Goal: Task Accomplishment & Management: Complete application form

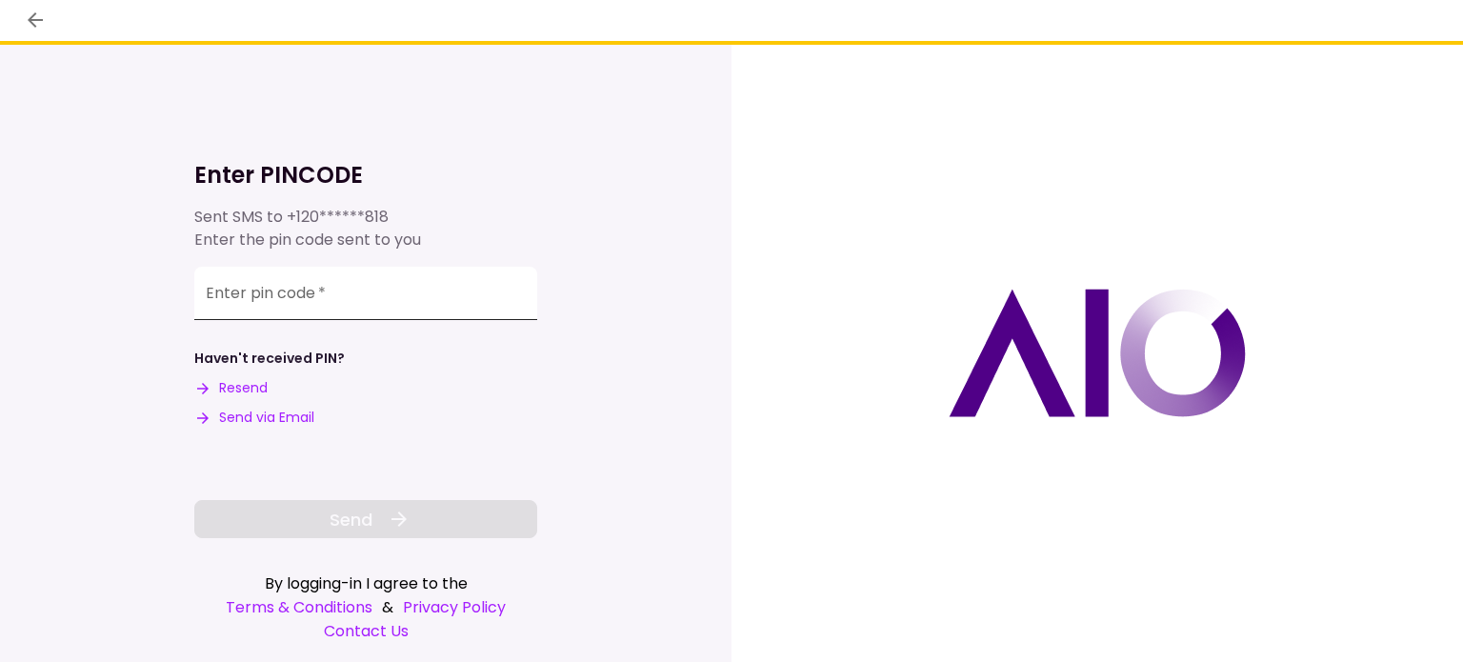
click at [244, 298] on input "Enter pin code   *" at bounding box center [365, 293] width 343 height 53
click at [233, 303] on input "Enter pin code   *" at bounding box center [365, 293] width 343 height 53
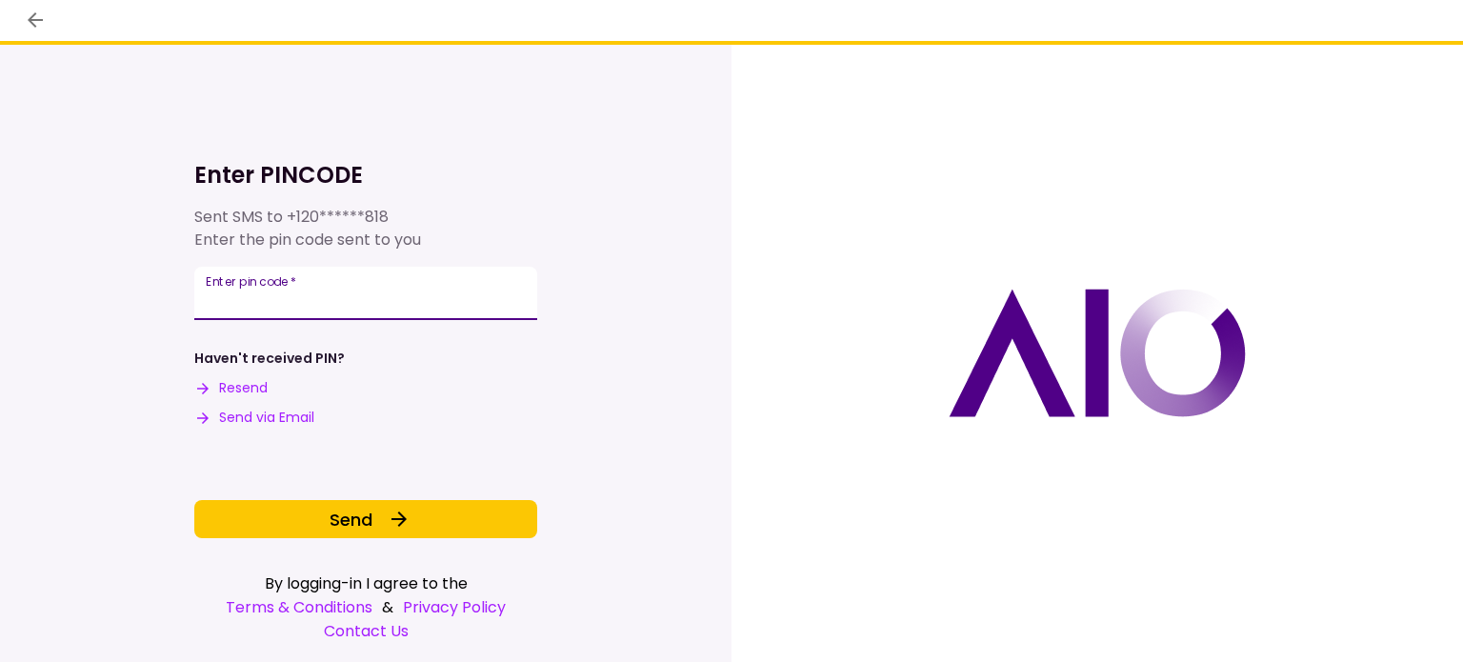
type input "******"
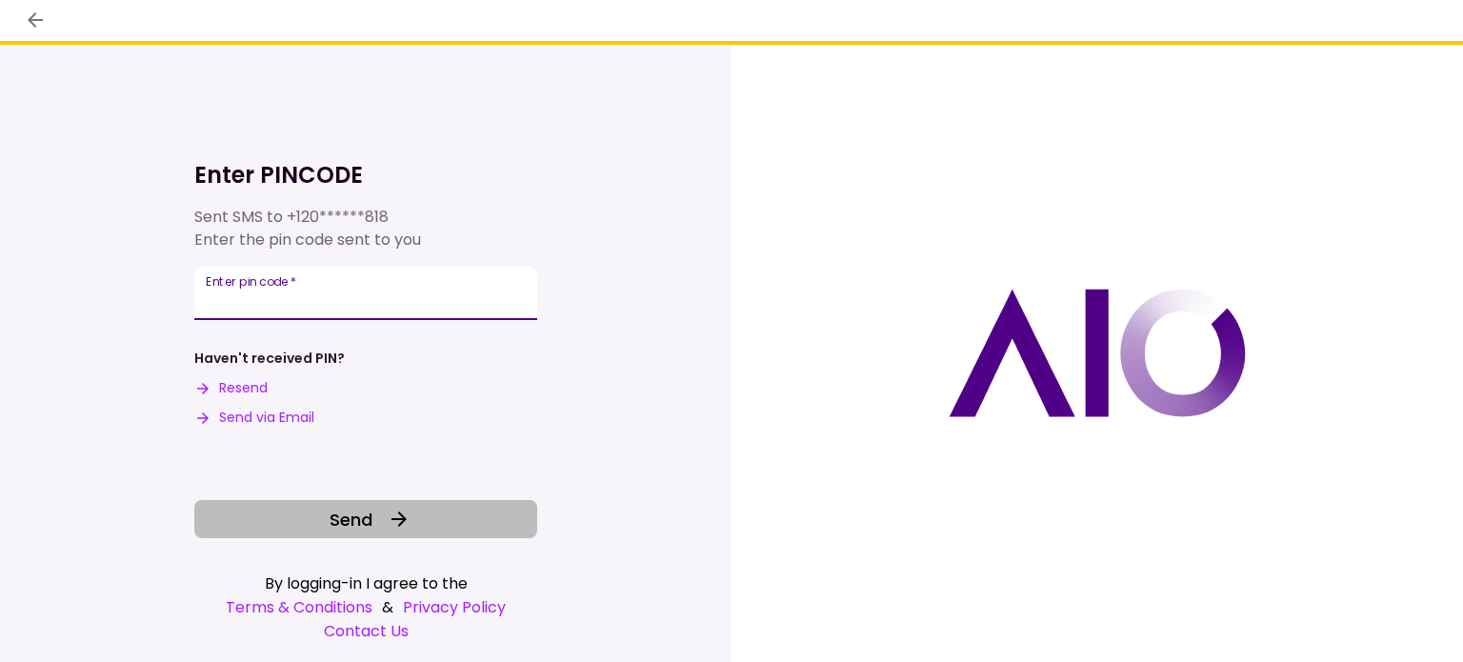
click at [313, 521] on button "Send" at bounding box center [365, 519] width 343 height 38
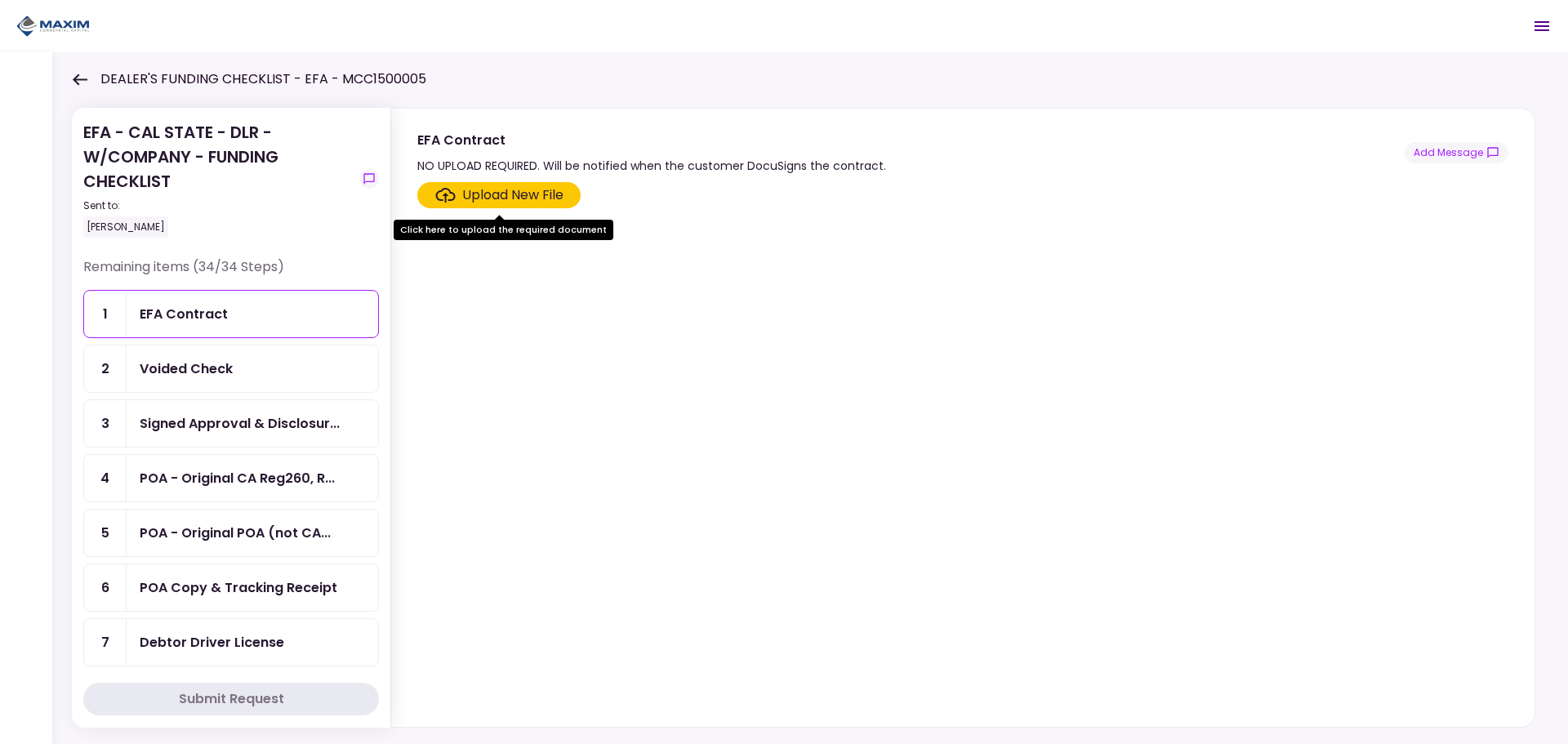
click at [684, 455] on section "Upload New File" at bounding box center [963, 451] width 1091 height 538
click at [505, 200] on div "Upload New File" at bounding box center [513, 195] width 101 height 20
click at [508, 195] on div "Upload New File" at bounding box center [513, 195] width 101 height 20
click at [0, 0] on input "Upload New File" at bounding box center [0, 0] width 0 height 0
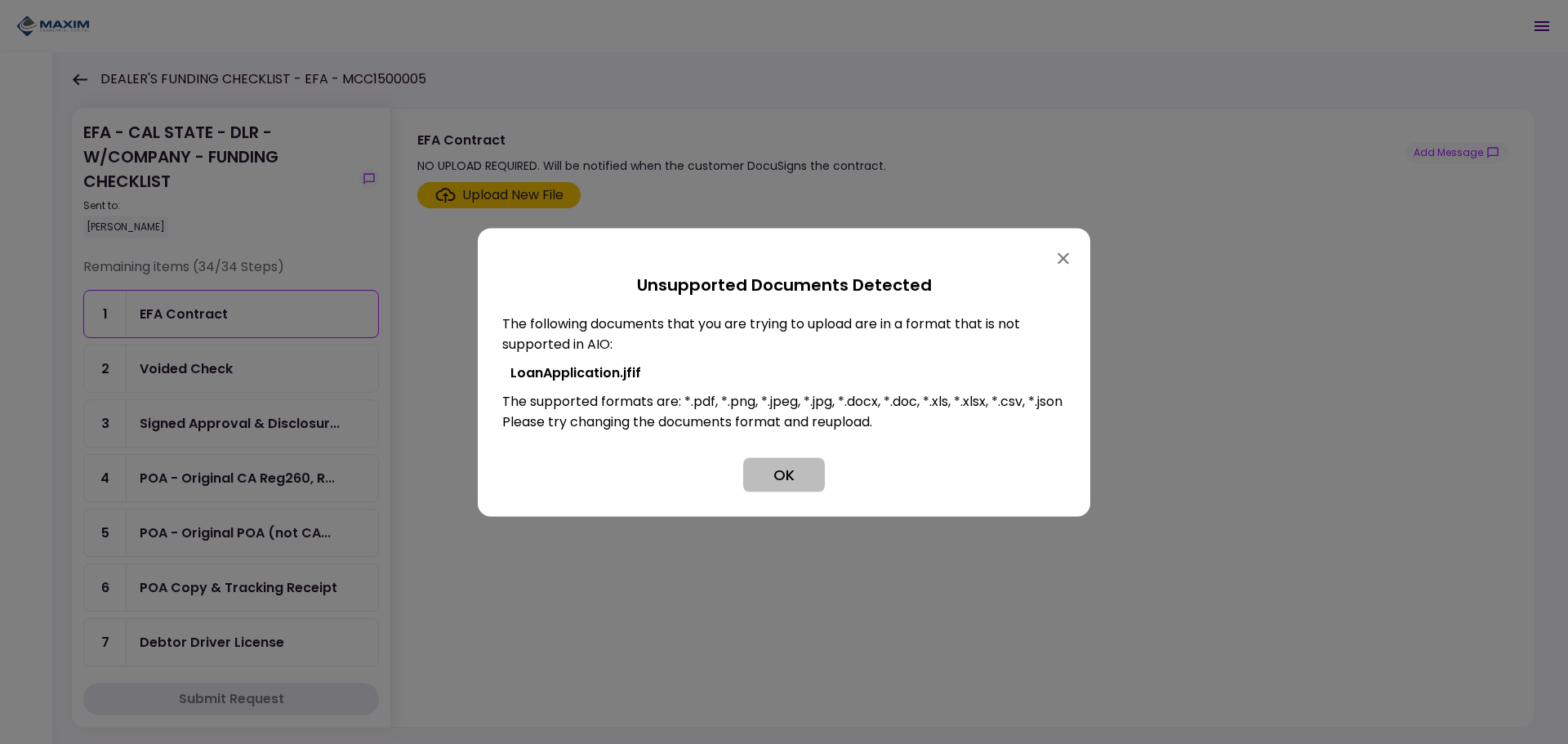
click at [775, 479] on button "OK" at bounding box center [784, 475] width 81 height 34
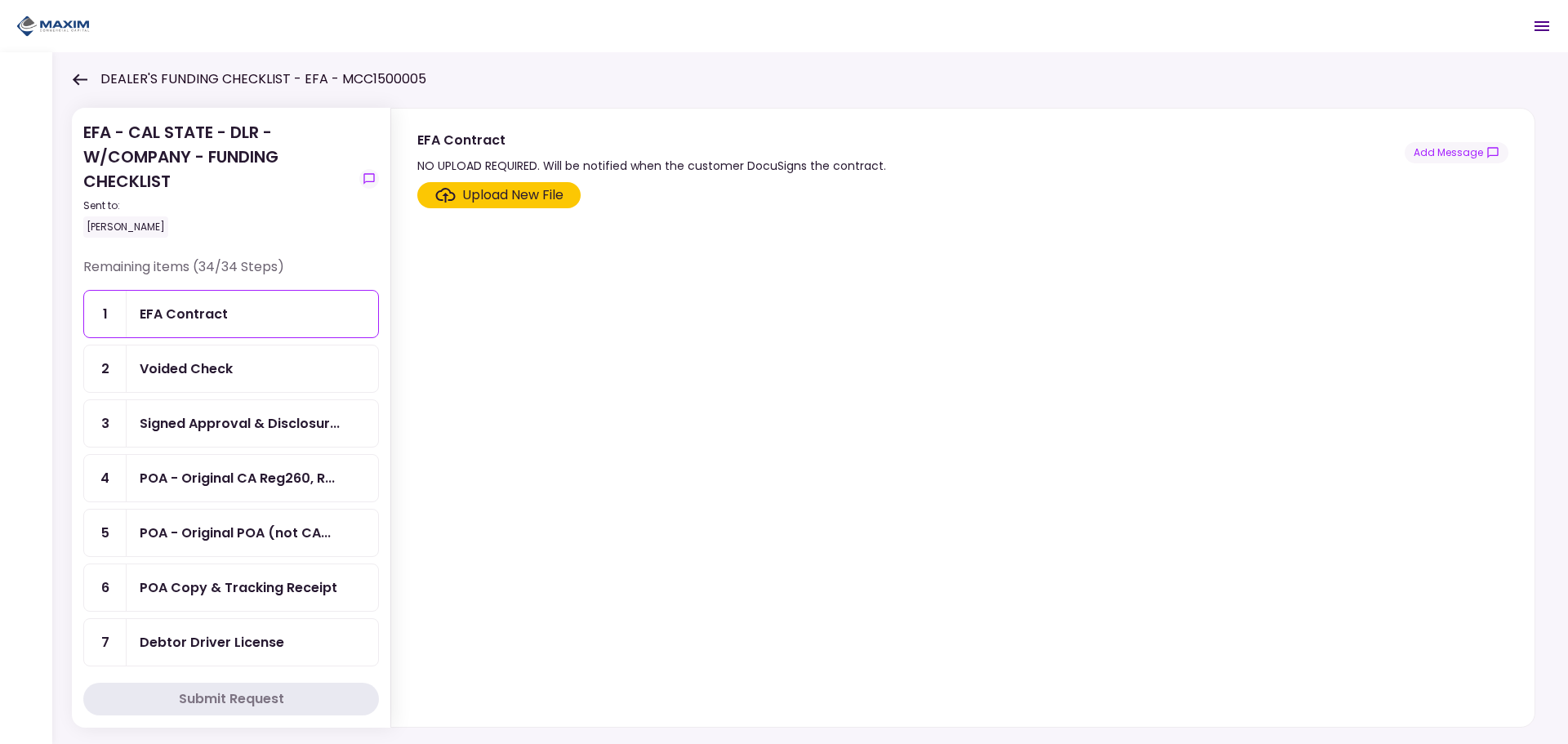
click at [550, 193] on div "Upload New File" at bounding box center [513, 195] width 101 height 20
click at [0, 0] on input "Upload New File" at bounding box center [0, 0] width 0 height 0
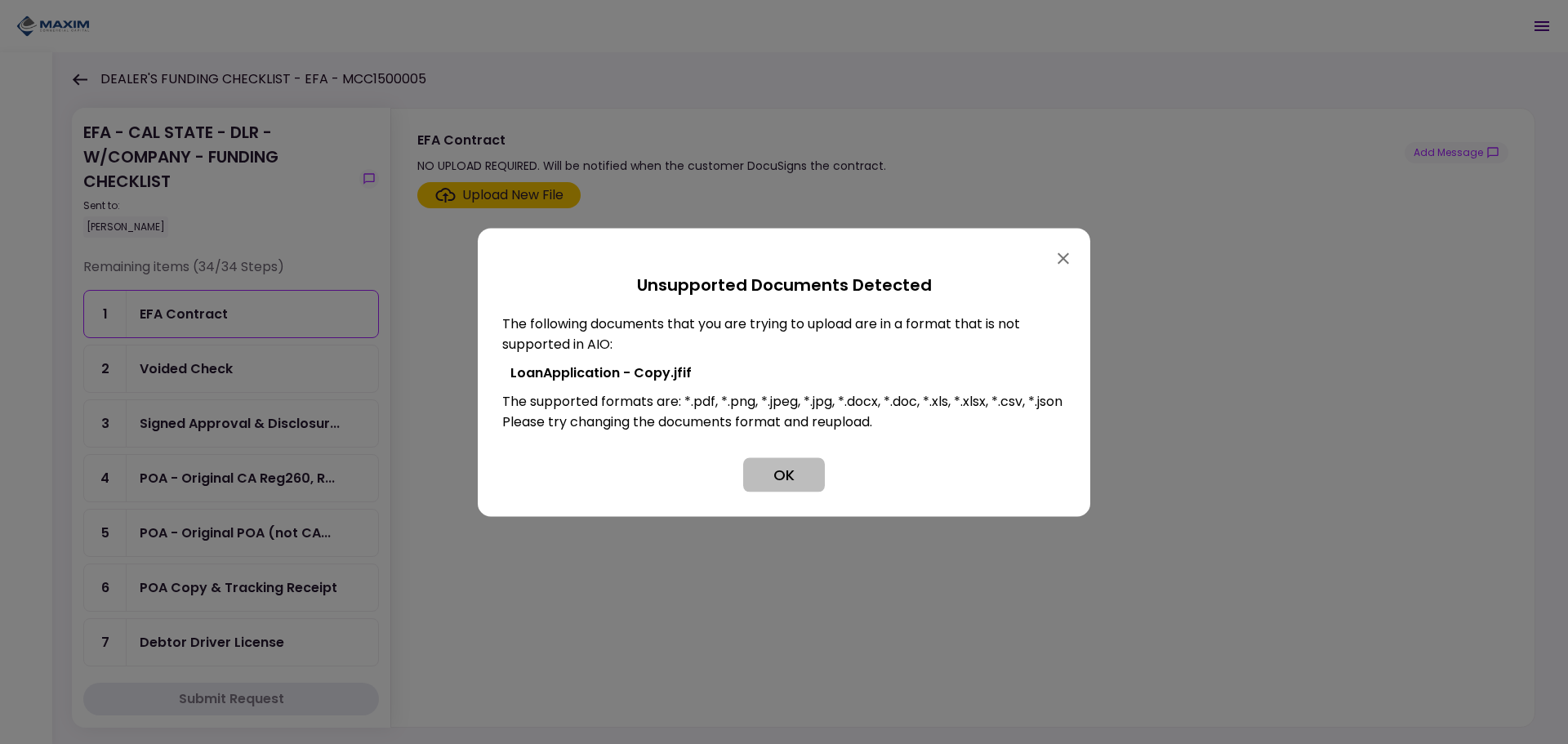
click at [761, 488] on button "OK" at bounding box center [784, 475] width 81 height 34
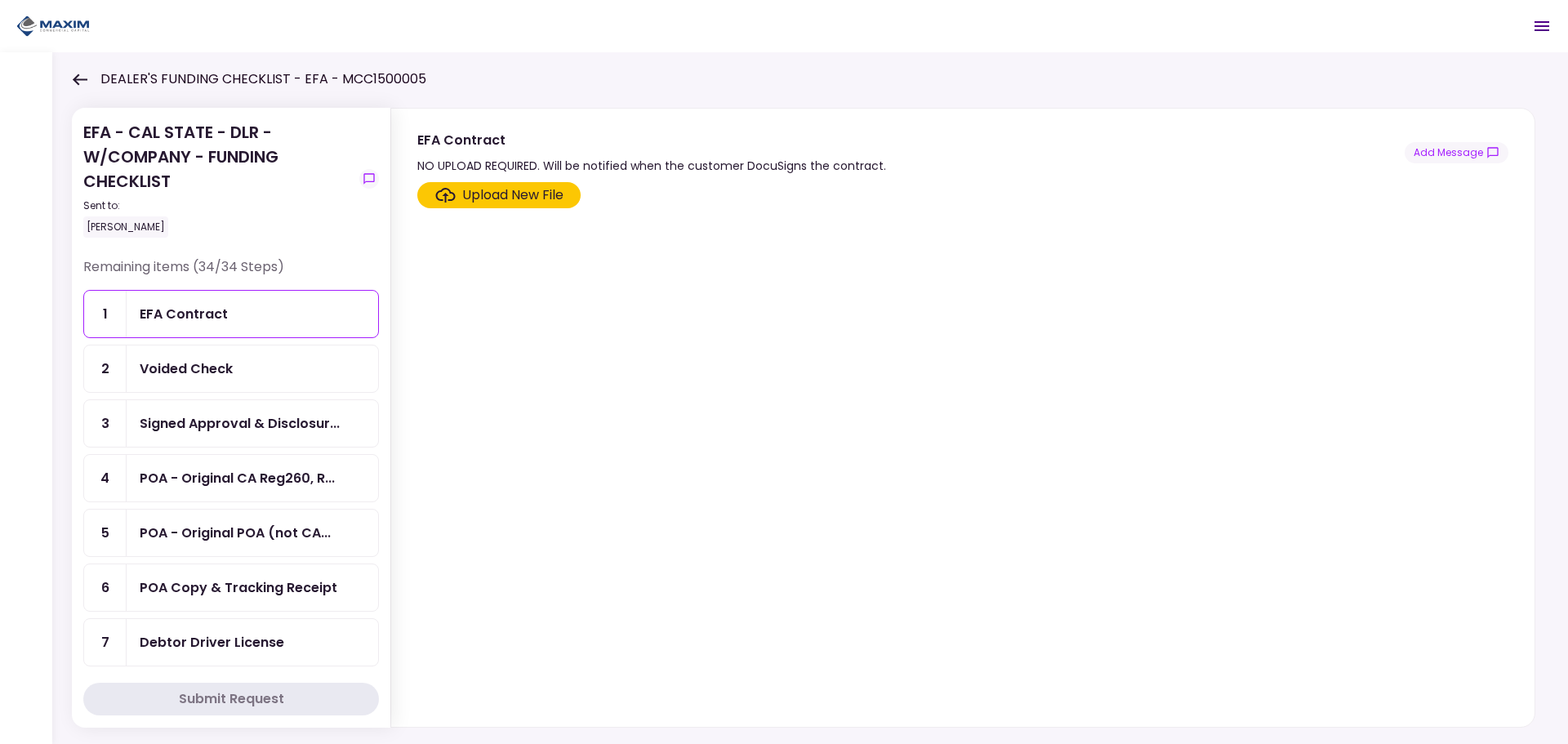
click at [518, 195] on div "Upload New File" at bounding box center [513, 195] width 101 height 20
click at [0, 0] on input "Upload New File" at bounding box center [0, 0] width 0 height 0
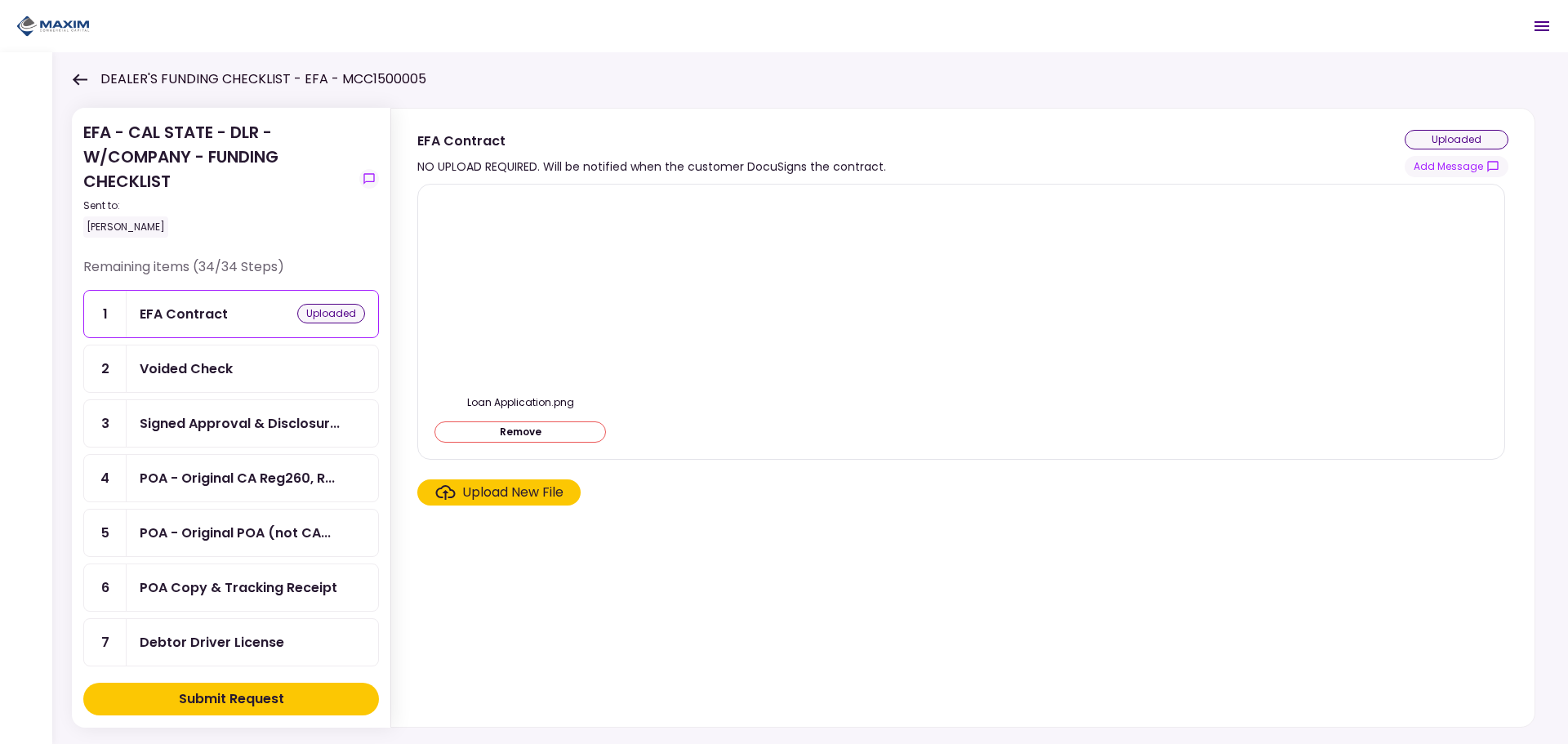
click at [792, 566] on section "Loan Application.png Remove Upload New File" at bounding box center [963, 452] width 1091 height 537
click at [78, 76] on icon at bounding box center [80, 80] width 15 height 12
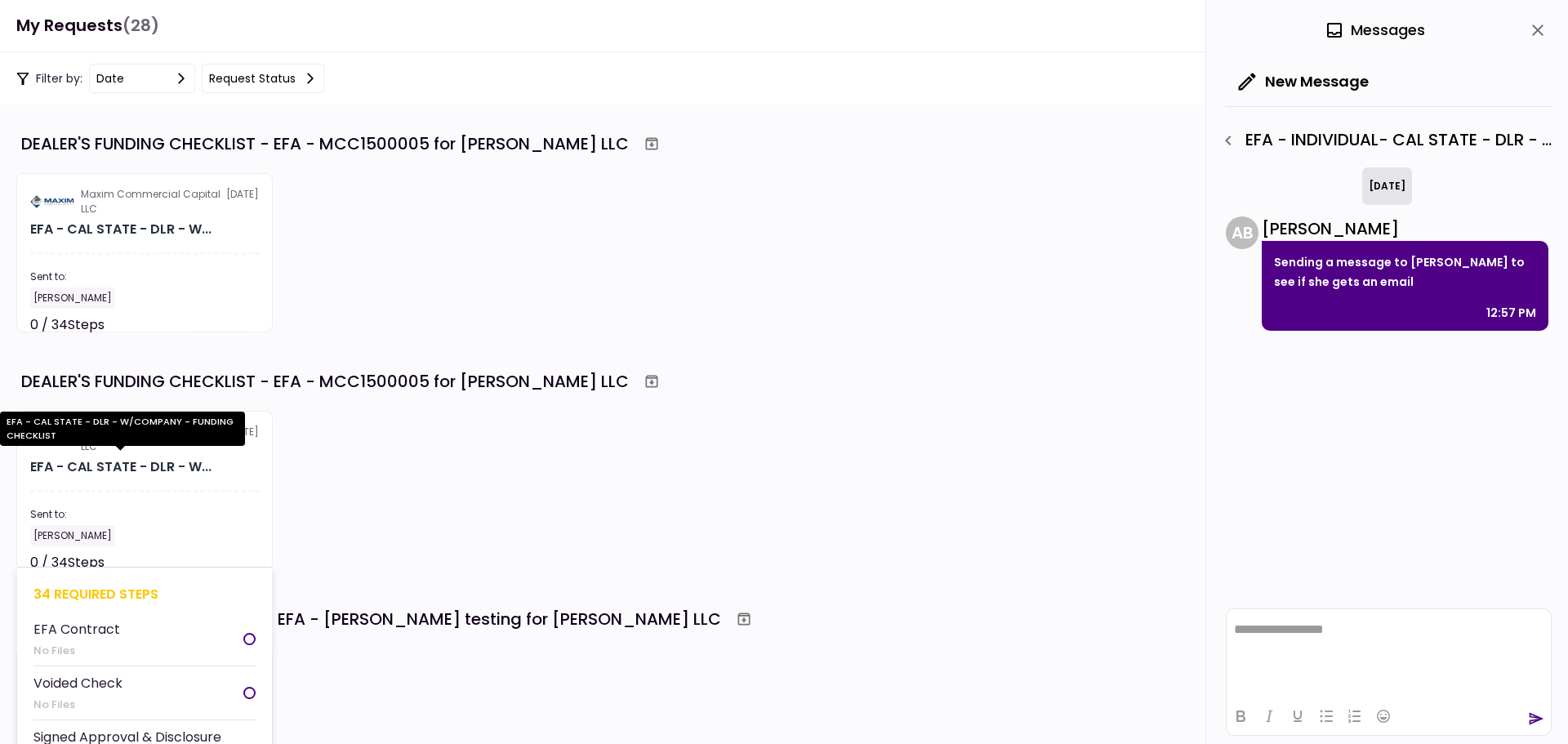
click at [87, 468] on div "EFA - CAL STATE - DLR - W..." at bounding box center [121, 467] width 182 height 20
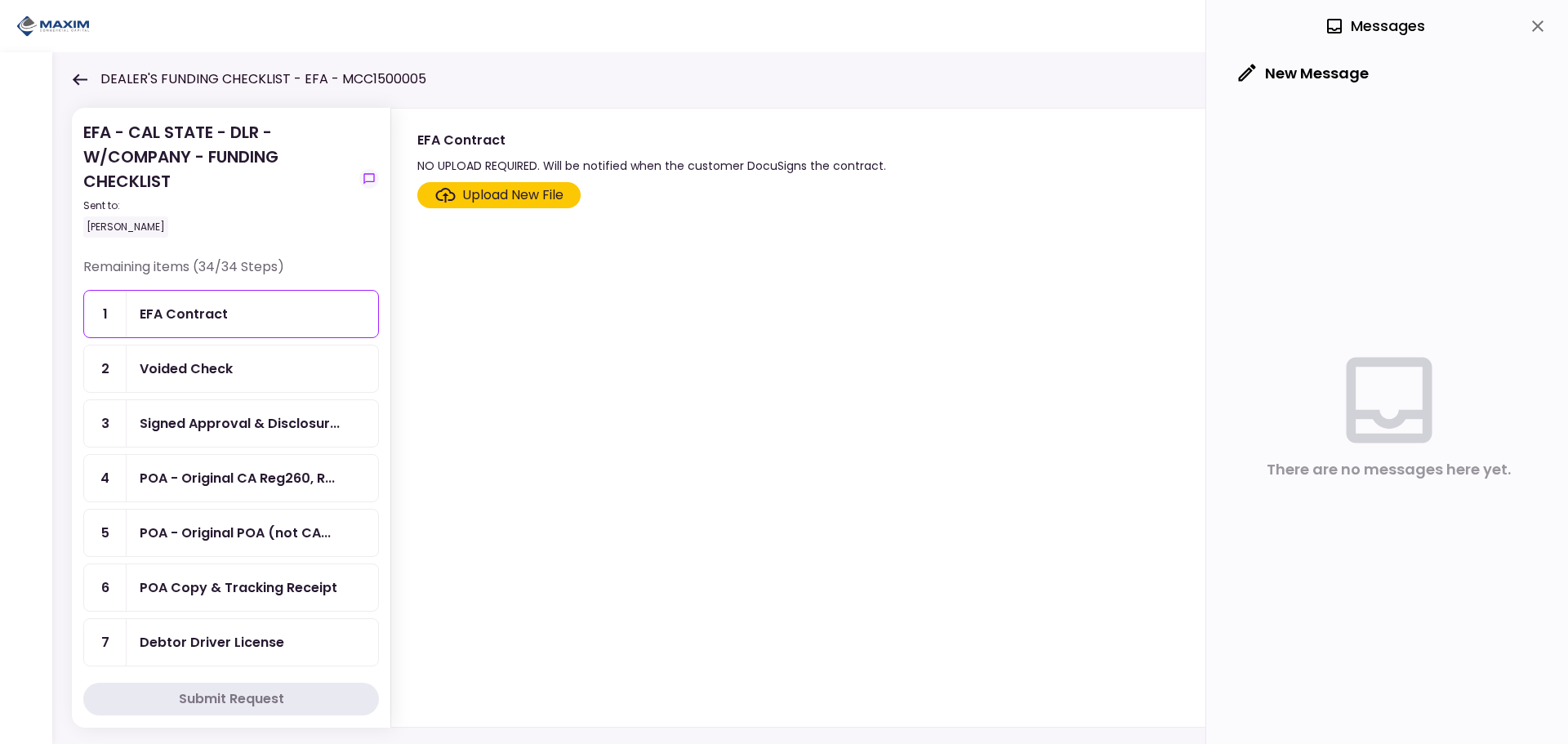
click at [507, 204] on div "Upload New File" at bounding box center [513, 195] width 101 height 20
click at [0, 0] on input "Upload New File" at bounding box center [0, 0] width 0 height 0
click at [192, 390] on div "Voided Check" at bounding box center [252, 369] width 251 height 46
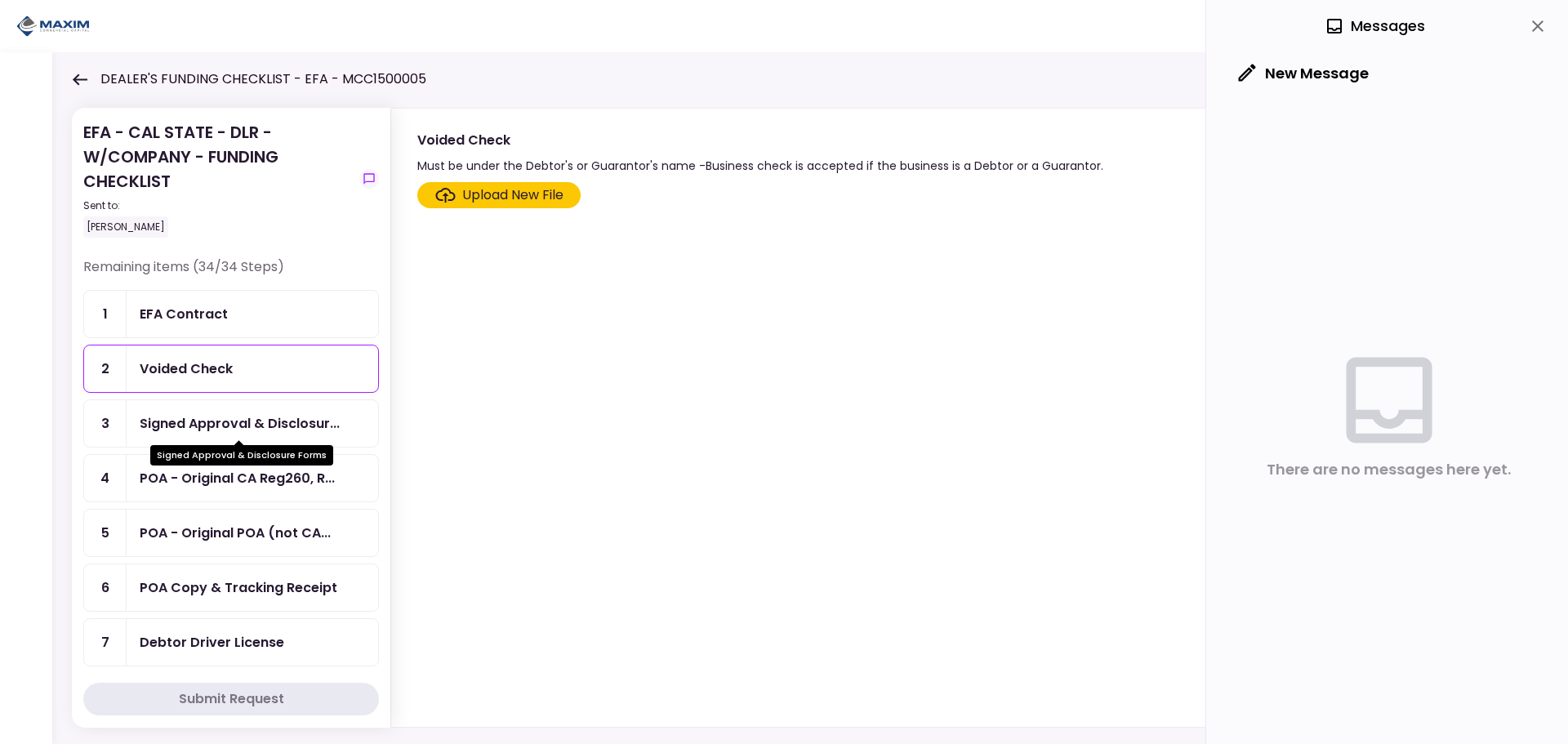
click at [235, 424] on div "Signed Approval & Disclosur..." at bounding box center [239, 423] width 200 height 21
click at [184, 425] on div "Signed Approval & Disclosur..." at bounding box center [239, 423] width 200 height 21
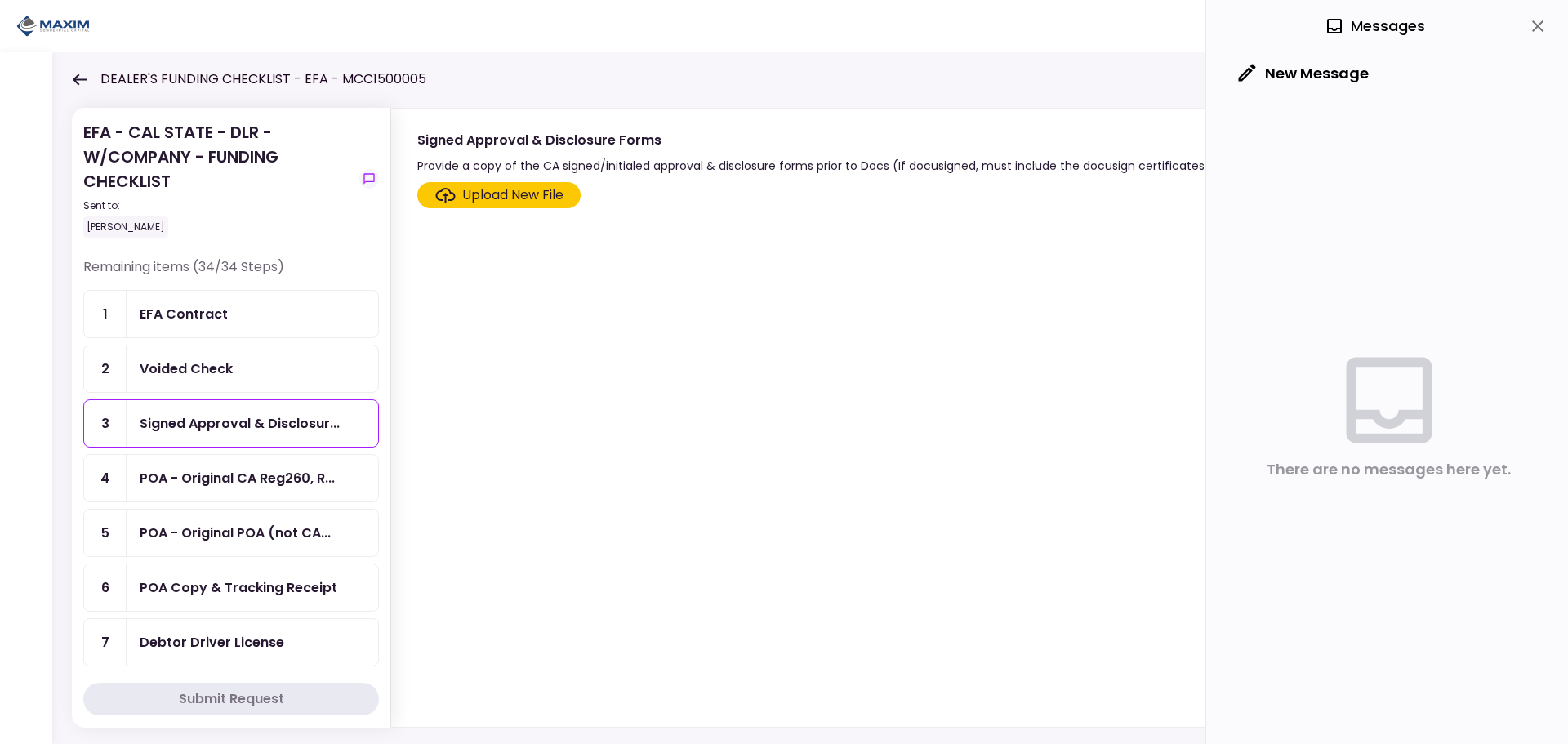
click at [488, 206] on label "Upload New File" at bounding box center [499, 195] width 164 height 26
click at [0, 0] on input "Upload New File" at bounding box center [0, 0] width 0 height 0
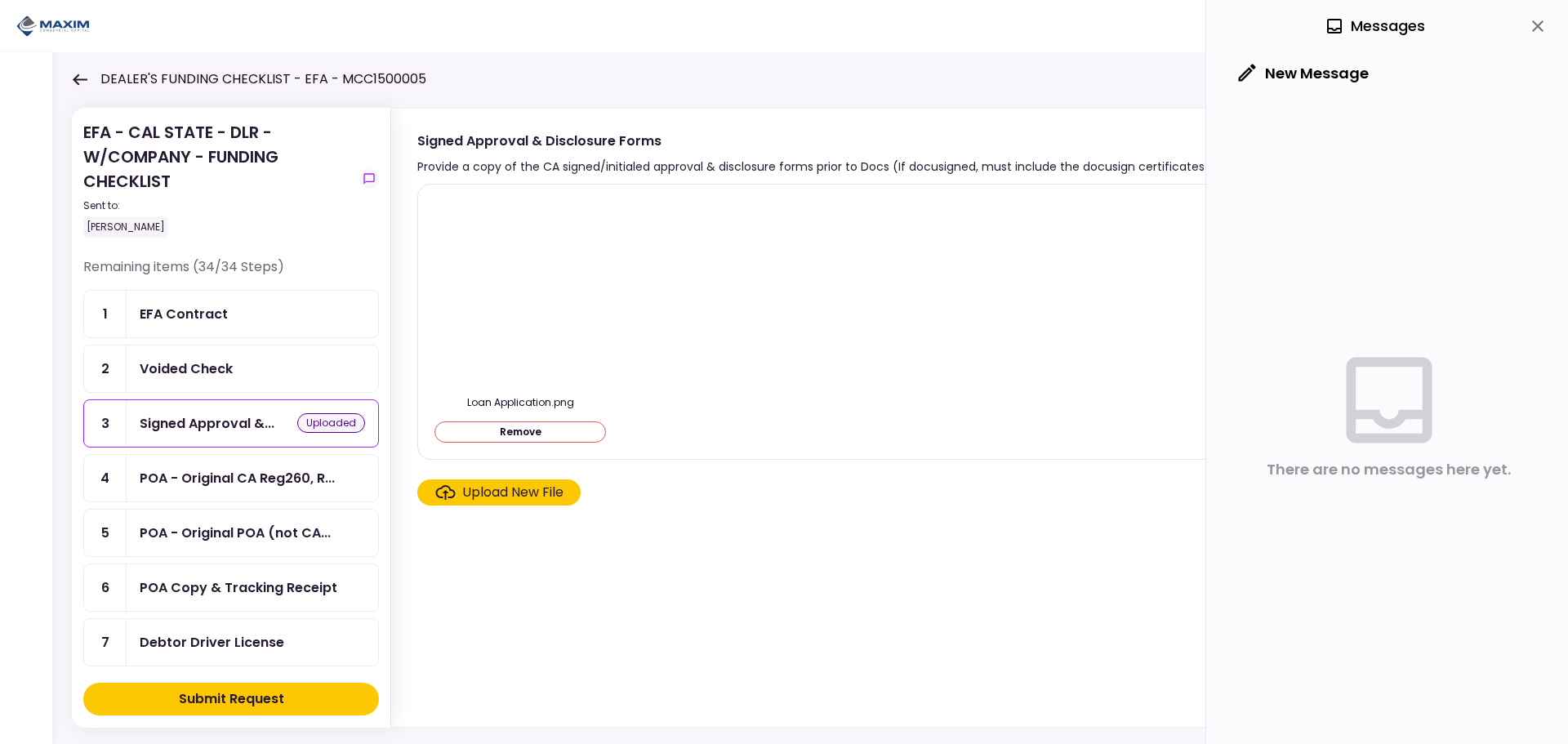
click at [476, 489] on div "Upload New File" at bounding box center [513, 492] width 101 height 20
click at [0, 0] on input "Upload New File" at bounding box center [0, 0] width 0 height 0
click at [233, 567] on div "Submit Request" at bounding box center [231, 699] width 105 height 20
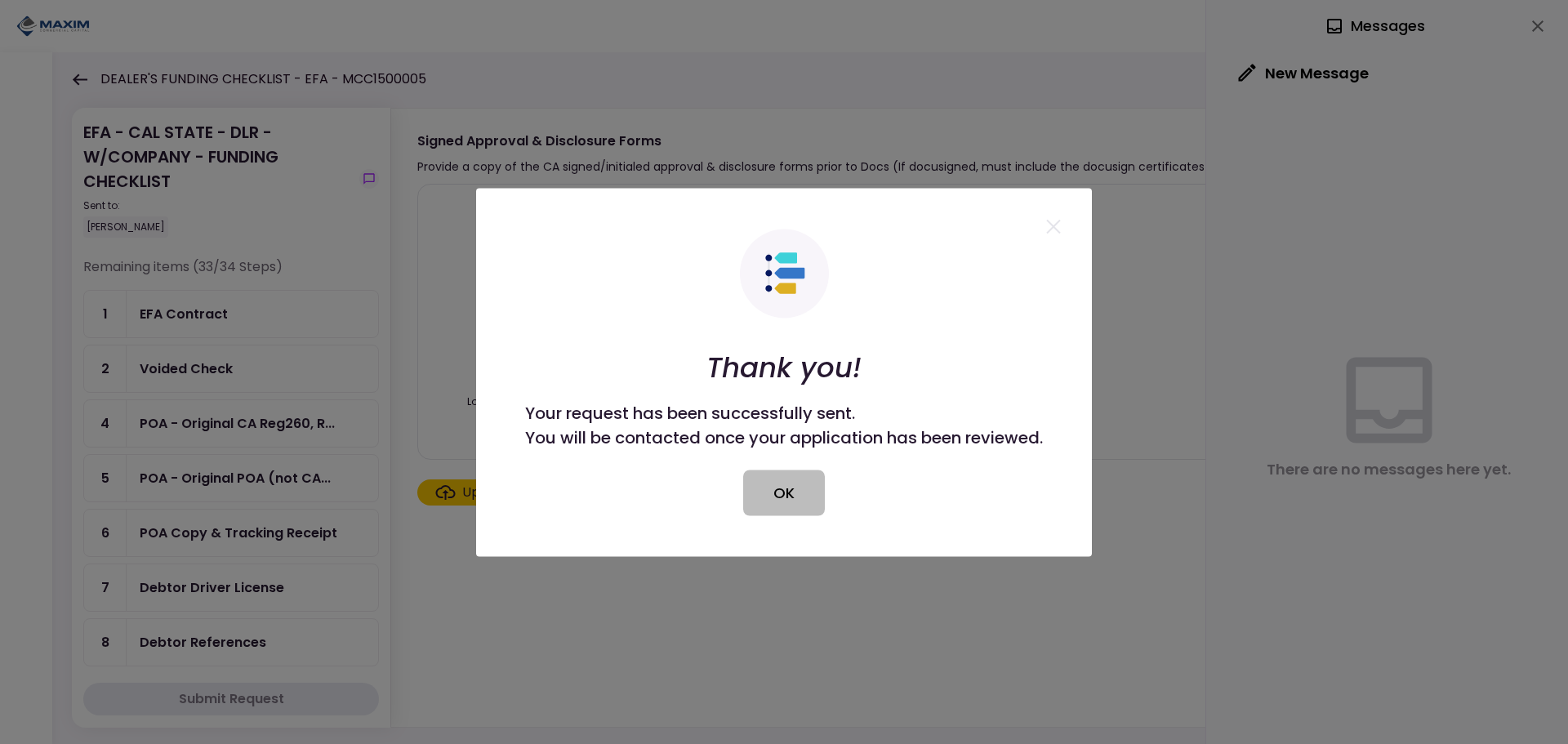
click at [780, 488] on button "OK" at bounding box center [784, 492] width 81 height 45
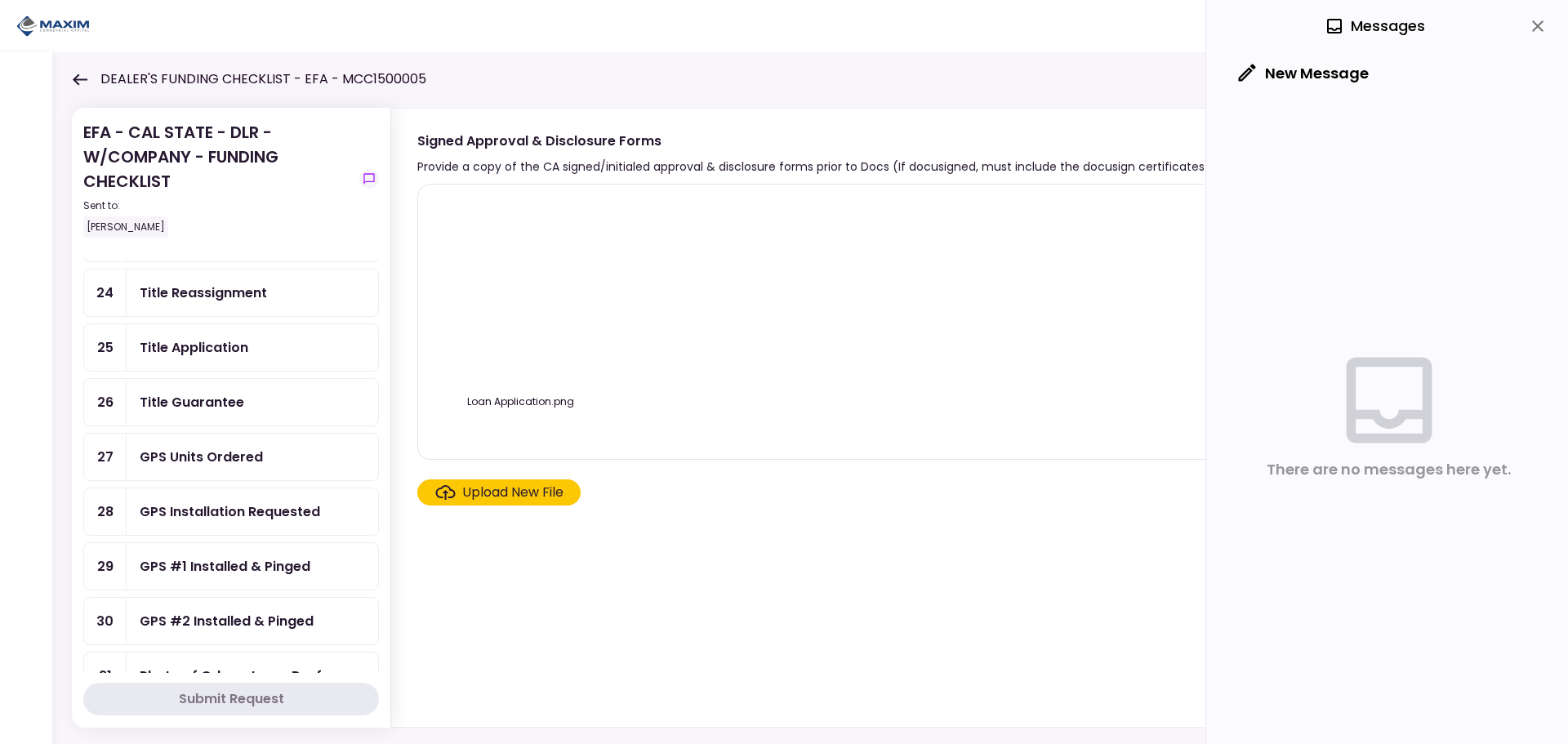
scroll to position [1527, 0]
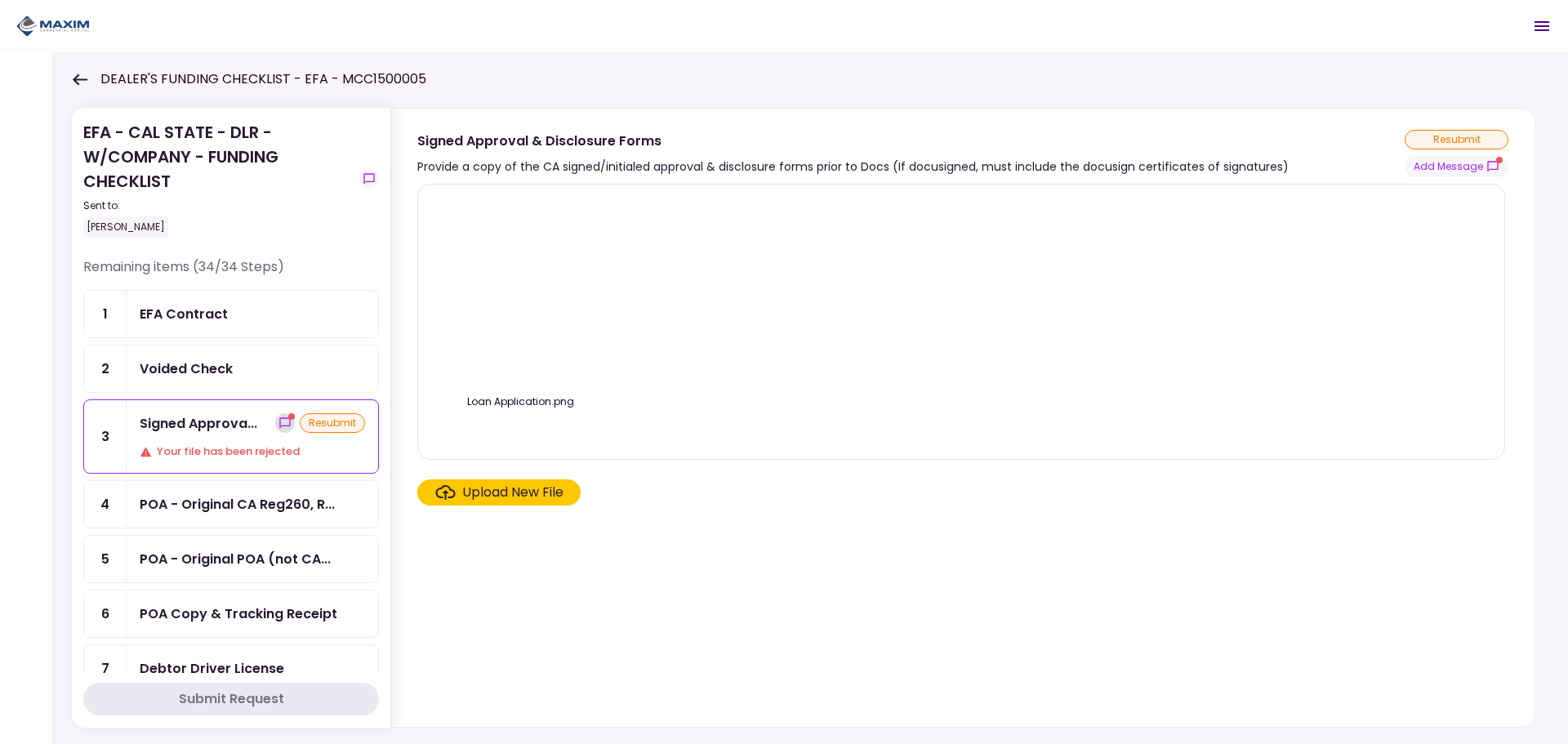
click at [279, 423] on icon "show-messages" at bounding box center [285, 423] width 13 height 13
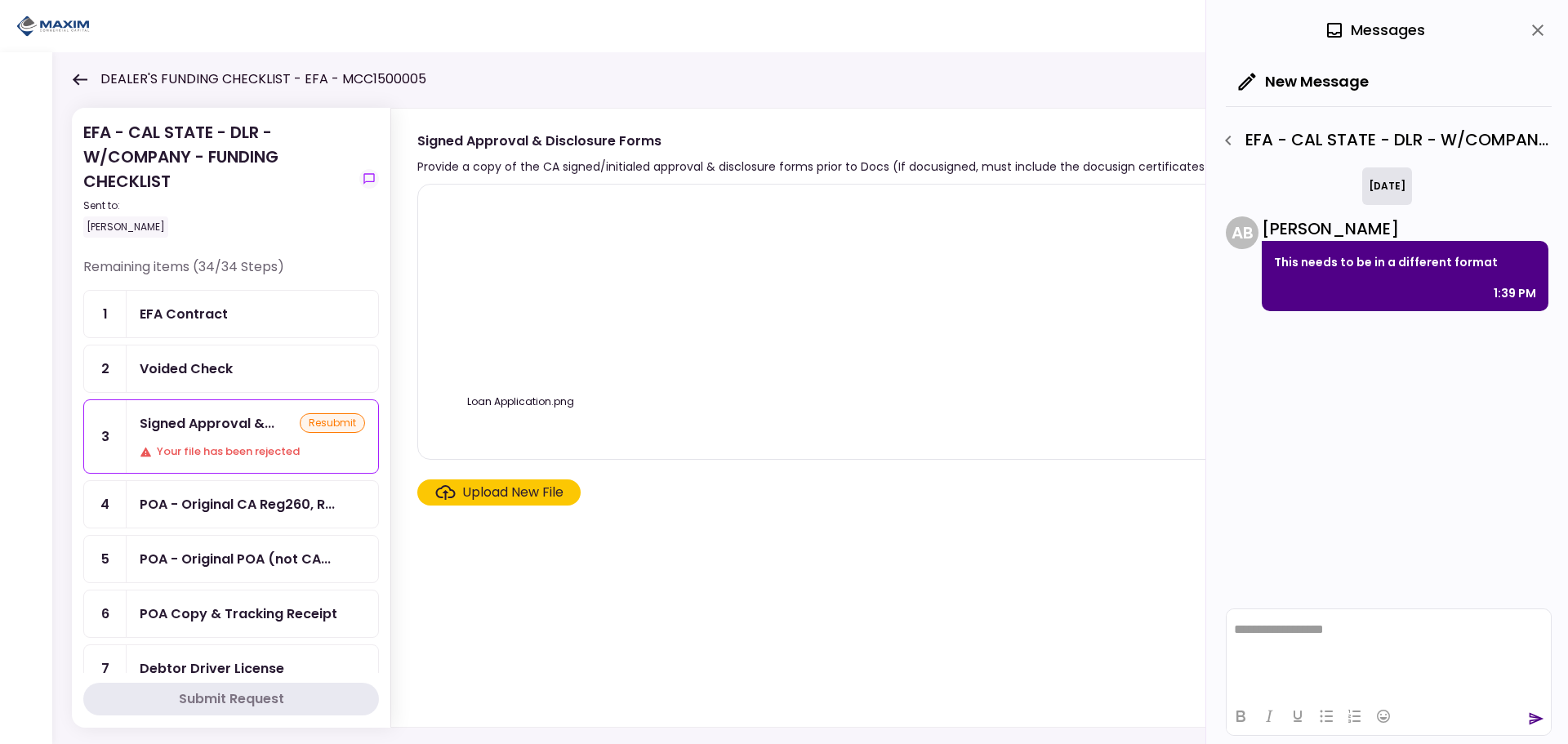
click at [1271, 621] on html "**********" at bounding box center [1389, 633] width 324 height 46
click at [1531, 715] on icon "send" at bounding box center [1537, 719] width 15 height 12
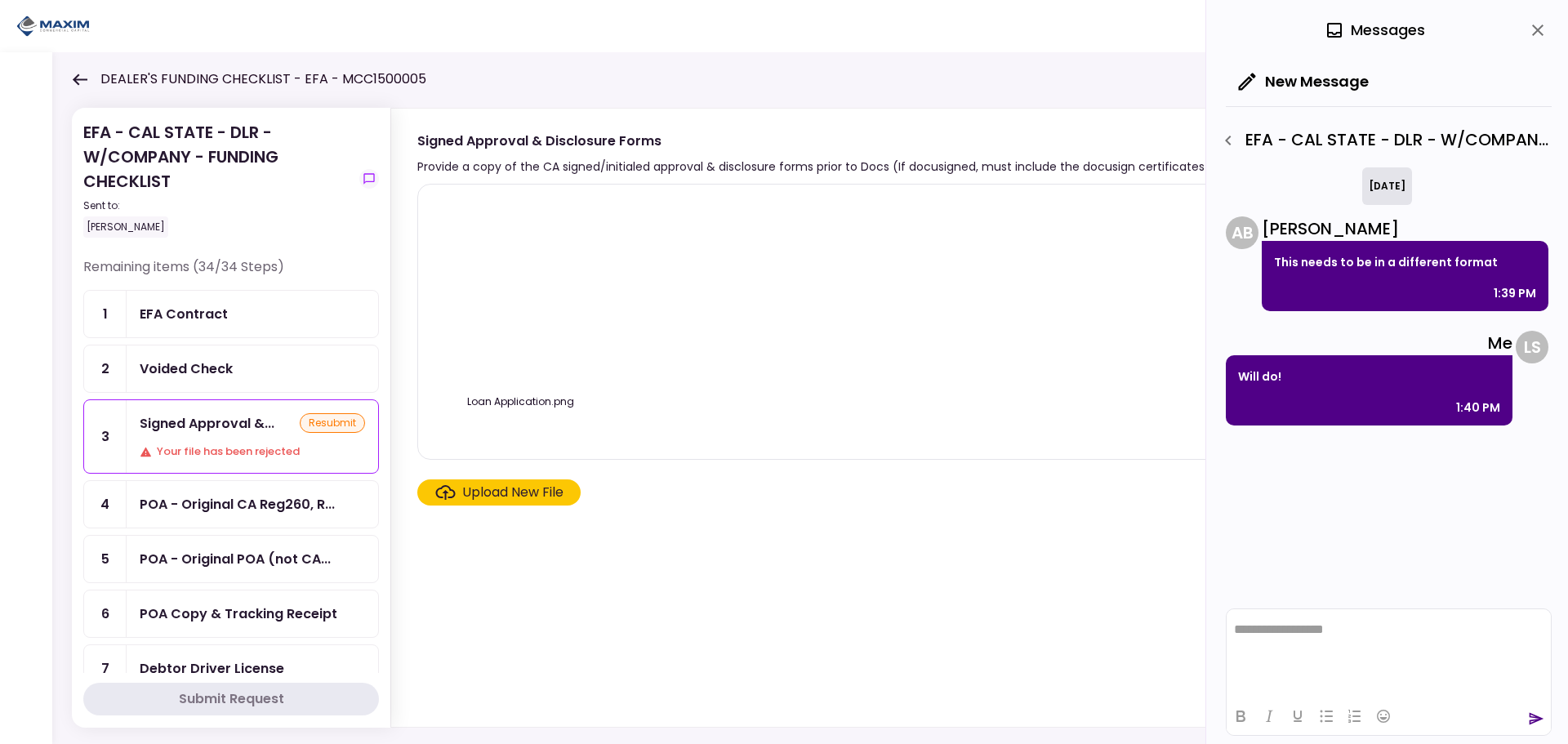
click at [495, 489] on div "Upload New File" at bounding box center [513, 492] width 101 height 20
click at [0, 0] on input "Upload New File" at bounding box center [0, 0] width 0 height 0
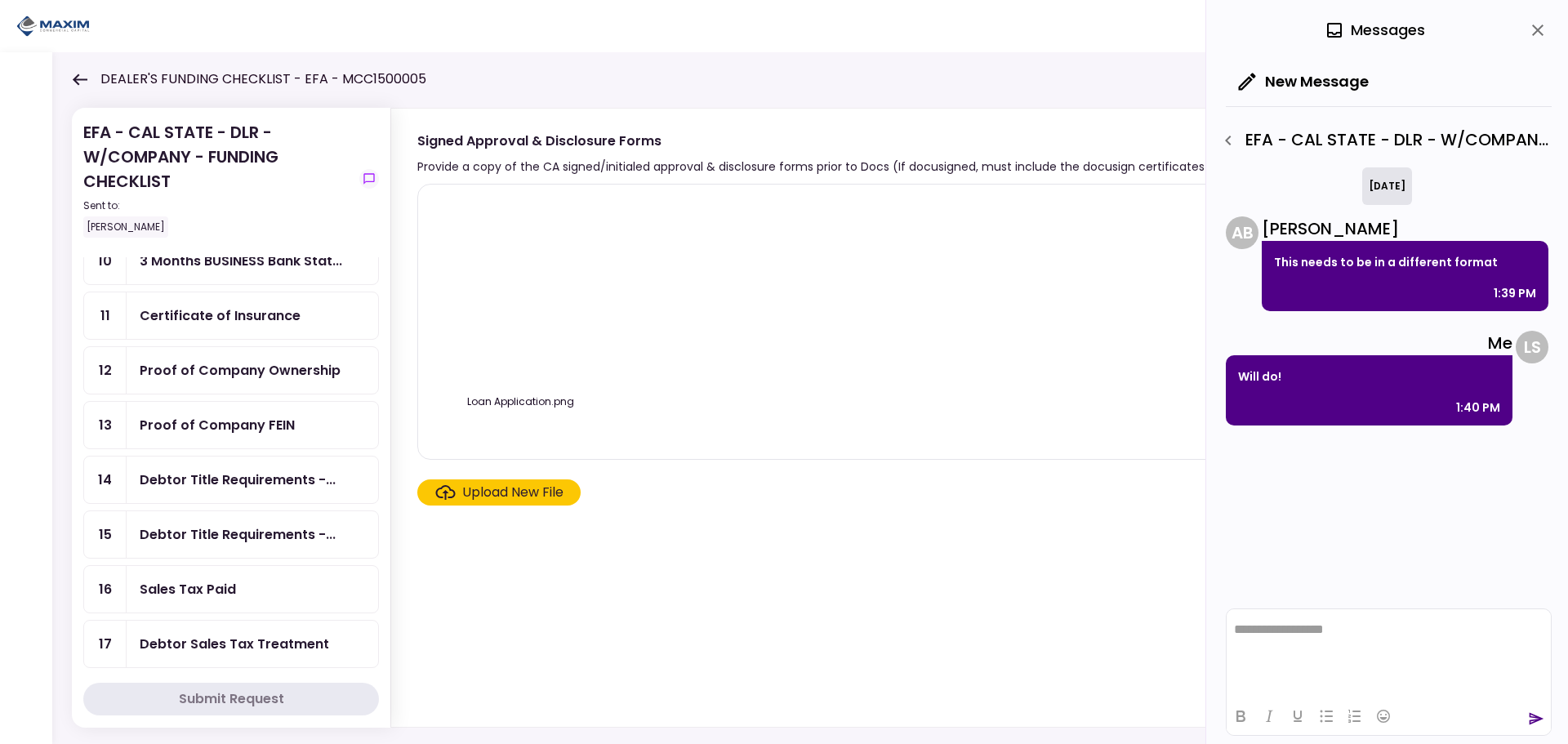
scroll to position [1225, 0]
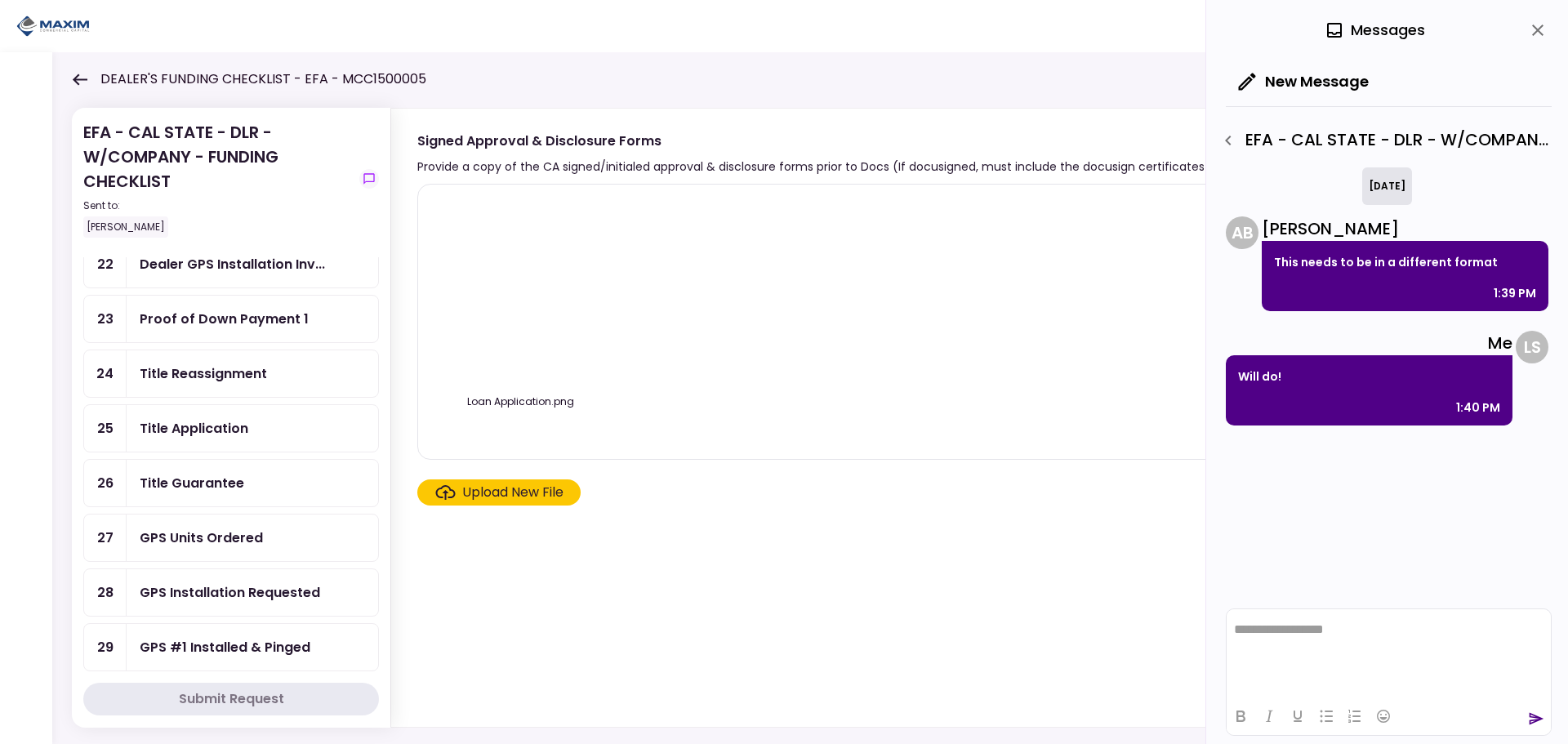
click at [767, 402] on div "Loan Application.png" at bounding box center [961, 322] width 1054 height 249
drag, startPoint x: 1533, startPoint y: 27, endPoint x: 1447, endPoint y: 36, distance: 86.5
click at [1527, 30] on button "close" at bounding box center [1538, 30] width 27 height 27
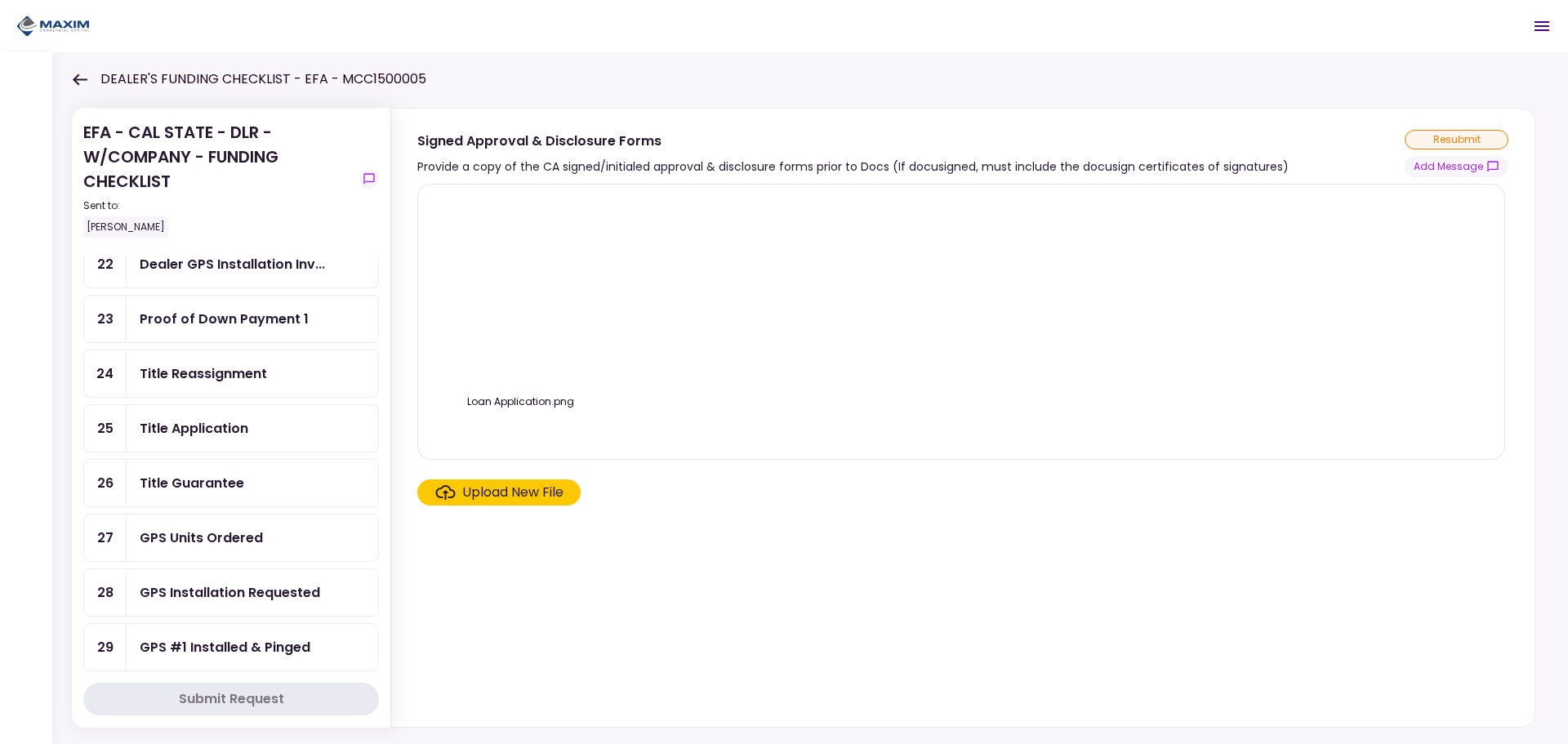
click at [507, 493] on div "Upload New File" at bounding box center [513, 492] width 101 height 20
click at [0, 0] on input "Upload New File" at bounding box center [0, 0] width 0 height 0
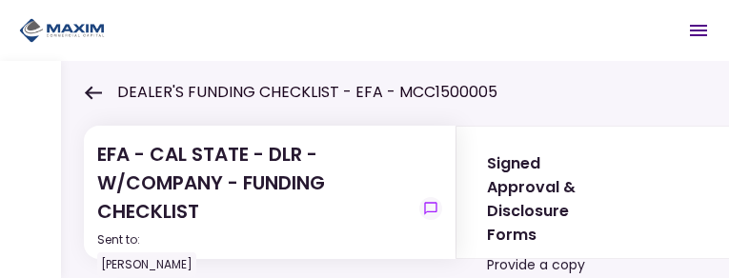
drag, startPoint x: 95, startPoint y: 96, endPoint x: 274, endPoint y: 2, distance: 202.4
click at [98, 91] on icon at bounding box center [93, 93] width 18 height 14
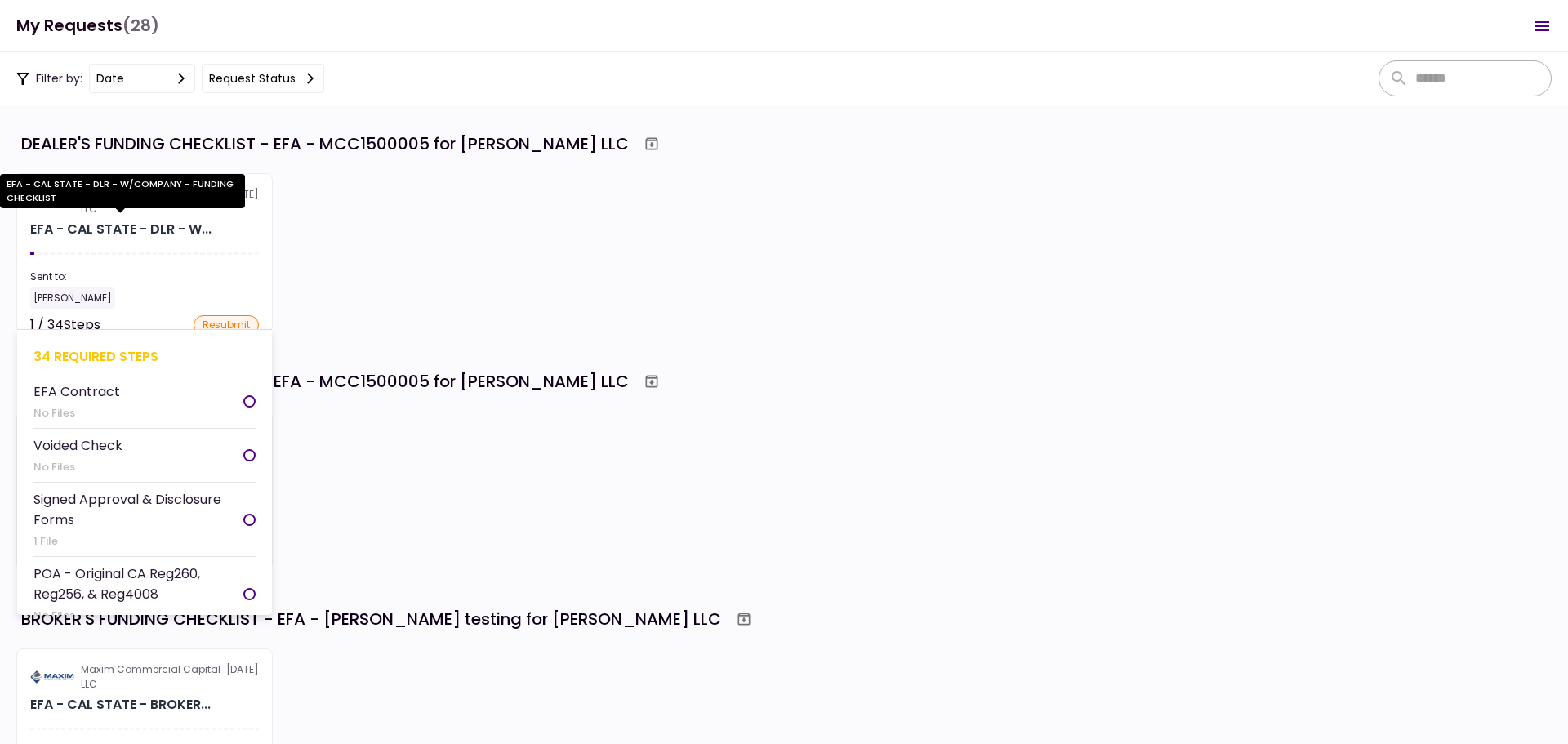
click at [153, 227] on div "EFA - CAL STATE - DLR - W..." at bounding box center [121, 229] width 182 height 20
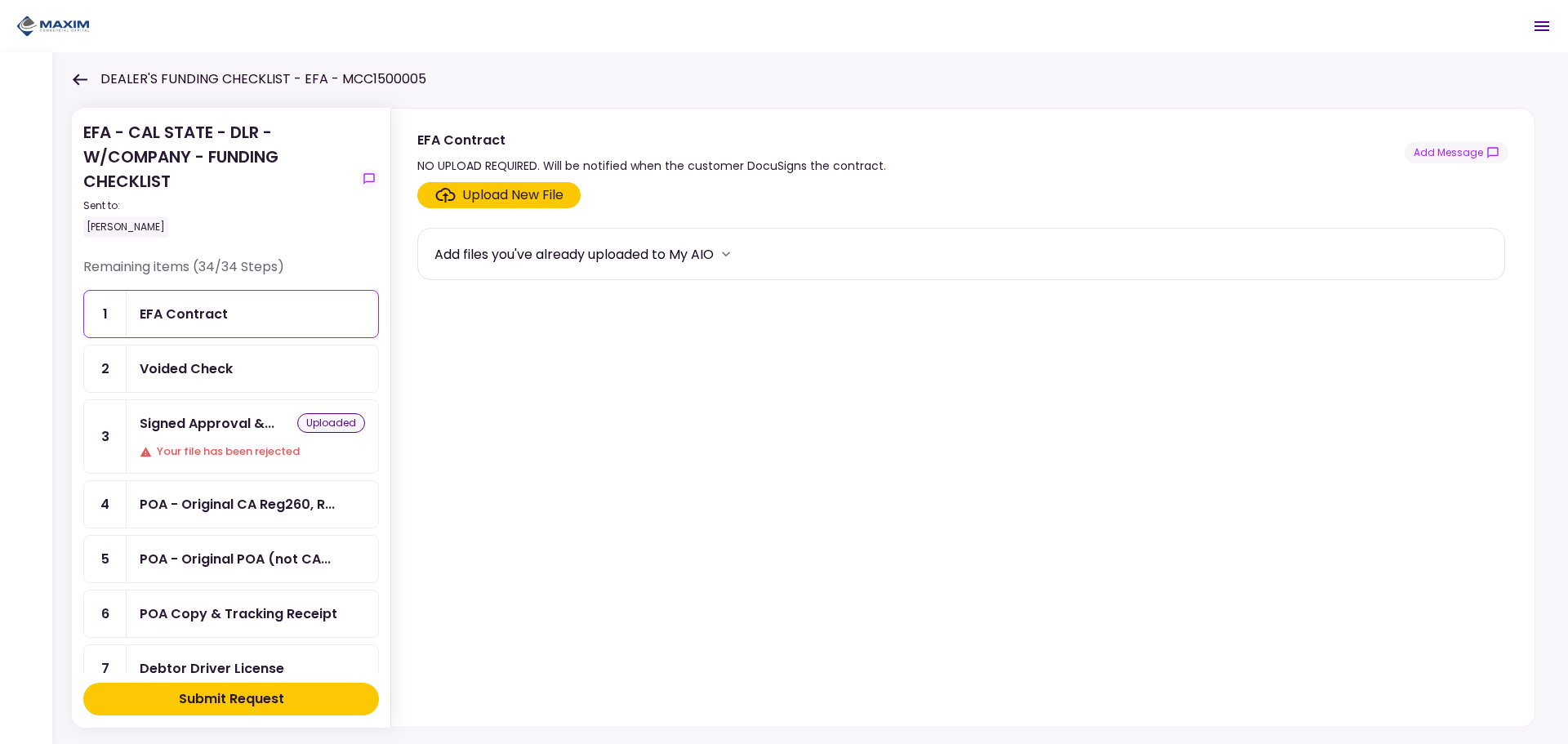
click at [87, 79] on icon at bounding box center [80, 79] width 15 height 11
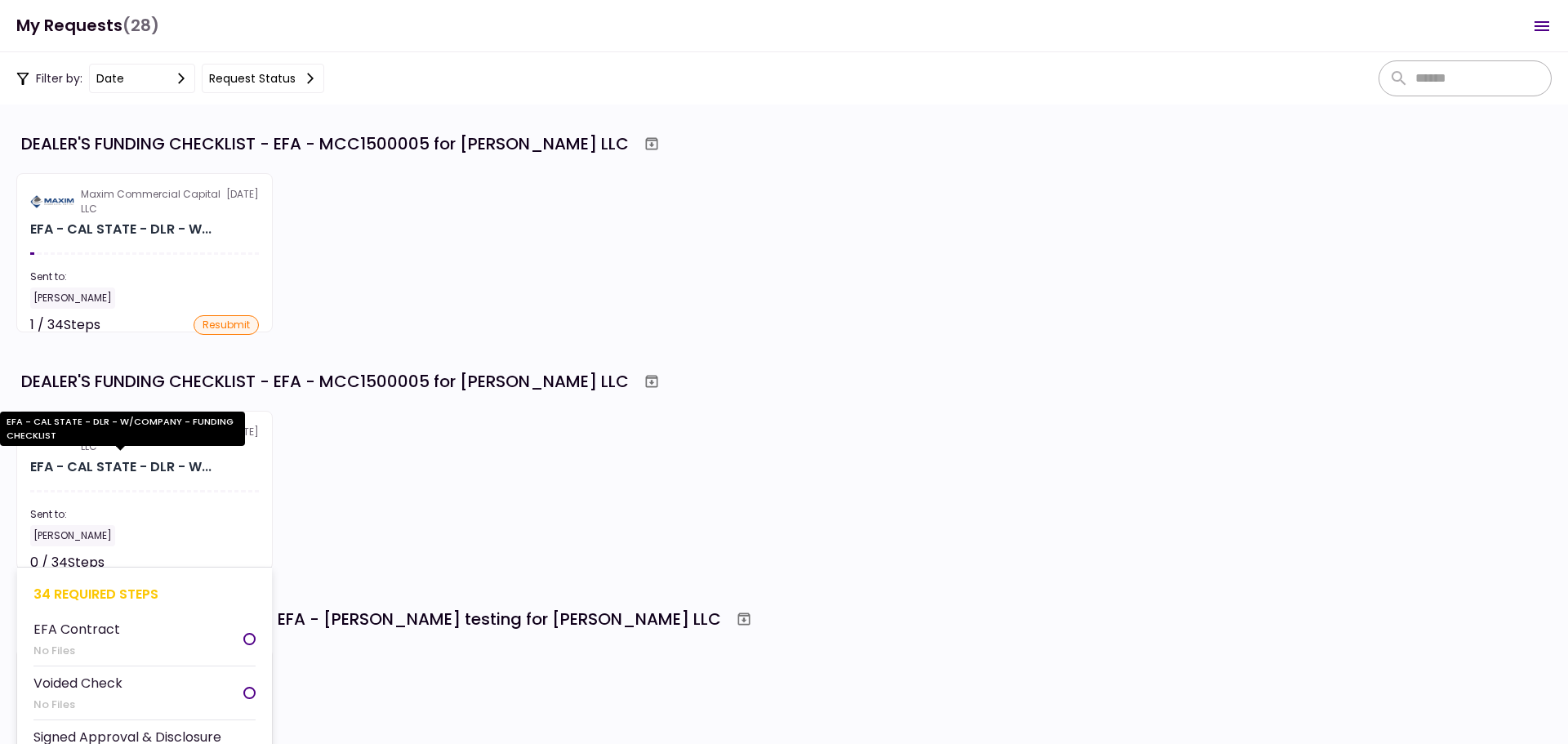
click at [120, 476] on div "EFA - CAL STATE - DLR - W..." at bounding box center [121, 467] width 182 height 20
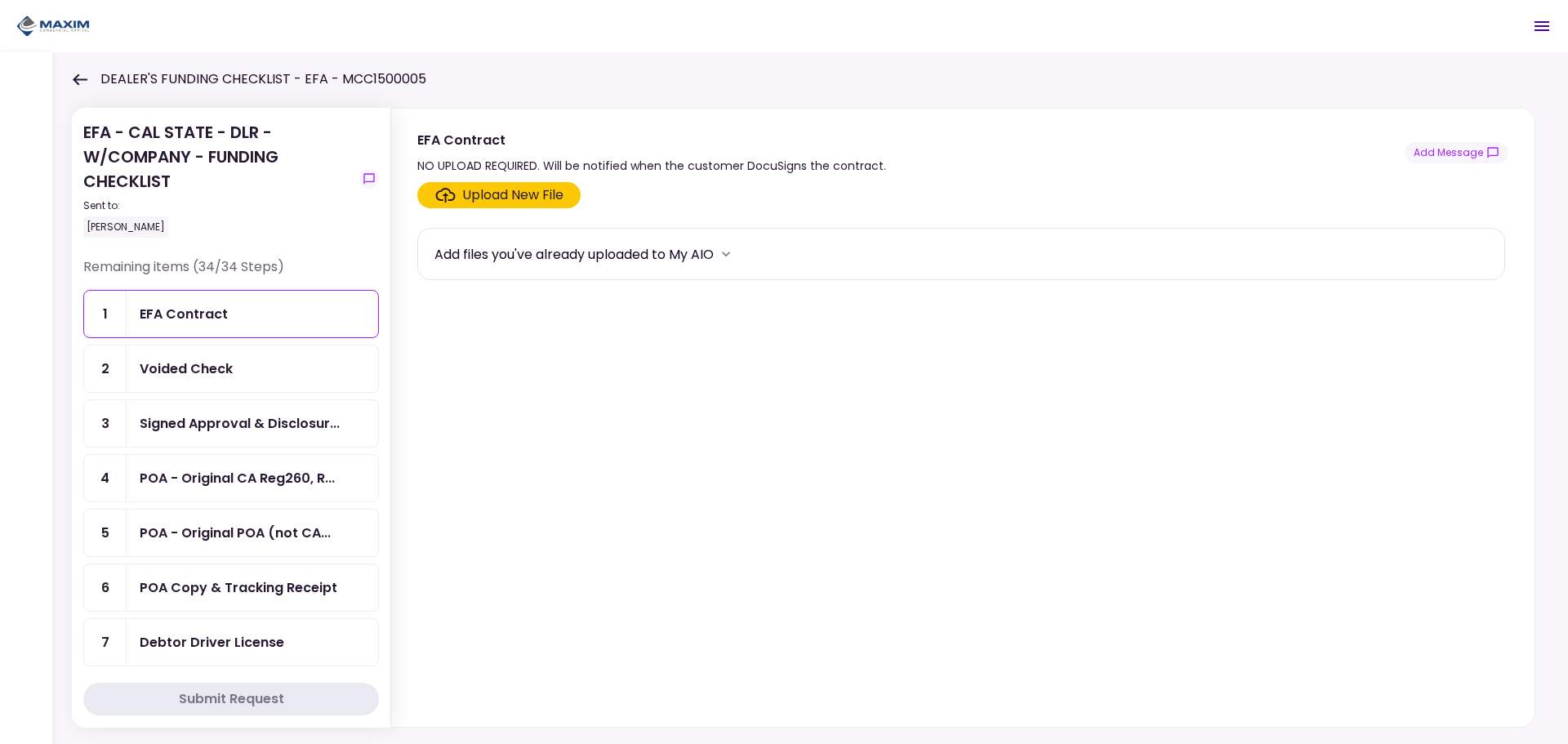
click at [735, 255] on icon "more" at bounding box center [726, 254] width 16 height 16
click at [729, 255] on icon "more" at bounding box center [726, 254] width 16 height 16
click at [798, 454] on section "Upload New File Add files you've already uploaded to My AIO" at bounding box center [963, 451] width 1091 height 538
click at [199, 427] on div "Signed Approval & Disclosur..." at bounding box center [239, 423] width 200 height 21
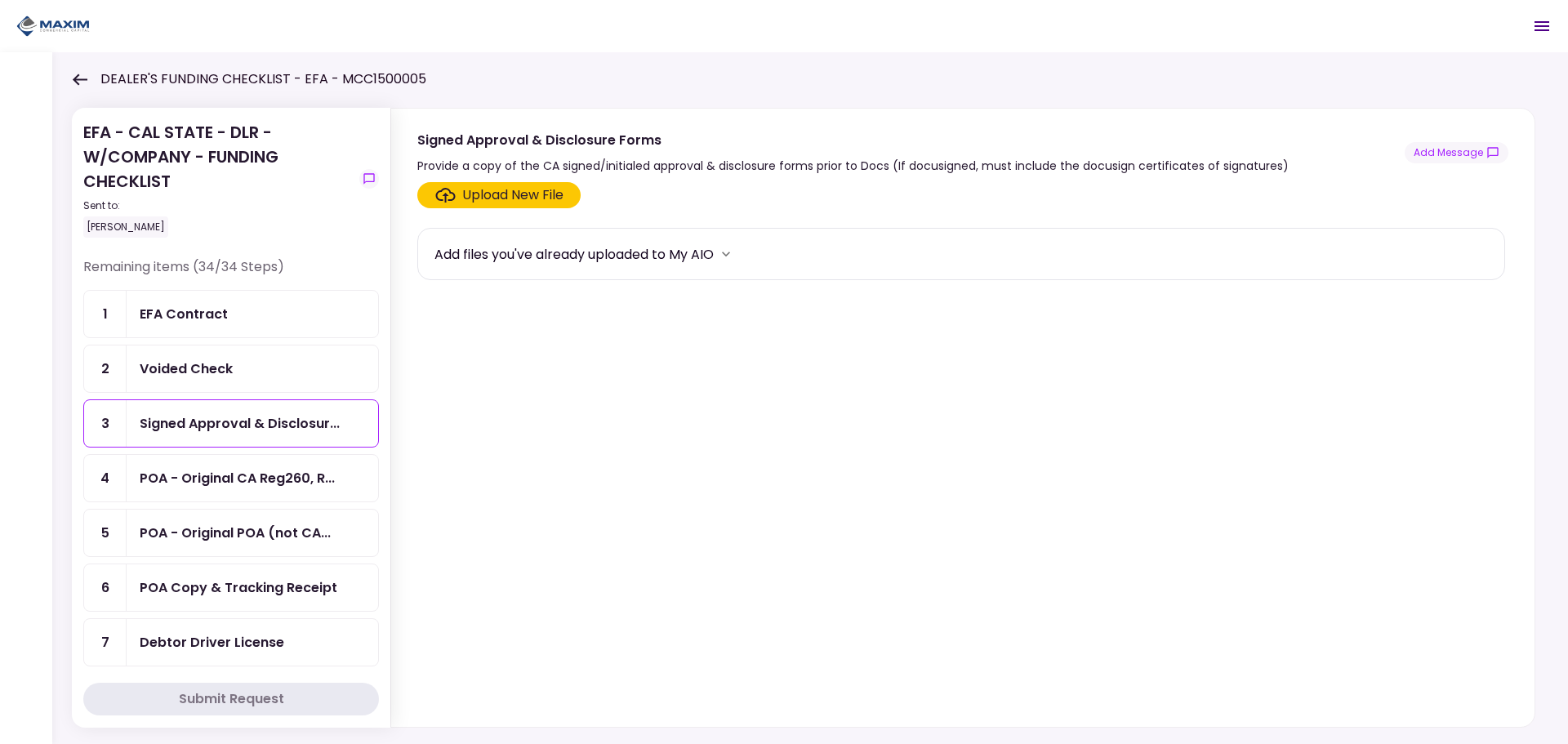
click at [730, 250] on icon "more" at bounding box center [726, 254] width 16 height 16
click at [1490, 150] on icon "show-messages" at bounding box center [1493, 153] width 13 height 13
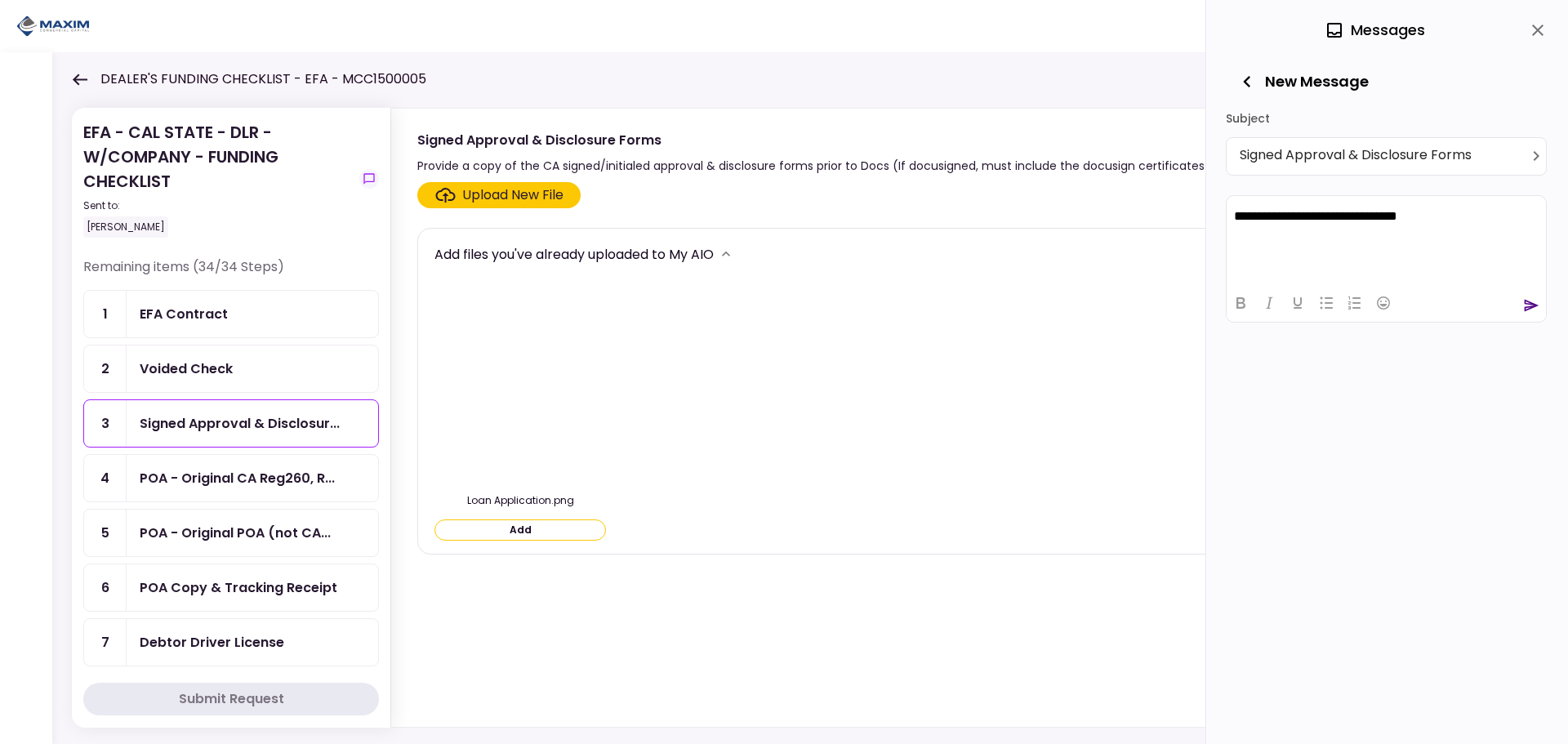
click at [1248, 76] on icon "button" at bounding box center [1247, 81] width 23 height 23
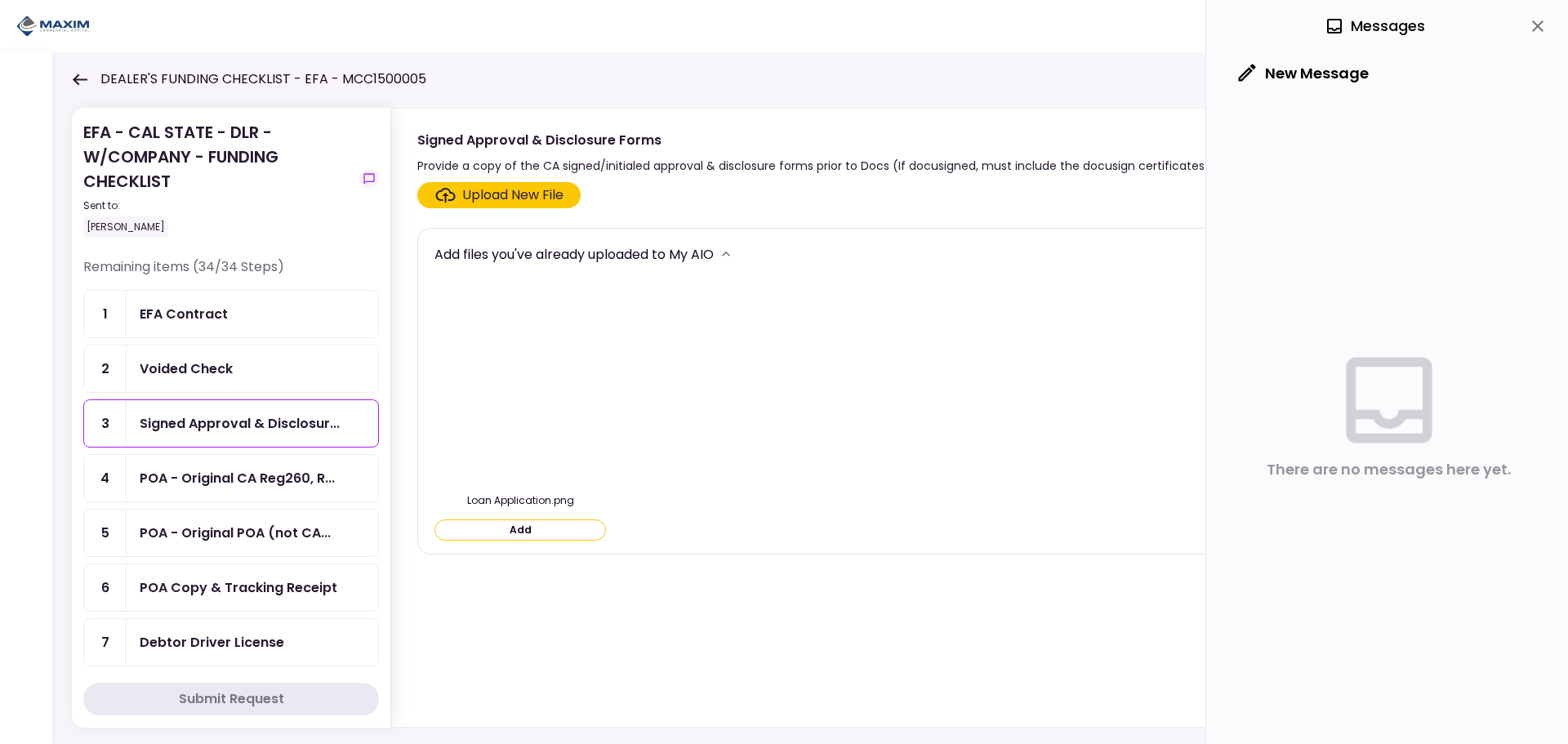
click at [1326, 70] on button "New Message" at bounding box center [1304, 74] width 156 height 43
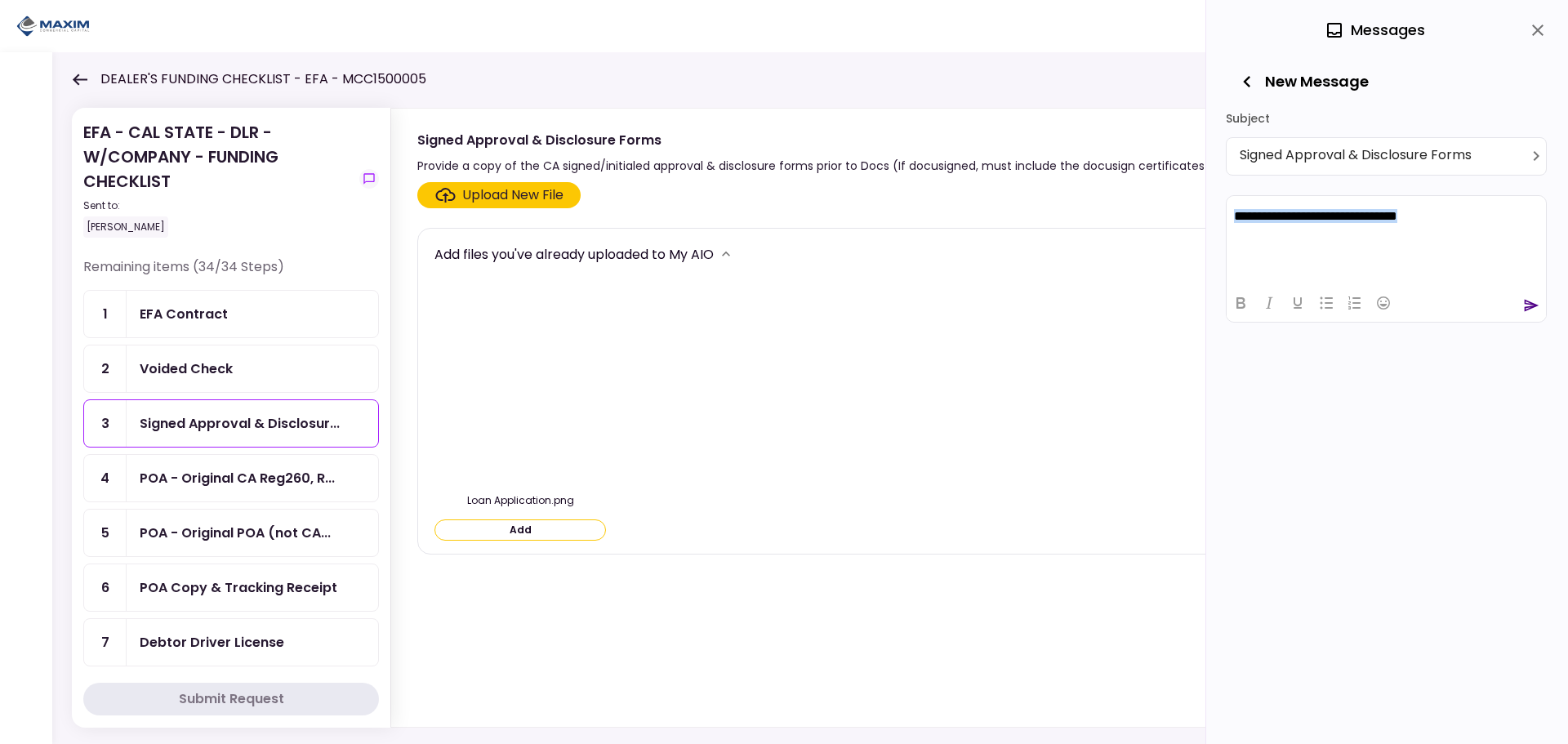
drag, startPoint x: 1304, startPoint y: 220, endPoint x: 1229, endPoint y: 234, distance: 76.3
click at [1229, 234] on html "**********" at bounding box center [1386, 219] width 320 height 46
copy p "**********"
click at [1359, 470] on div "**********" at bounding box center [1387, 372] width 362 height 744
click at [1251, 80] on icon "button" at bounding box center [1247, 81] width 23 height 23
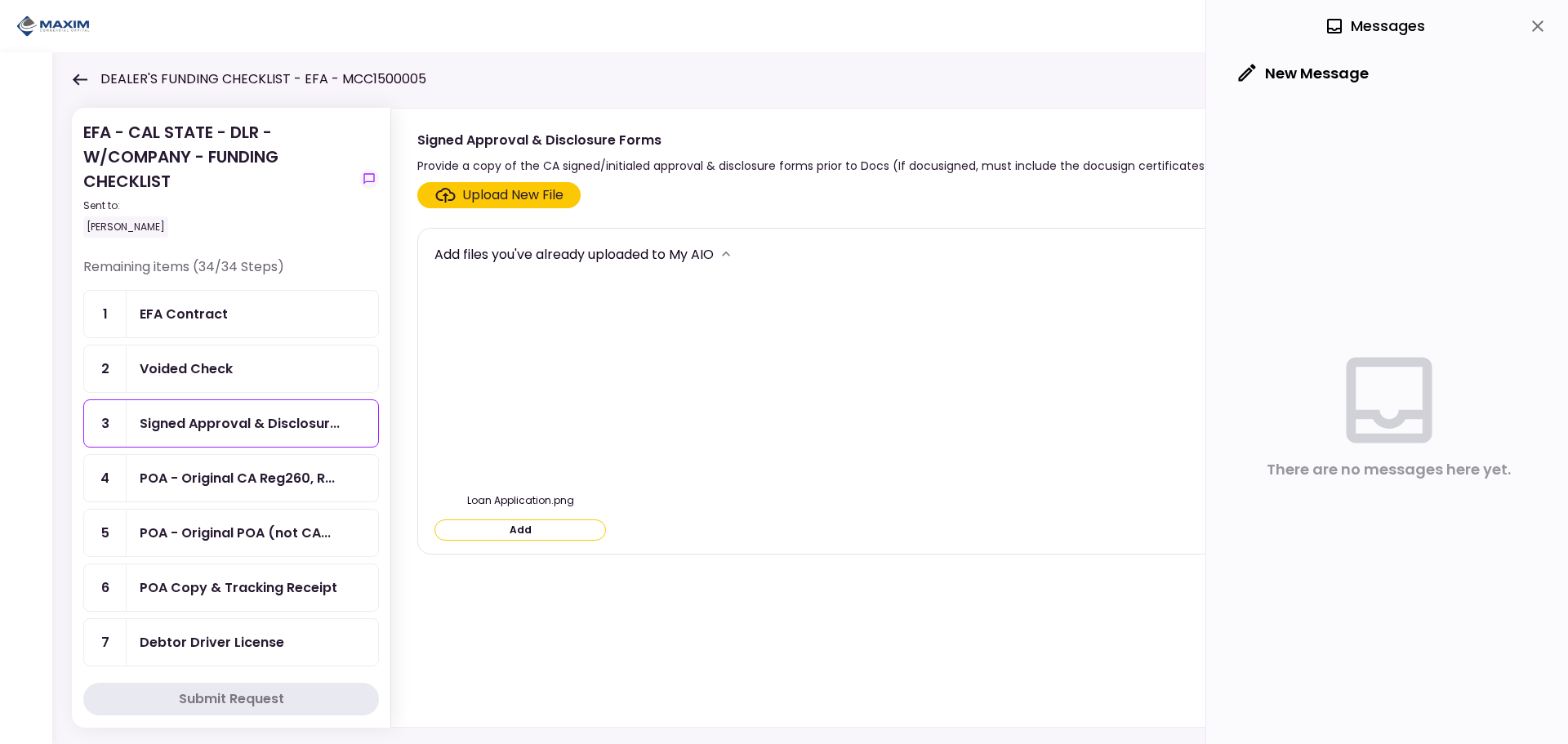
click at [1117, 307] on div "Loan Application.png Add" at bounding box center [961, 418] width 1054 height 245
click at [1534, 24] on icon "close" at bounding box center [1538, 26] width 20 height 20
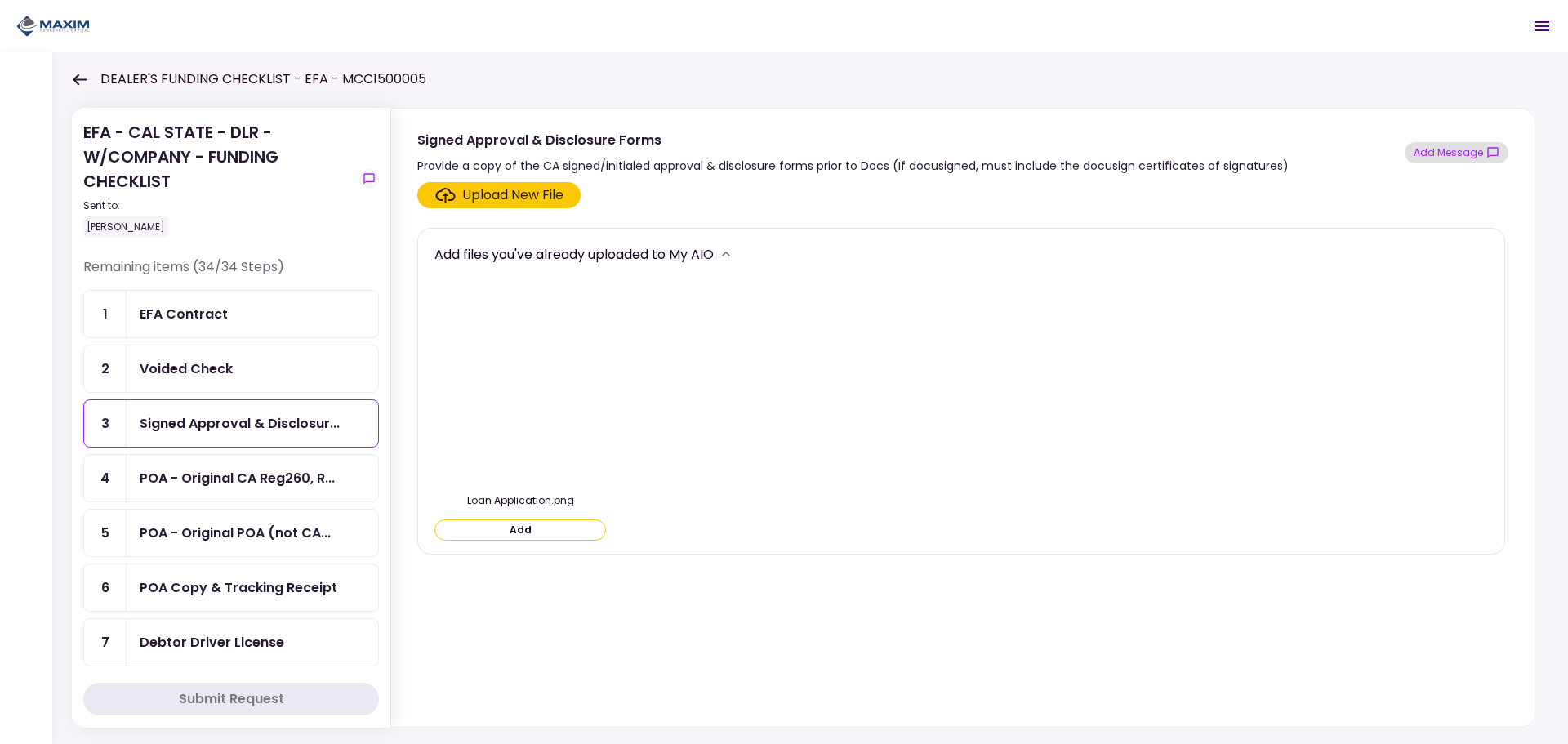
click at [1458, 143] on button "Add Message" at bounding box center [1457, 153] width 104 height 21
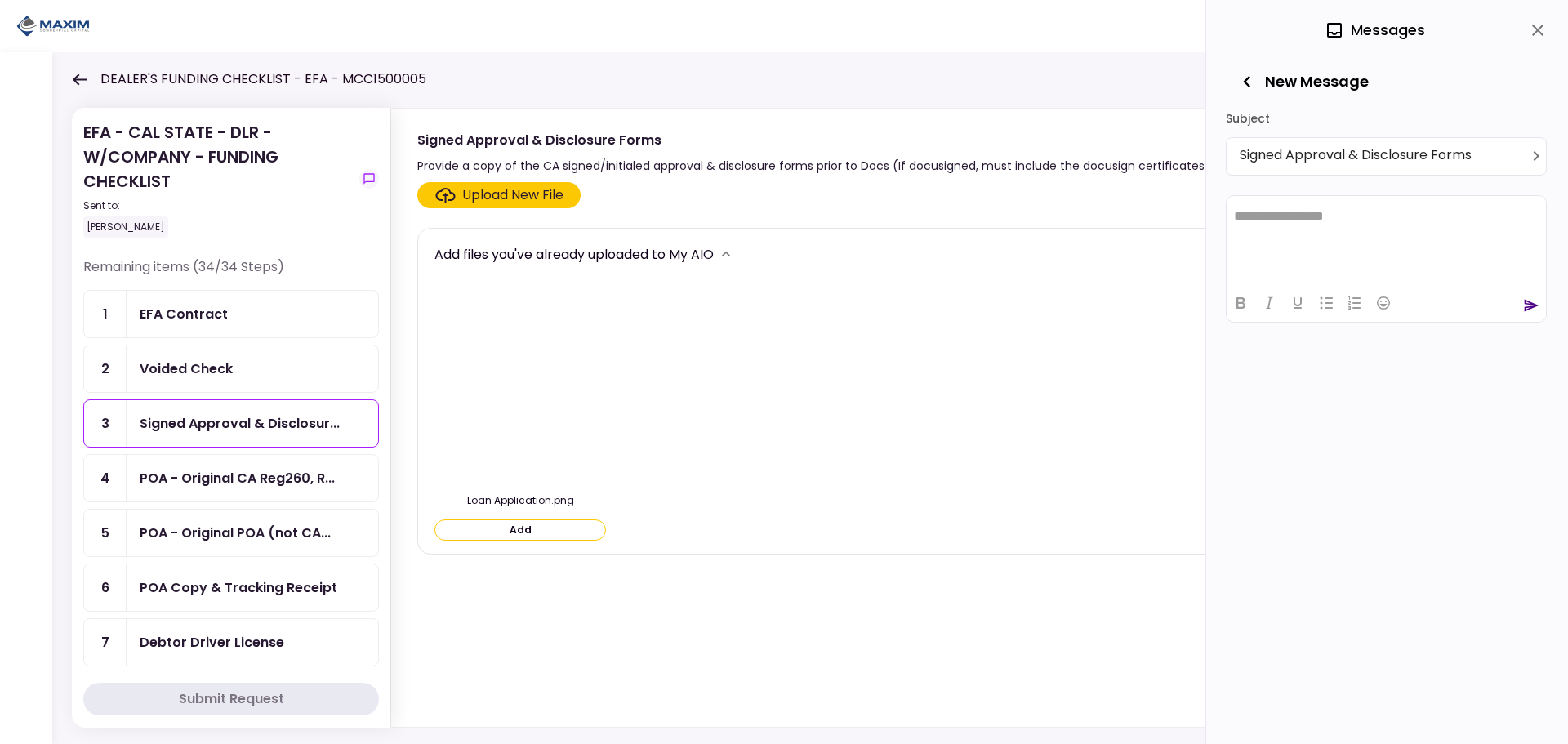
click at [1535, 27] on icon "close" at bounding box center [1537, 30] width 11 height 11
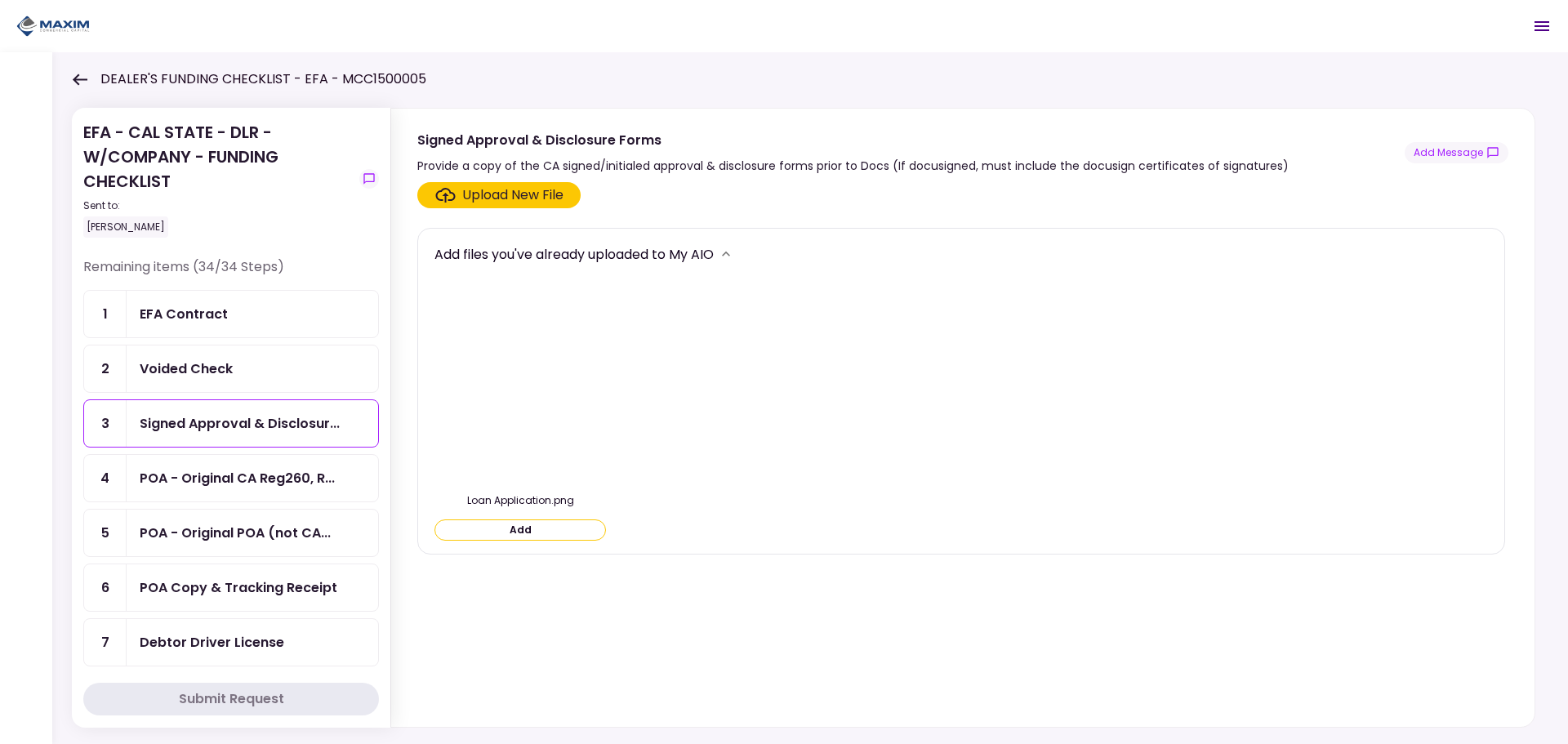
click at [981, 393] on div "Loan Application.png Add" at bounding box center [961, 418] width 1054 height 245
click at [163, 312] on div "EFA Contract" at bounding box center [183, 314] width 88 height 21
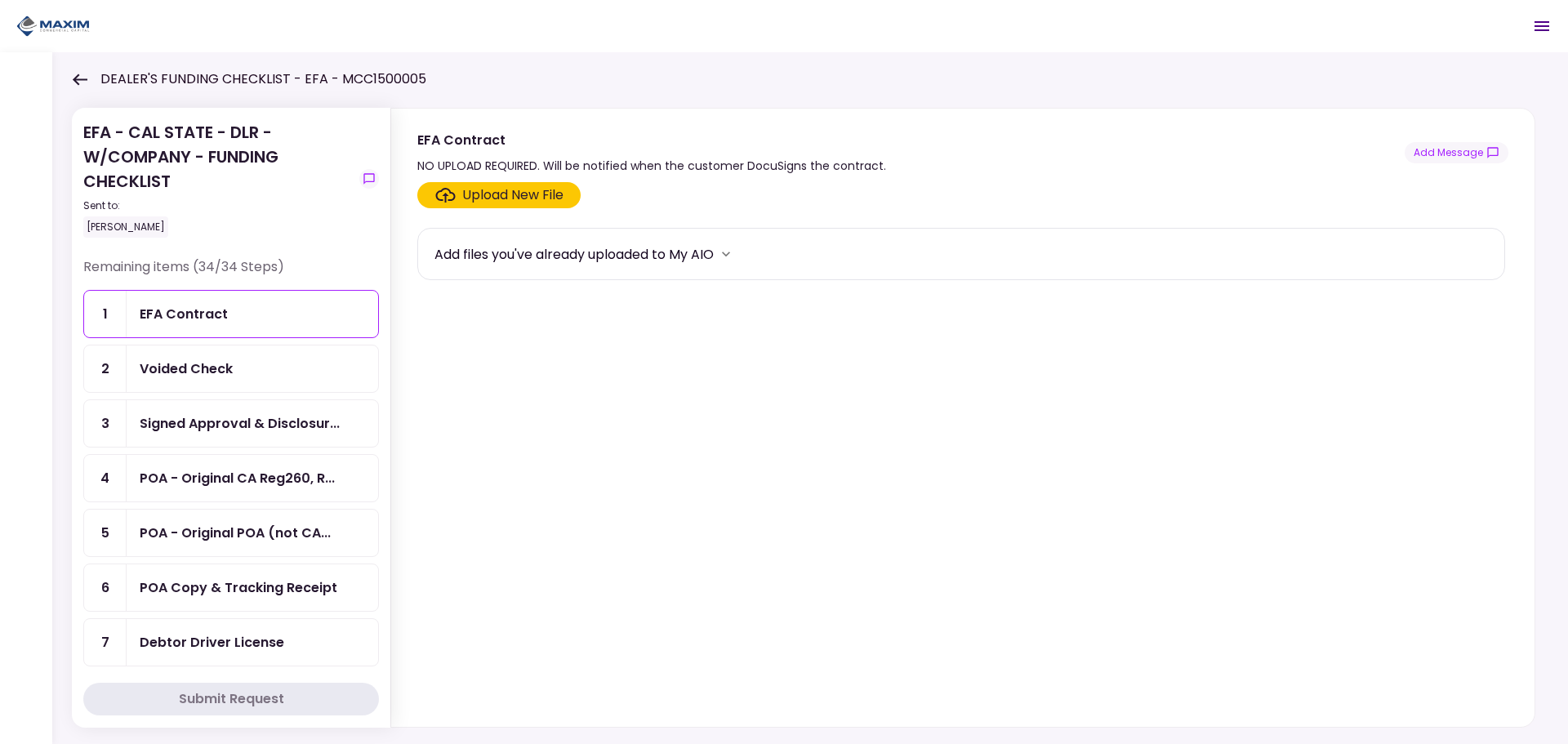
click at [186, 73] on h1 "DEALER'S FUNDING CHECKLIST - EFA - MCC1500005" at bounding box center [263, 79] width 326 height 20
click at [143, 150] on div "EFA - CAL STATE - DLR - W/COMPANY - FUNDING CHECKLIST Sent to: Laura Smith" at bounding box center [218, 178] width 269 height 117
click at [754, 611] on section "Upload New File Add files you've already uploaded to My AIO" at bounding box center [963, 451] width 1091 height 538
click at [78, 78] on icon at bounding box center [80, 79] width 15 height 11
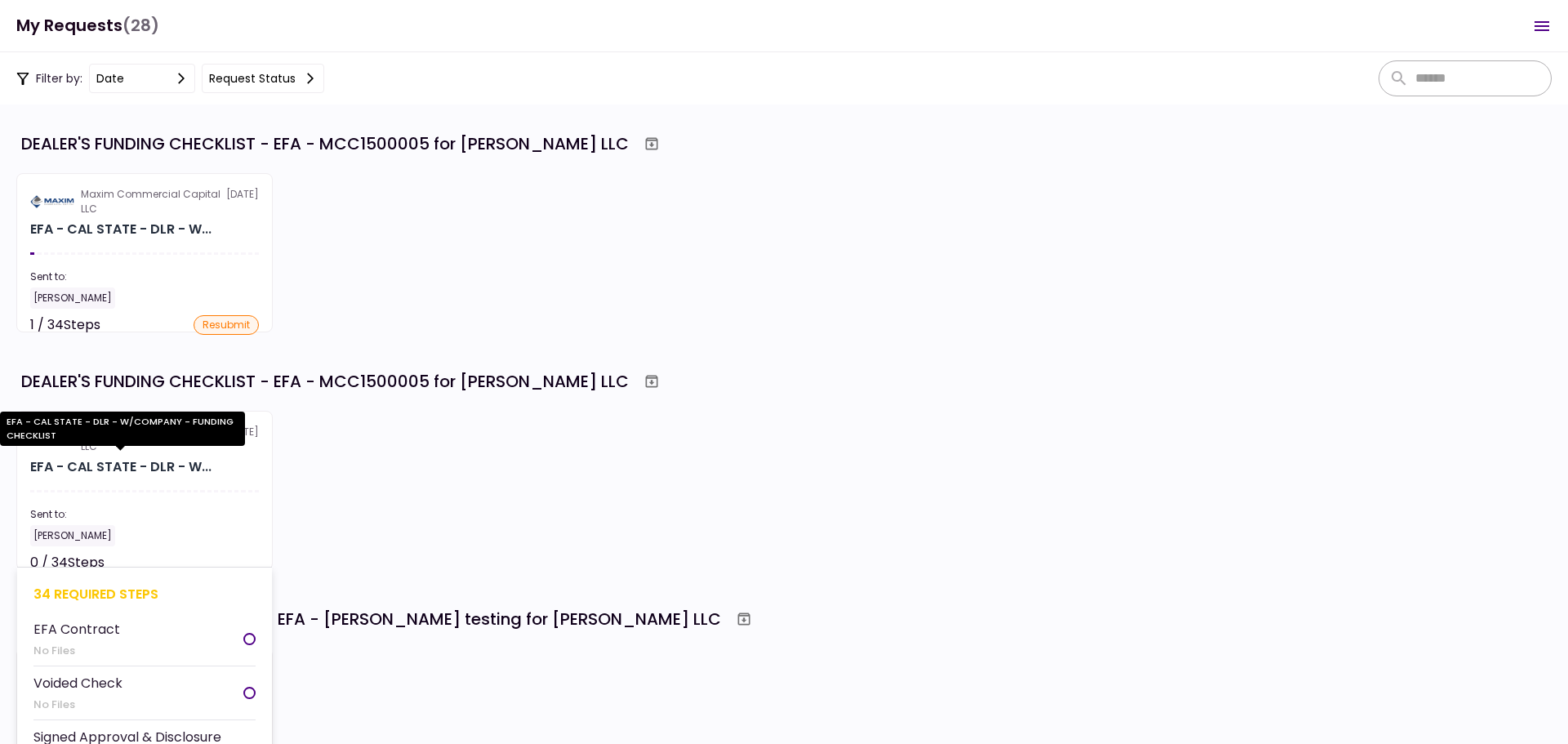
click at [166, 465] on div "EFA - CAL STATE - DLR - W..." at bounding box center [121, 467] width 182 height 20
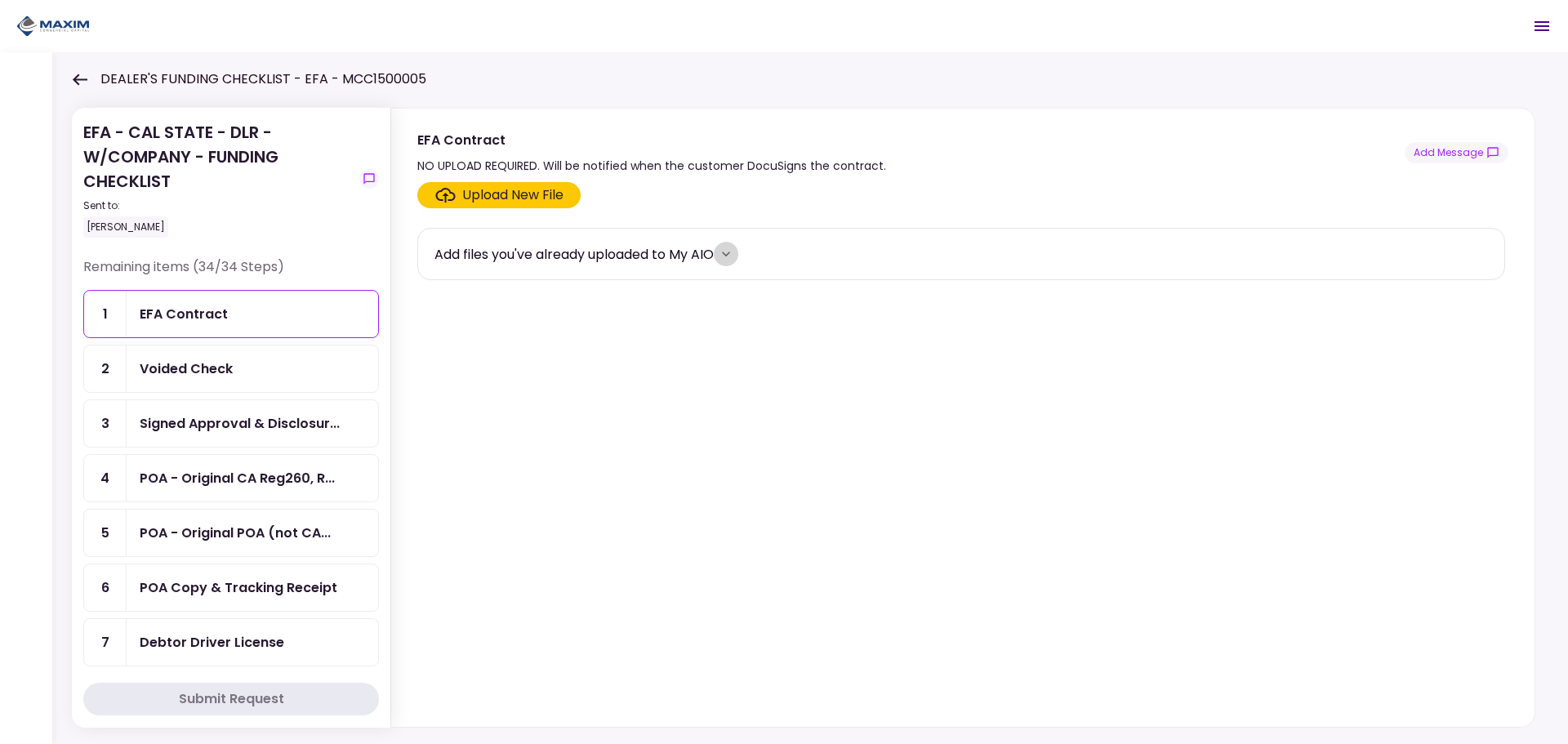
click at [730, 253] on icon "more" at bounding box center [726, 254] width 9 height 5
click at [489, 531] on button "Add" at bounding box center [520, 530] width 171 height 21
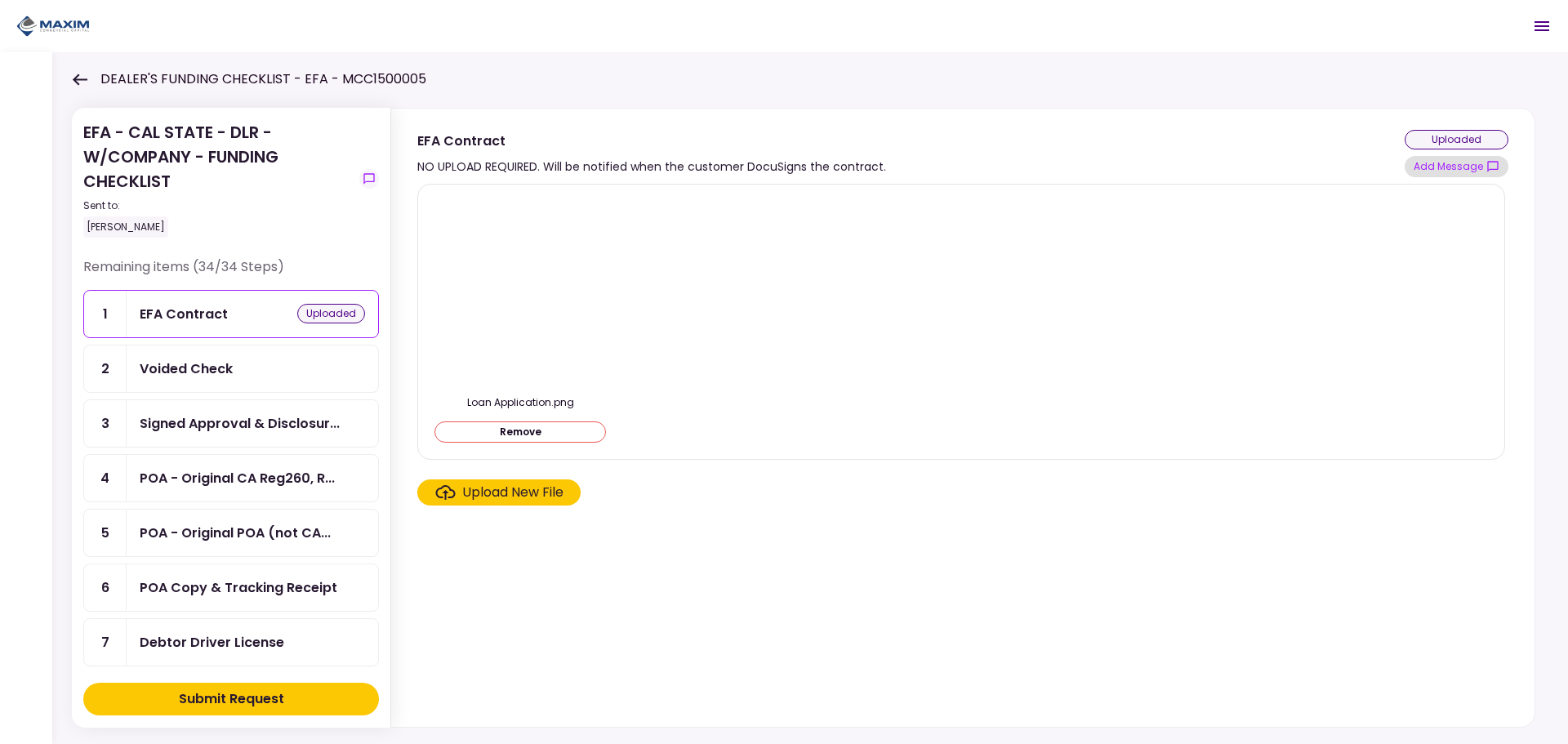
click at [1441, 168] on button "Add Message" at bounding box center [1457, 166] width 104 height 21
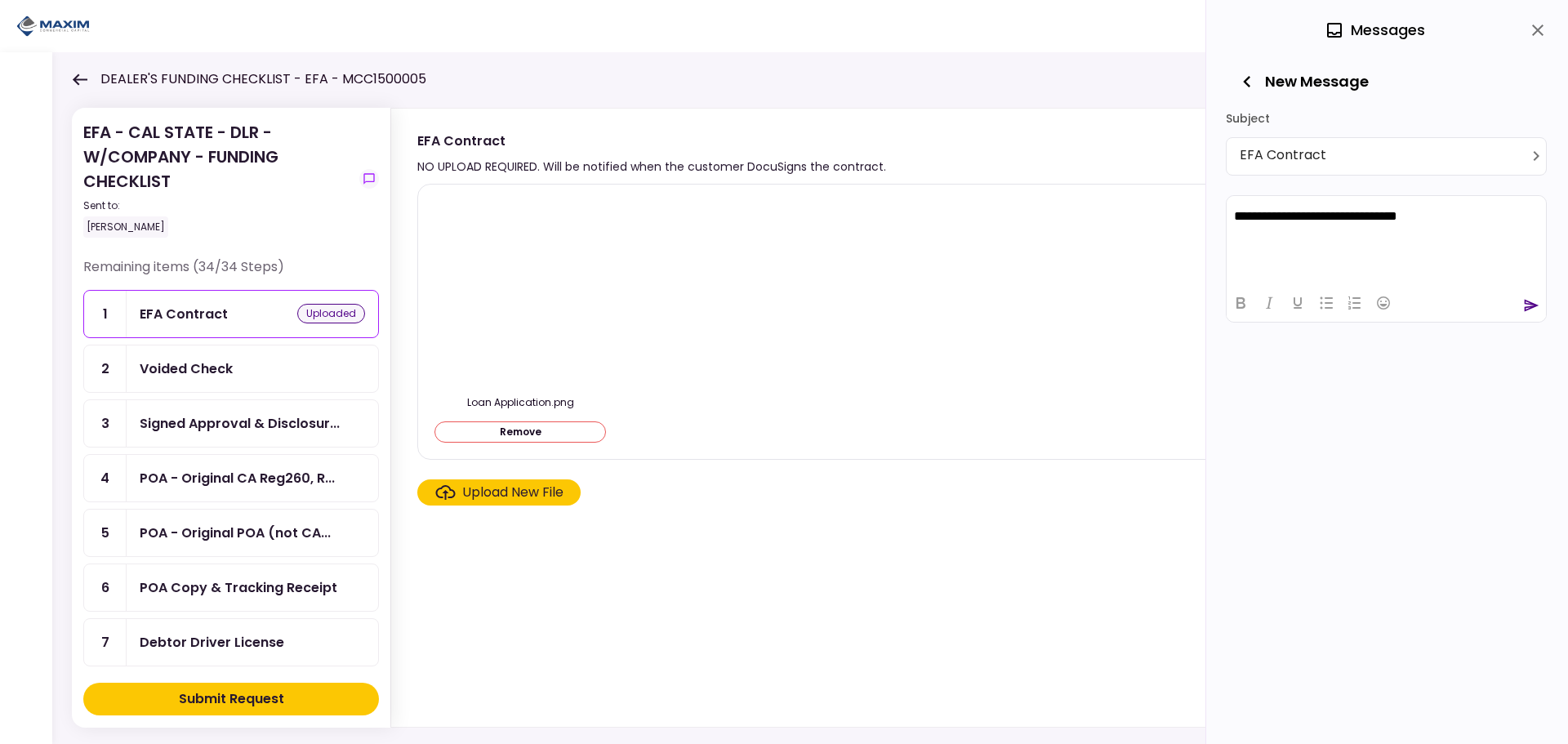
click at [1525, 301] on icon "send" at bounding box center [1532, 305] width 15 height 12
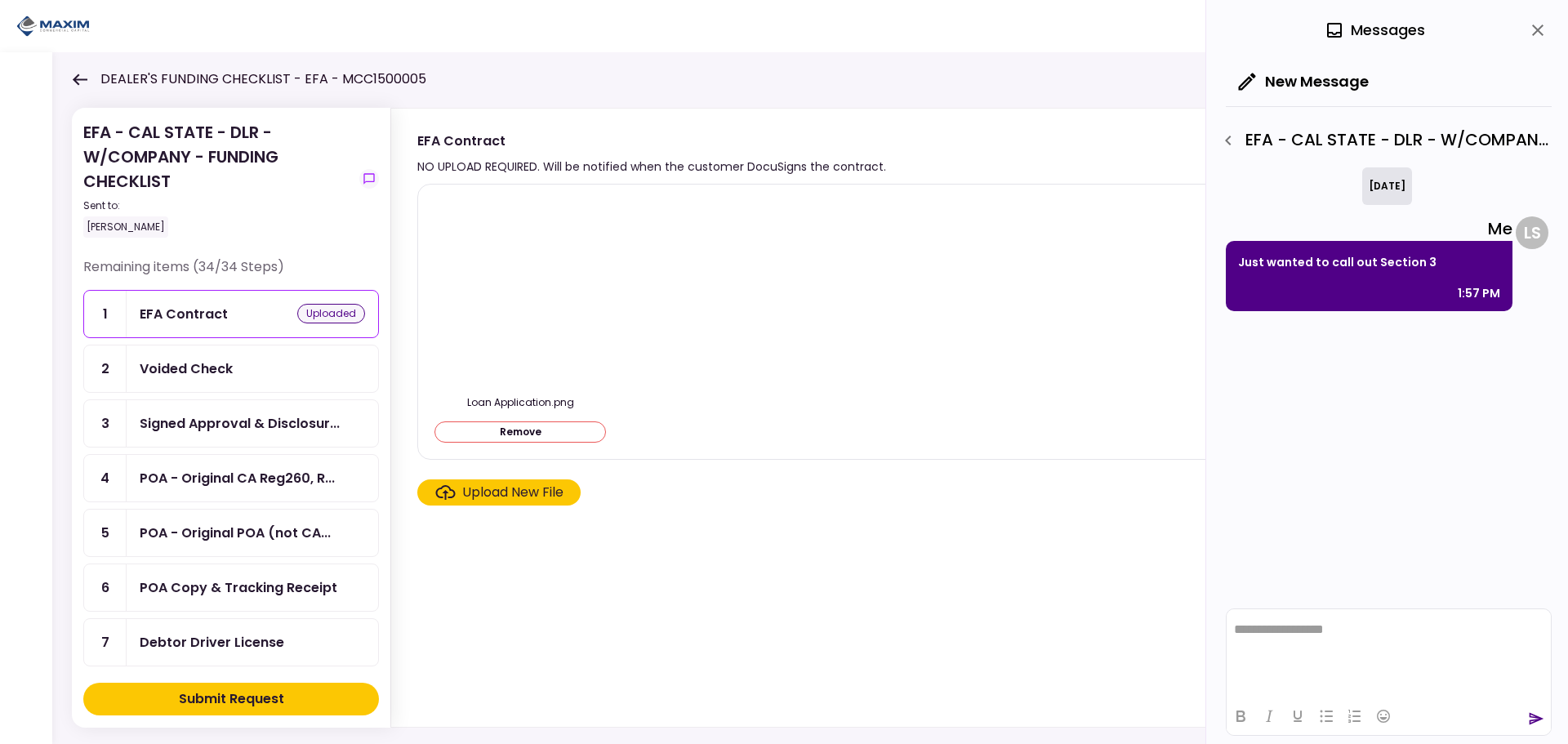
click at [1544, 26] on icon "close" at bounding box center [1538, 30] width 20 height 20
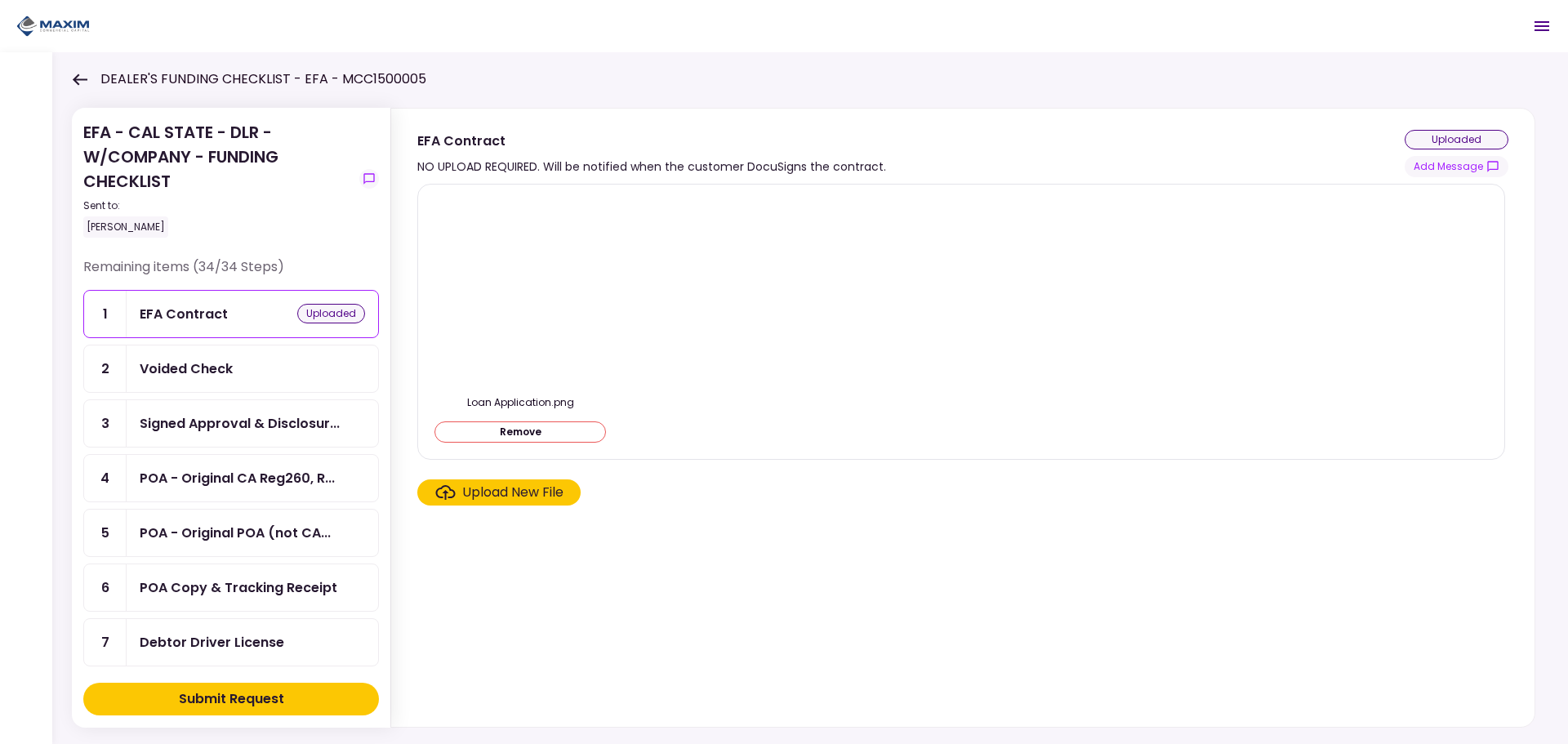
click at [195, 377] on div "Voided Check" at bounding box center [186, 369] width 93 height 21
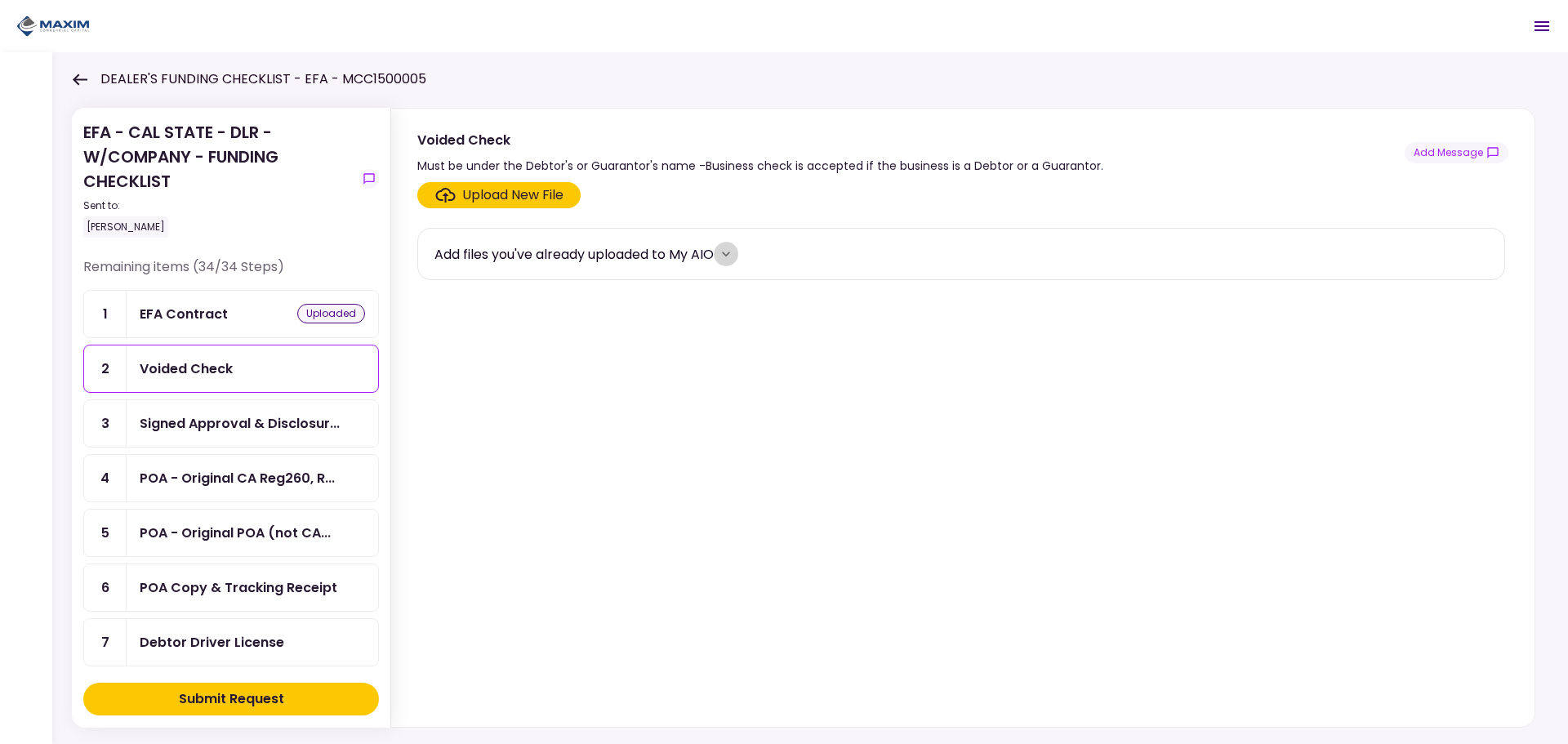
click at [730, 251] on icon "more" at bounding box center [726, 254] width 16 height 16
click at [495, 533] on button "Add" at bounding box center [520, 530] width 171 height 21
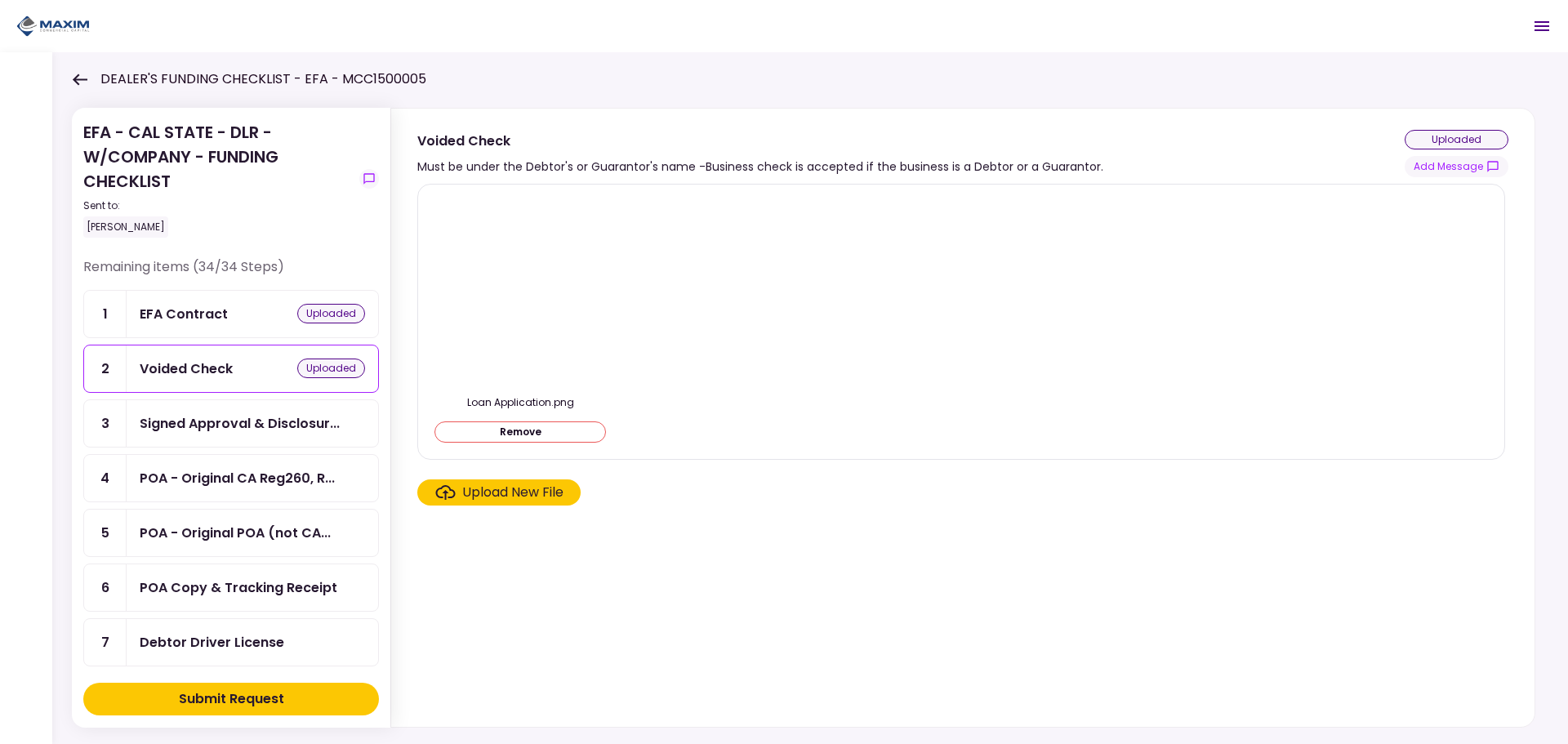
click at [246, 706] on div "Submit Request" at bounding box center [231, 699] width 105 height 20
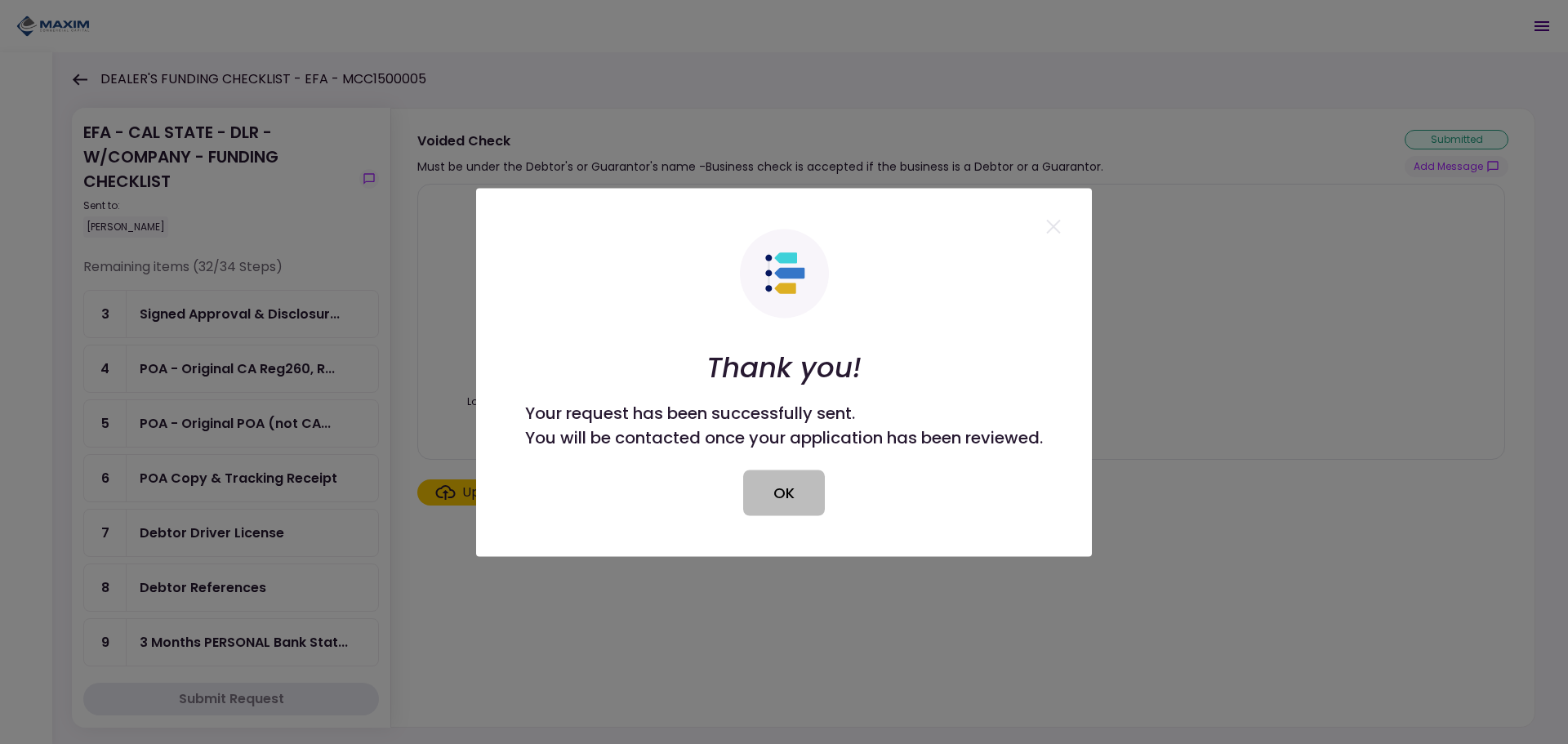
click at [800, 498] on button "OK" at bounding box center [784, 492] width 81 height 45
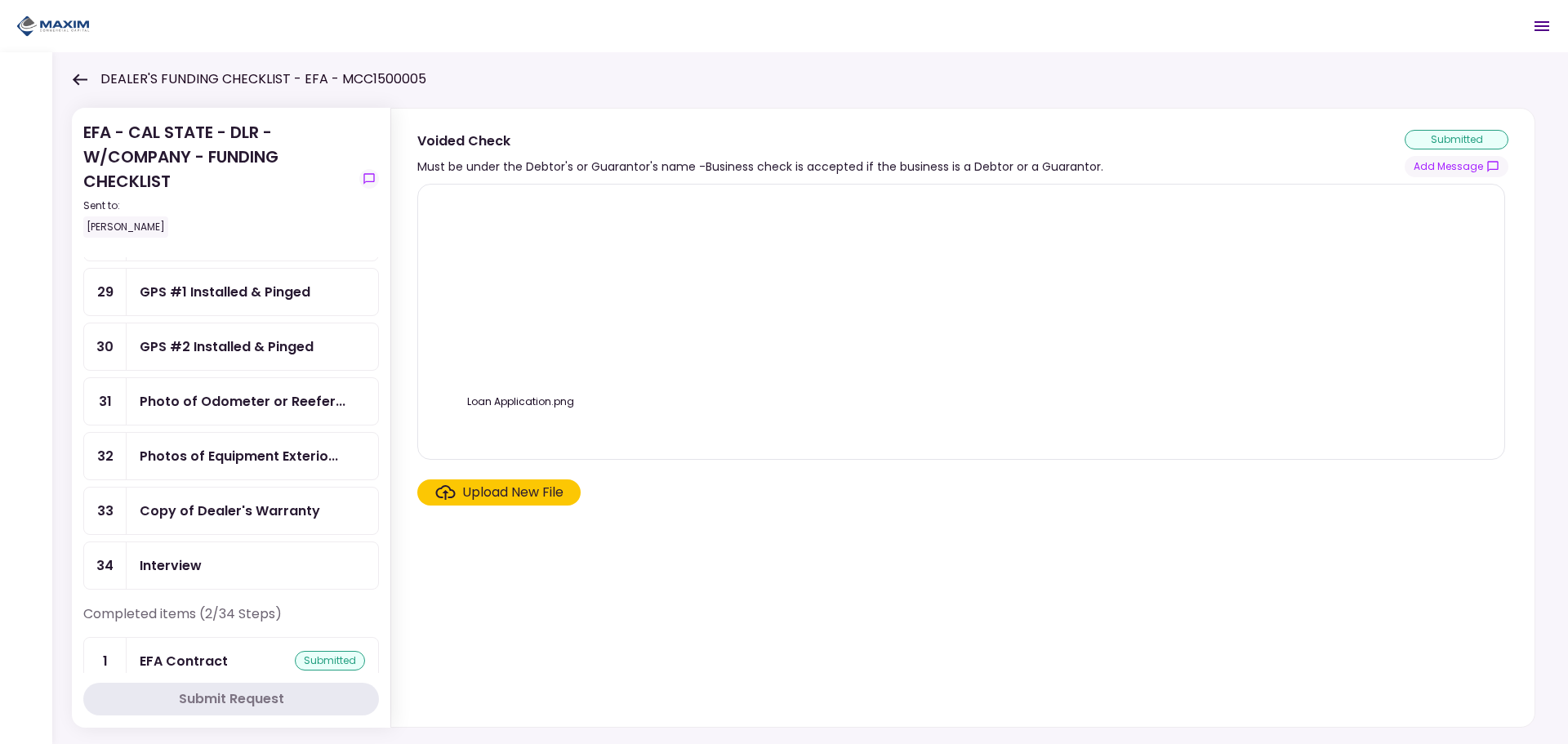
scroll to position [1527, 0]
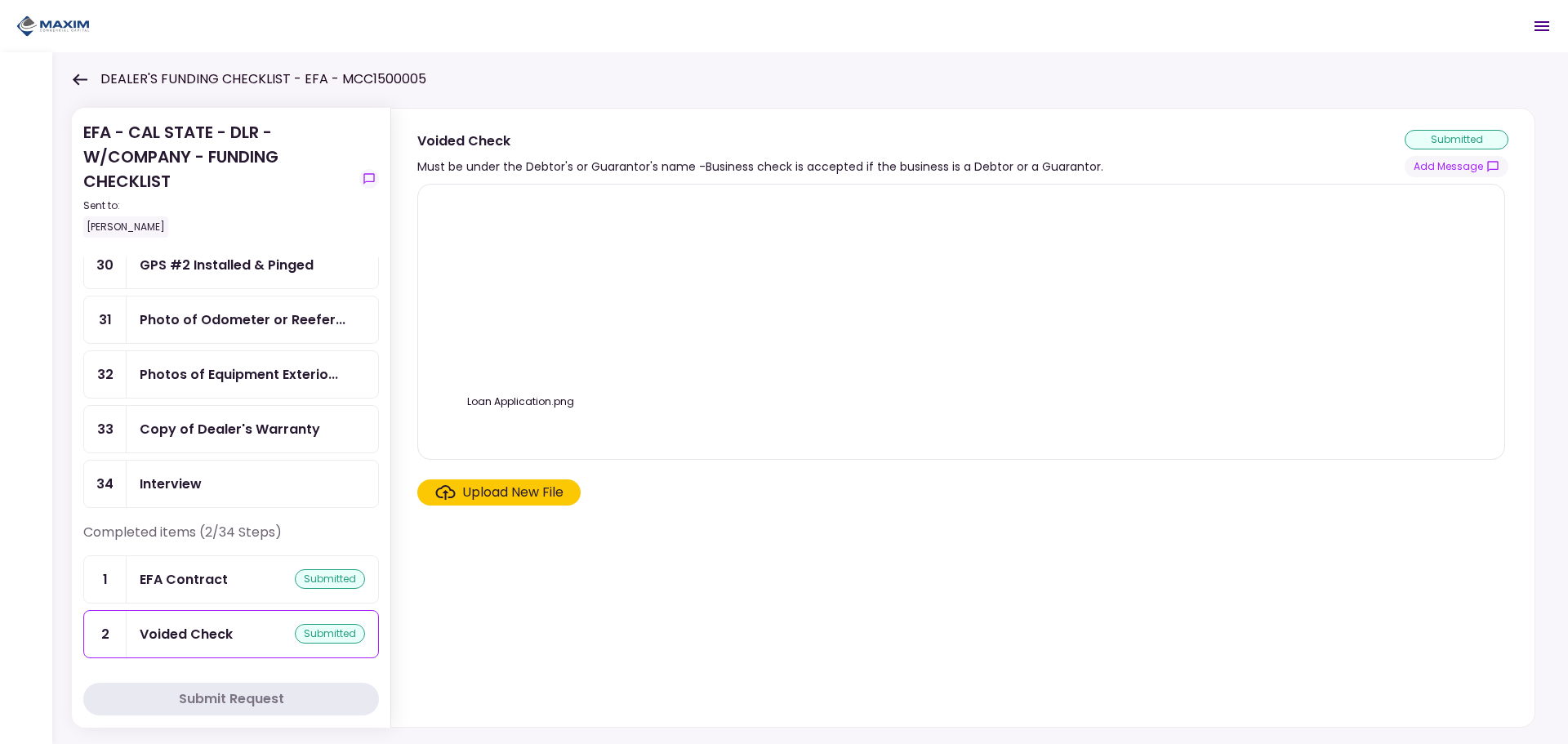
click at [83, 74] on icon at bounding box center [80, 80] width 15 height 12
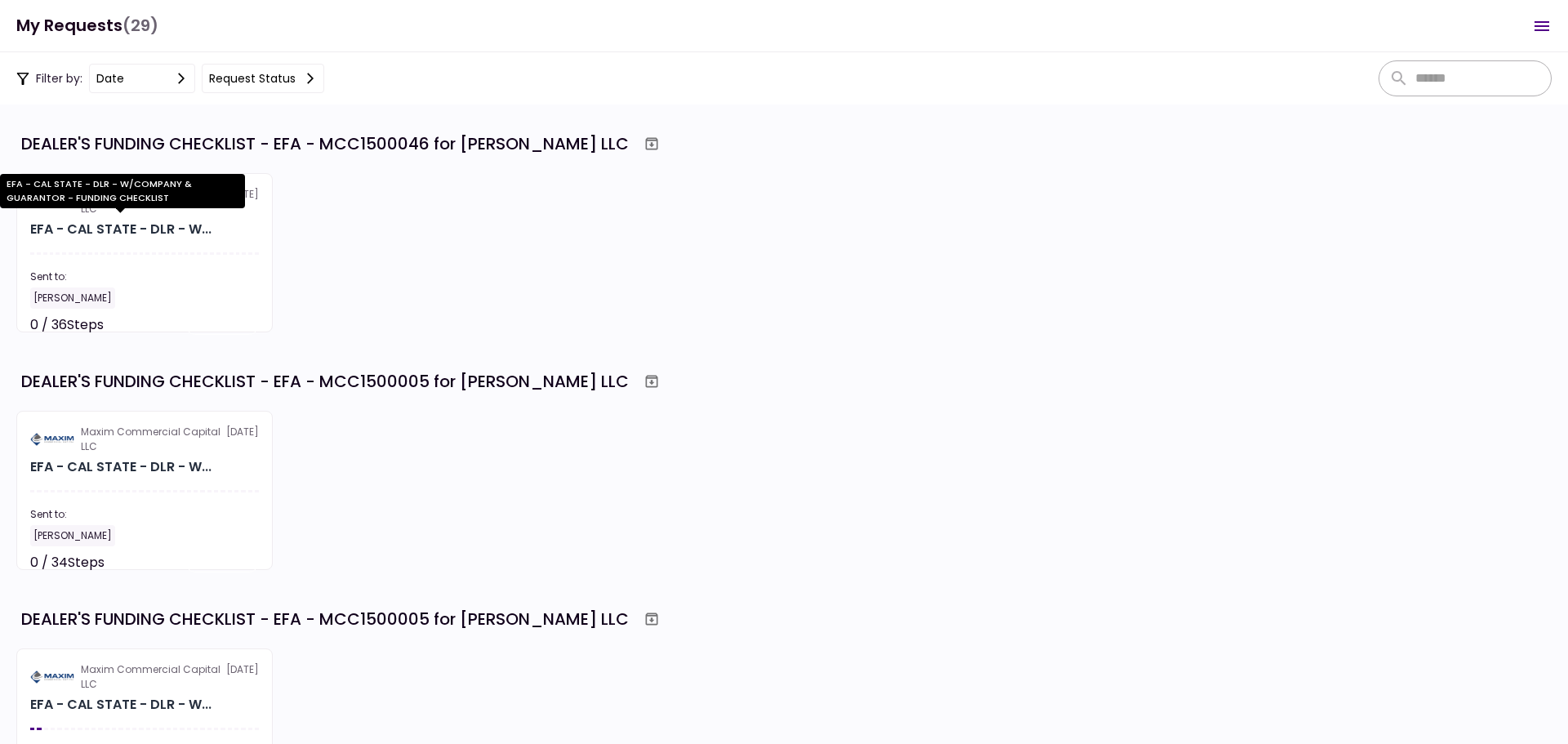
drag, startPoint x: 98, startPoint y: 229, endPoint x: 115, endPoint y: 224, distance: 17.7
click at [98, 229] on div "EFA - CAL STATE - DLR - W..." at bounding box center [121, 229] width 182 height 20
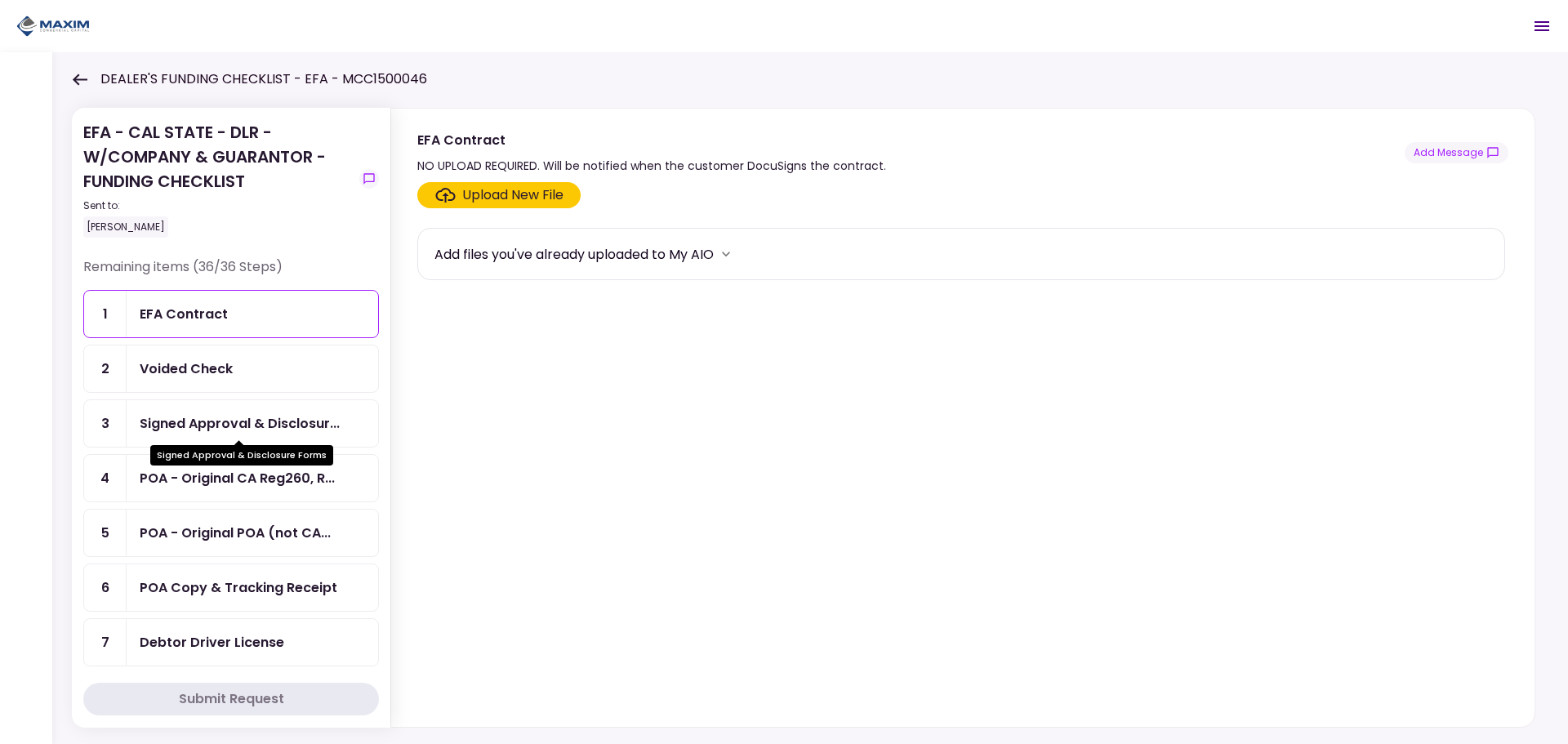
click at [174, 422] on div "Signed Approval & Disclosur..." at bounding box center [239, 423] width 200 height 21
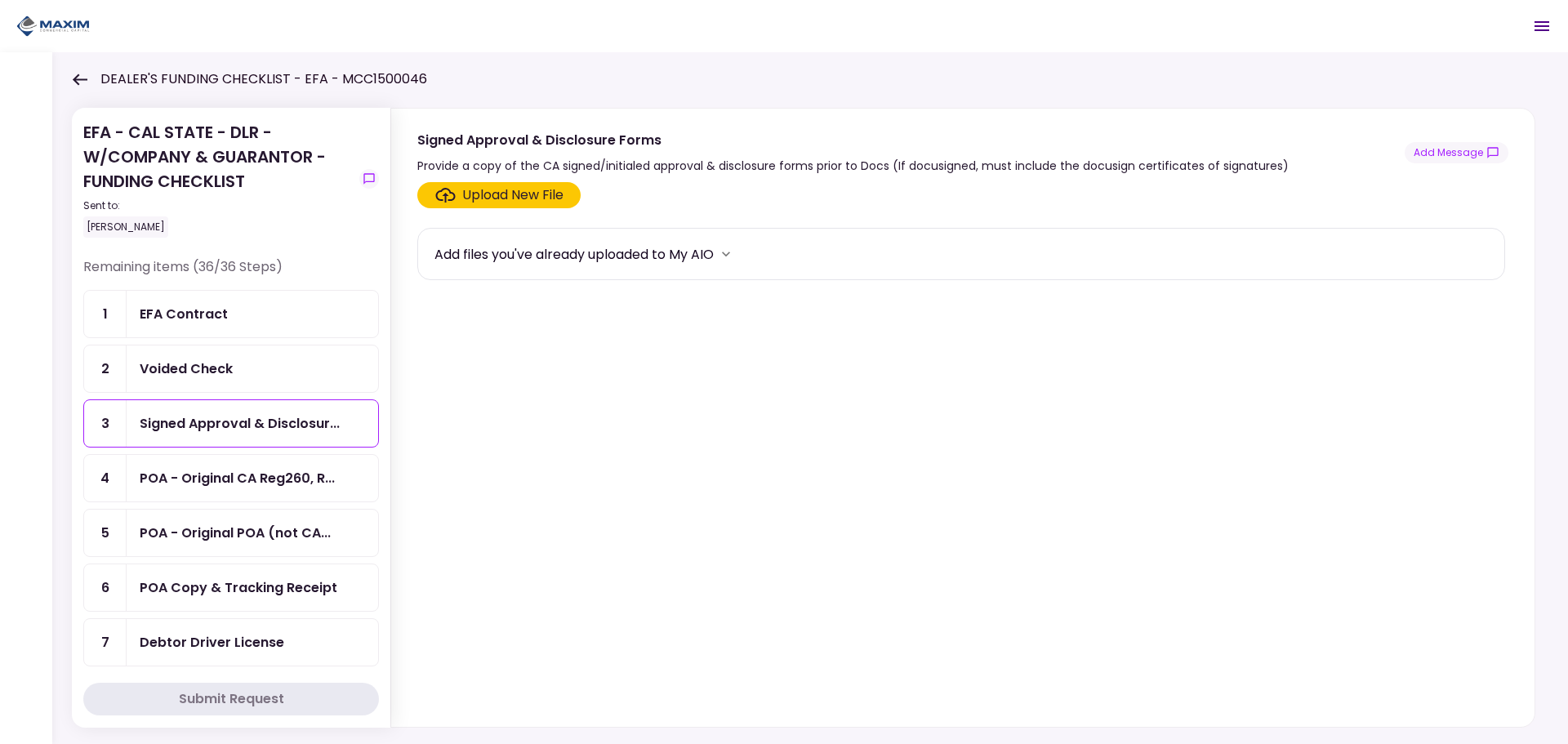
click at [730, 256] on icon "more" at bounding box center [726, 254] width 9 height 5
click at [525, 527] on button "Add" at bounding box center [520, 530] width 171 height 21
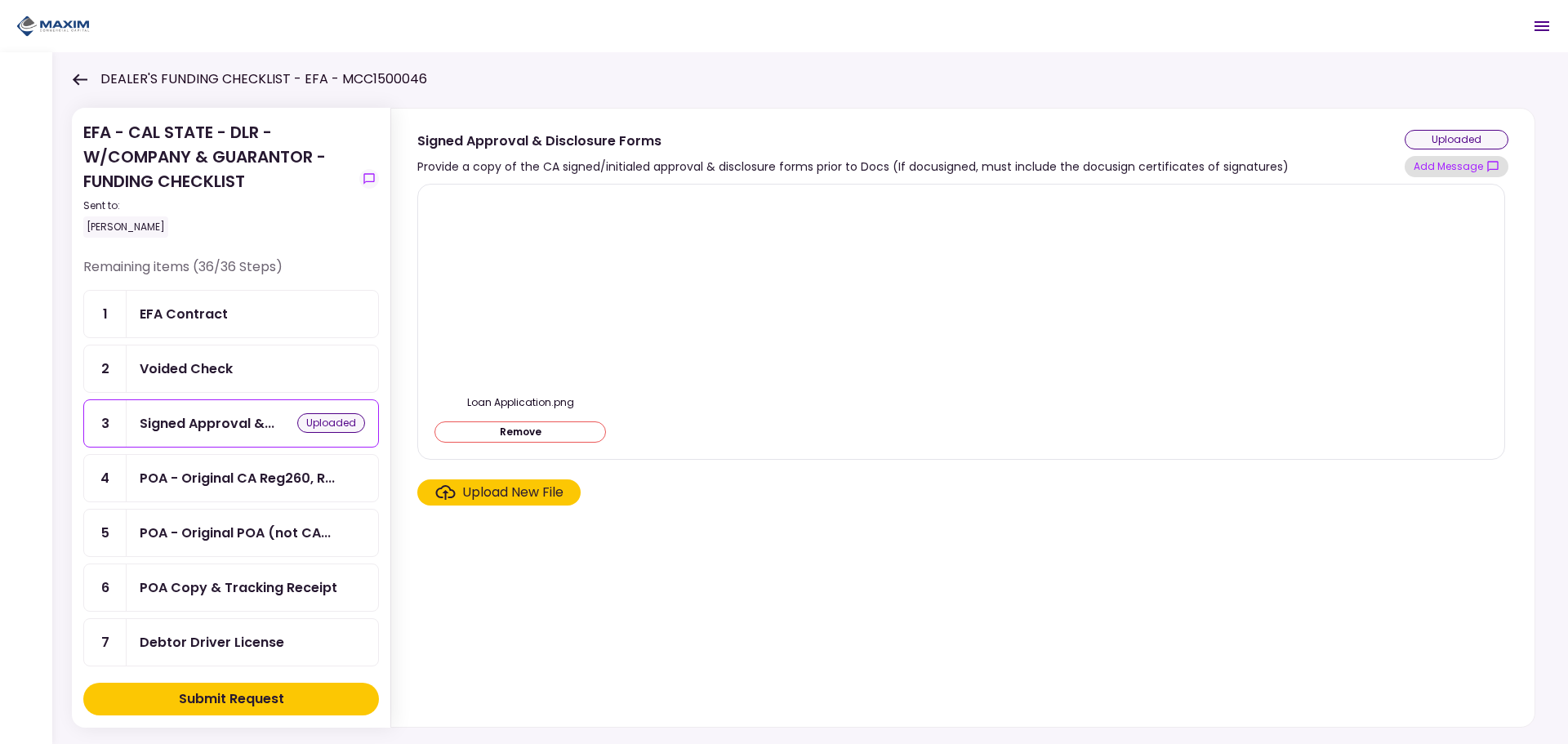
click at [1427, 168] on button "Add Message" at bounding box center [1457, 166] width 104 height 21
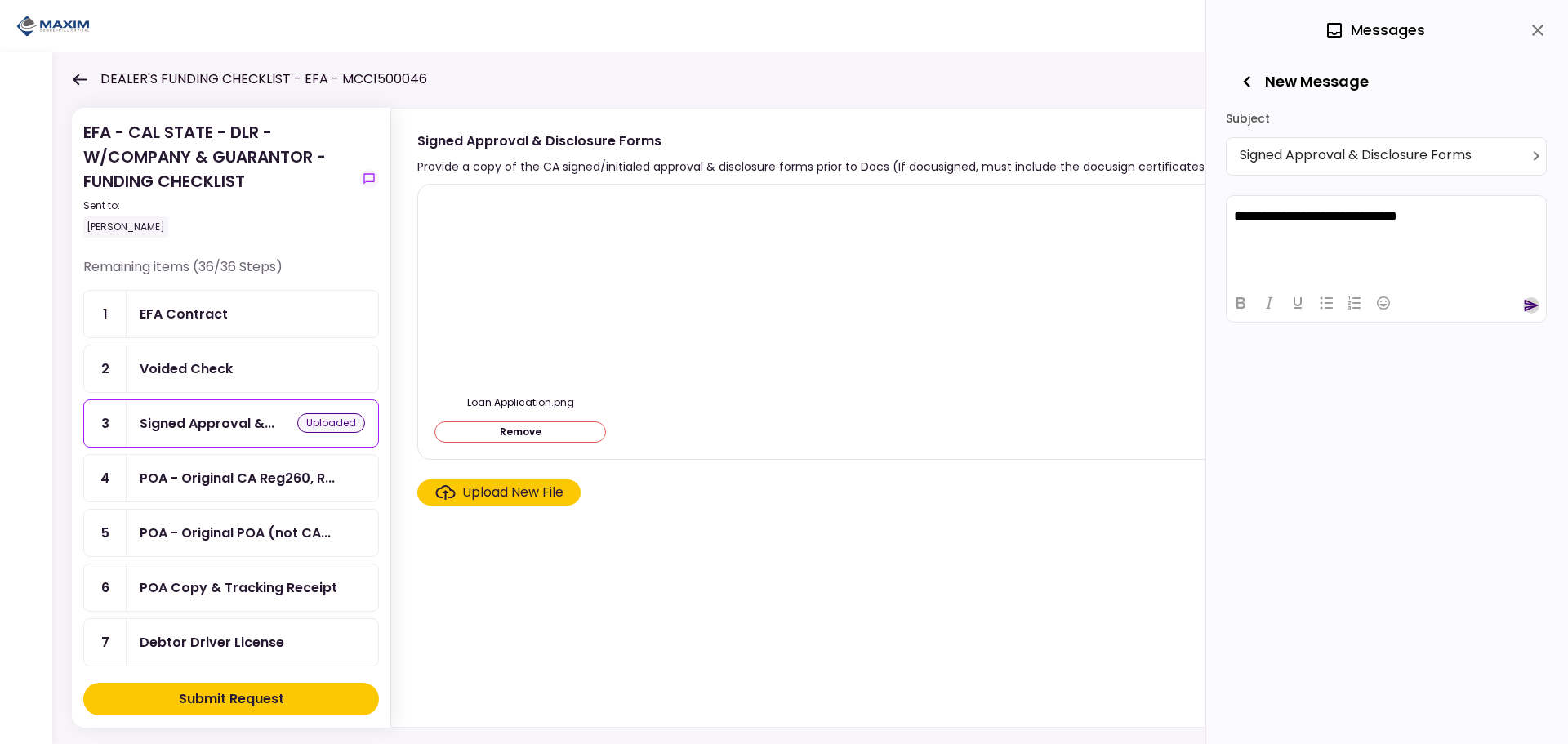
click at [1531, 302] on icon "send" at bounding box center [1531, 305] width 16 height 16
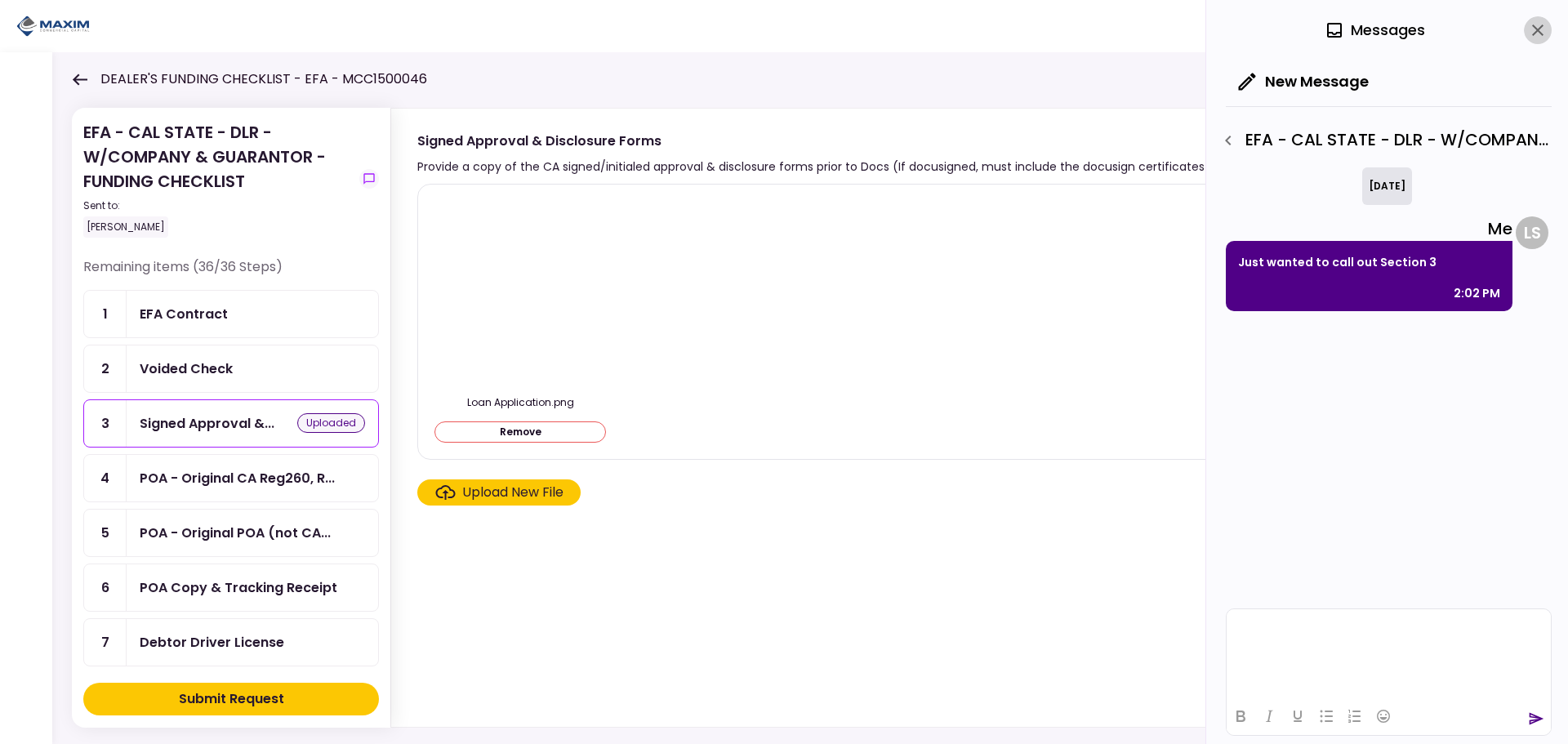
click at [1535, 26] on icon "close" at bounding box center [1538, 30] width 20 height 20
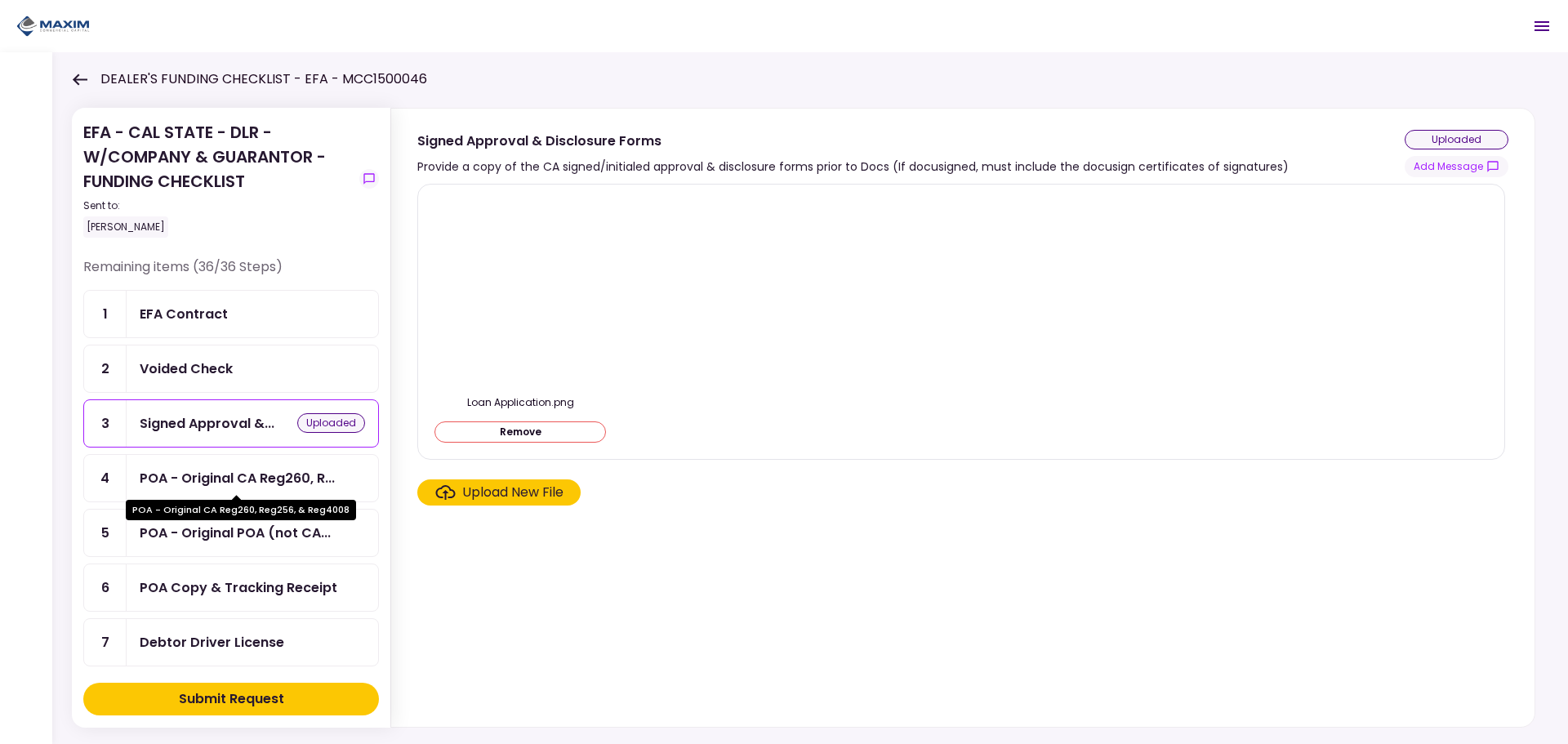
click at [217, 477] on div "POA - Original CA Reg260, R..." at bounding box center [237, 478] width 195 height 21
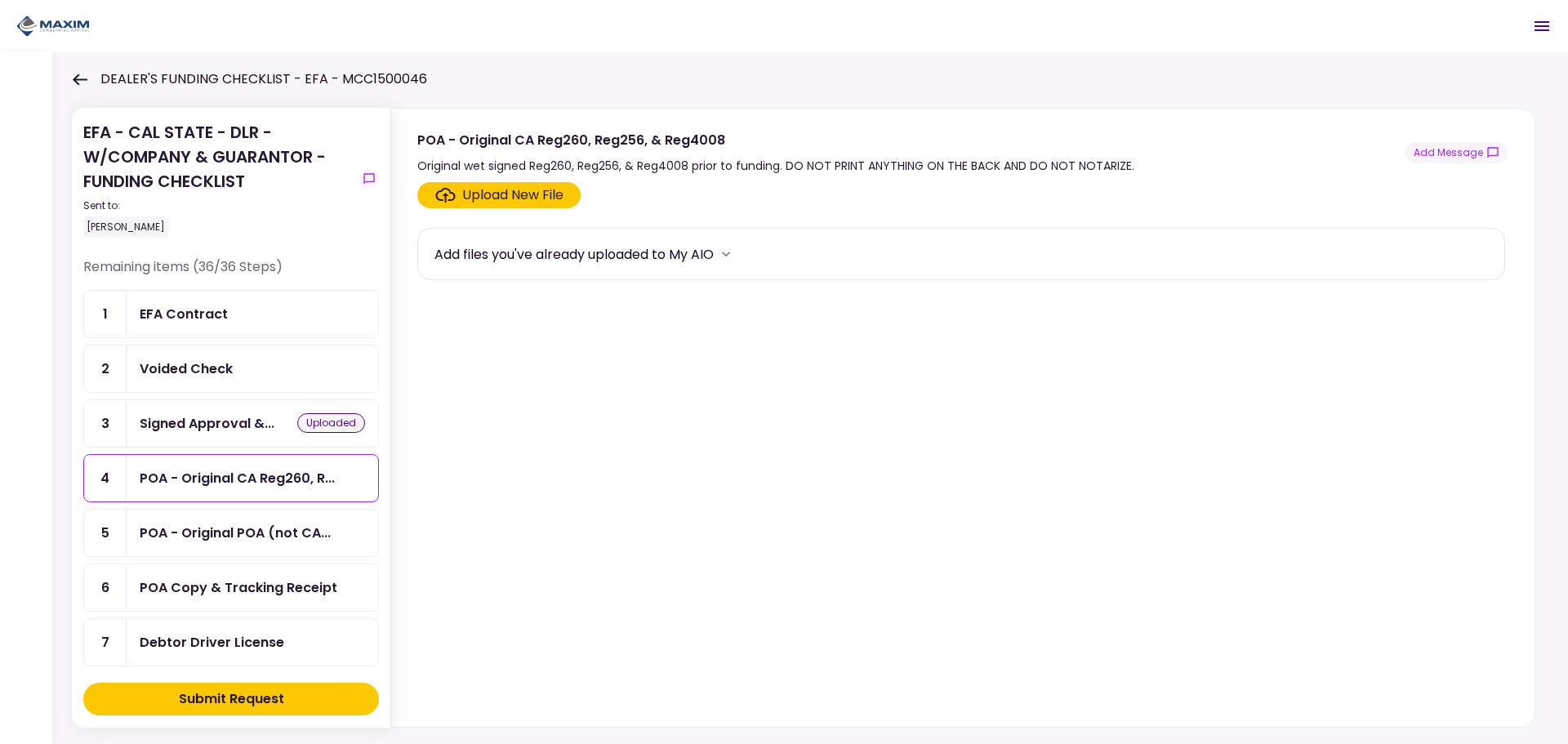
click at [733, 254] on icon "more" at bounding box center [726, 254] width 16 height 16
click at [535, 533] on button "Add" at bounding box center [520, 530] width 171 height 21
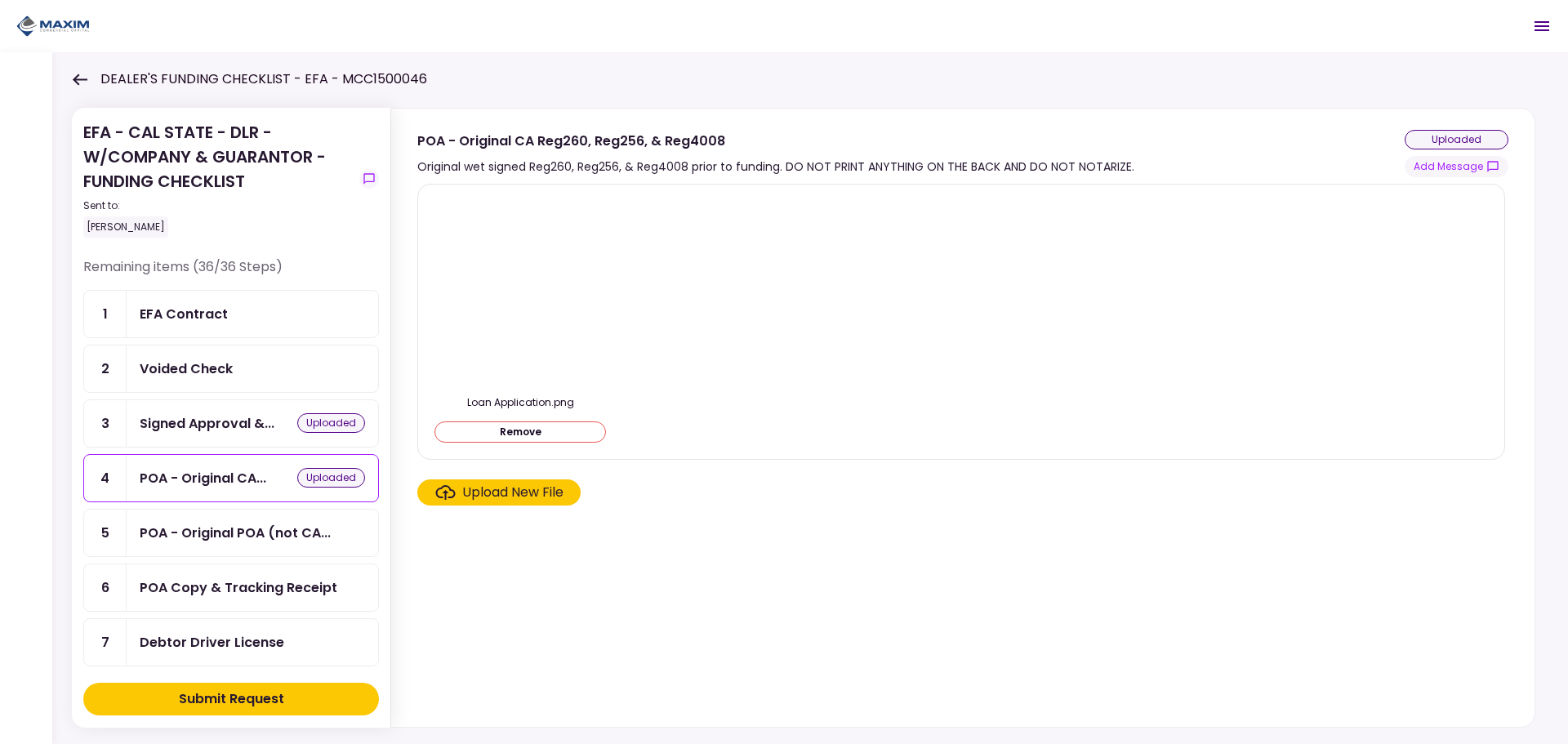
click at [199, 697] on div "Submit Request" at bounding box center [231, 699] width 105 height 20
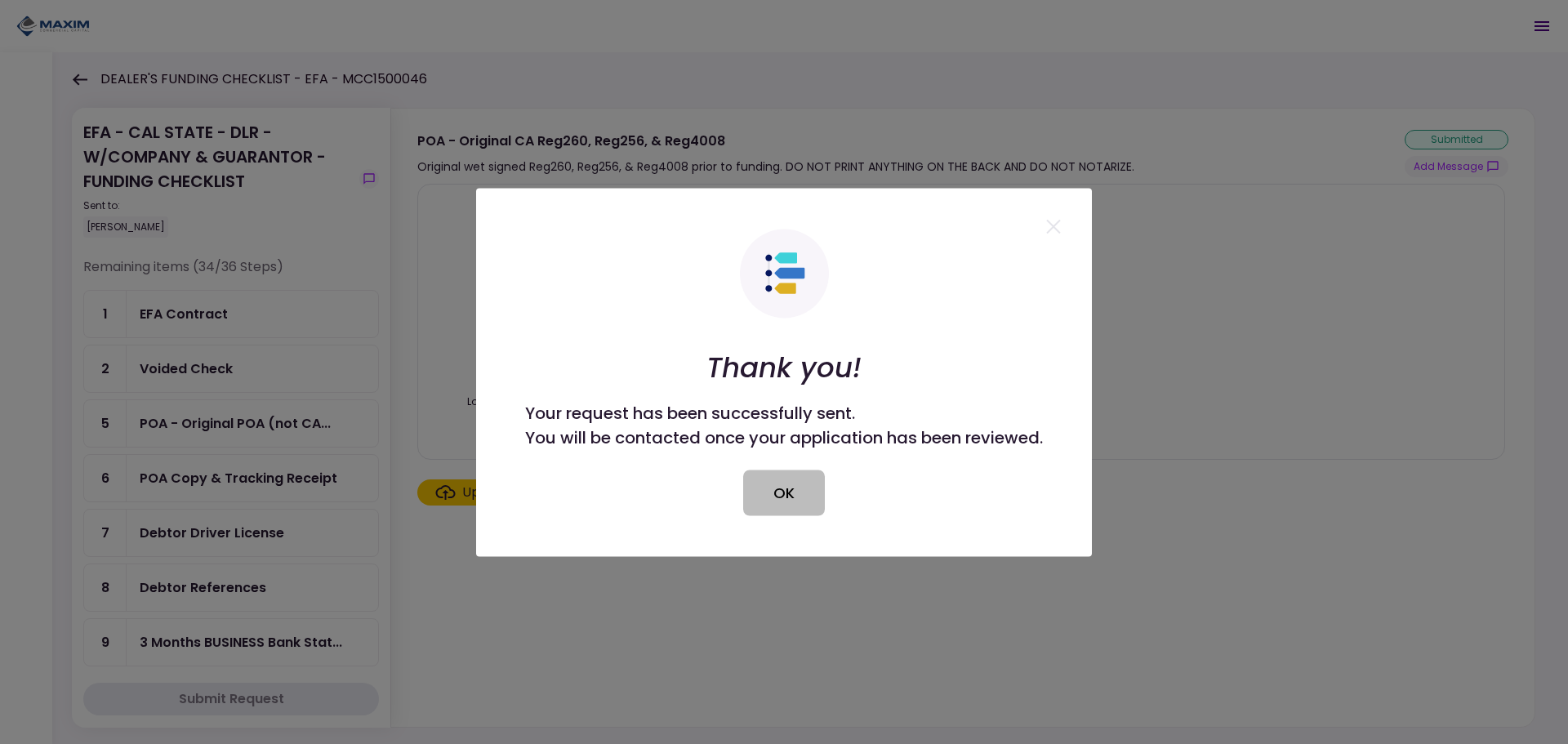
click at [786, 495] on button "OK" at bounding box center [784, 492] width 81 height 45
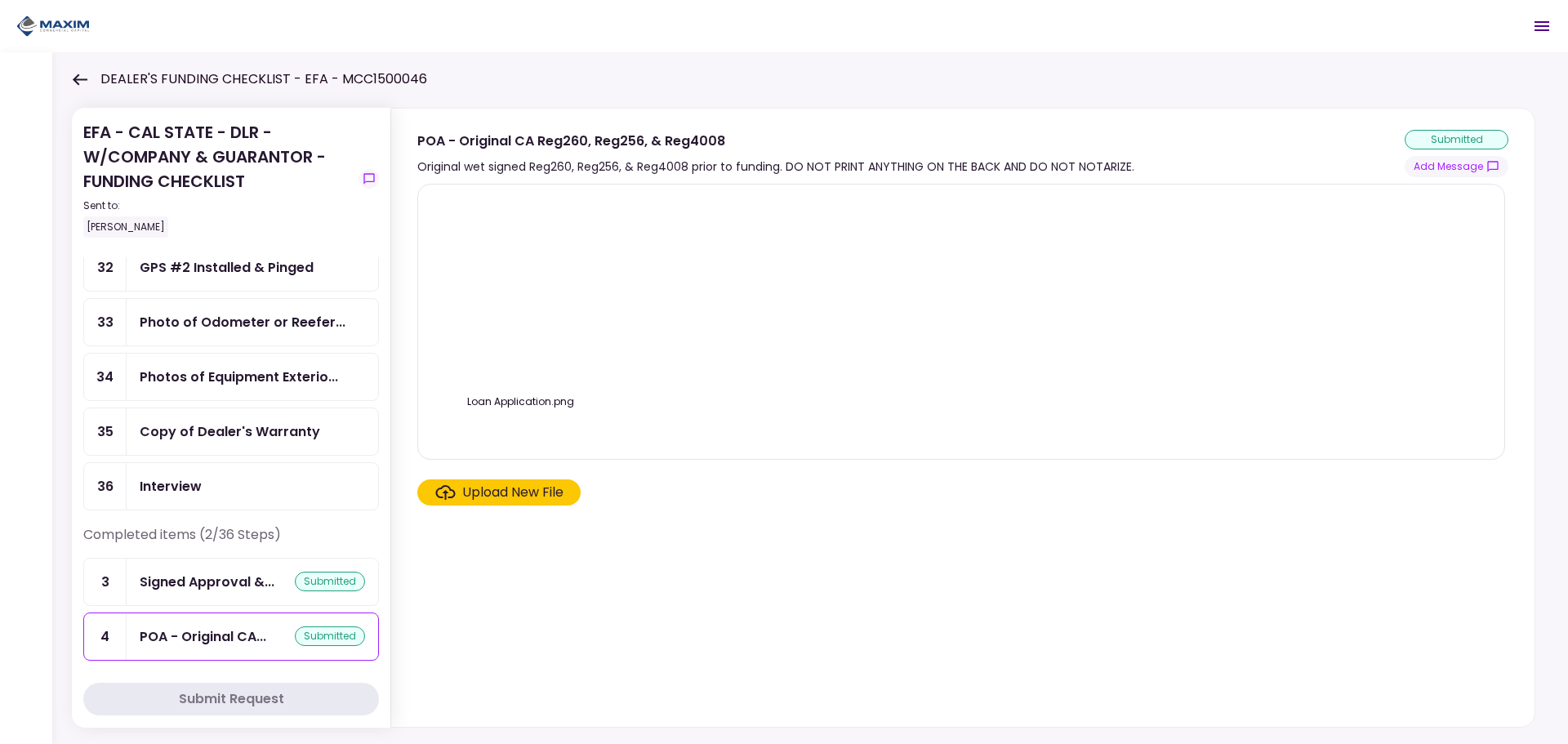
scroll to position [1635, 0]
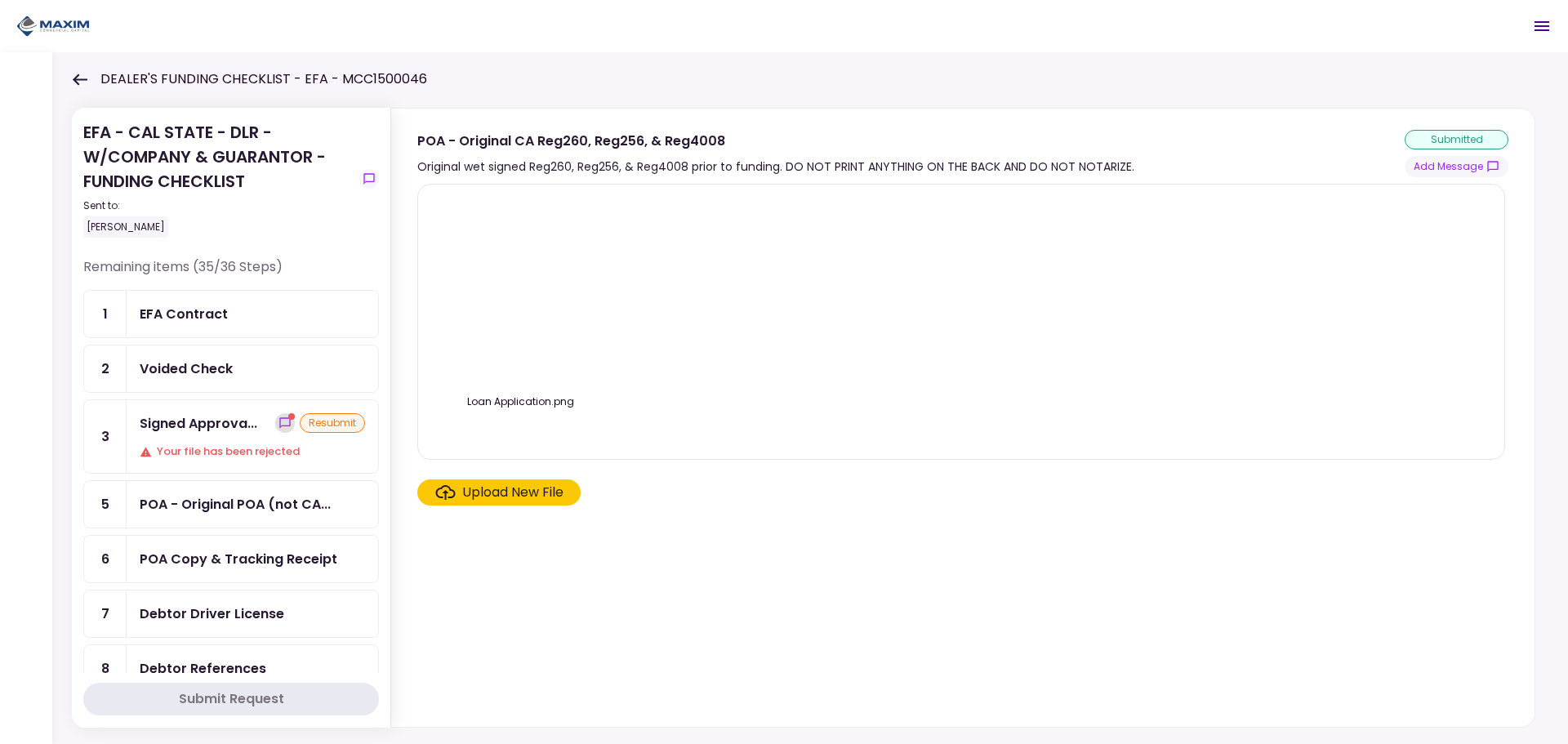
click at [279, 420] on icon "show-messages" at bounding box center [285, 423] width 13 height 13
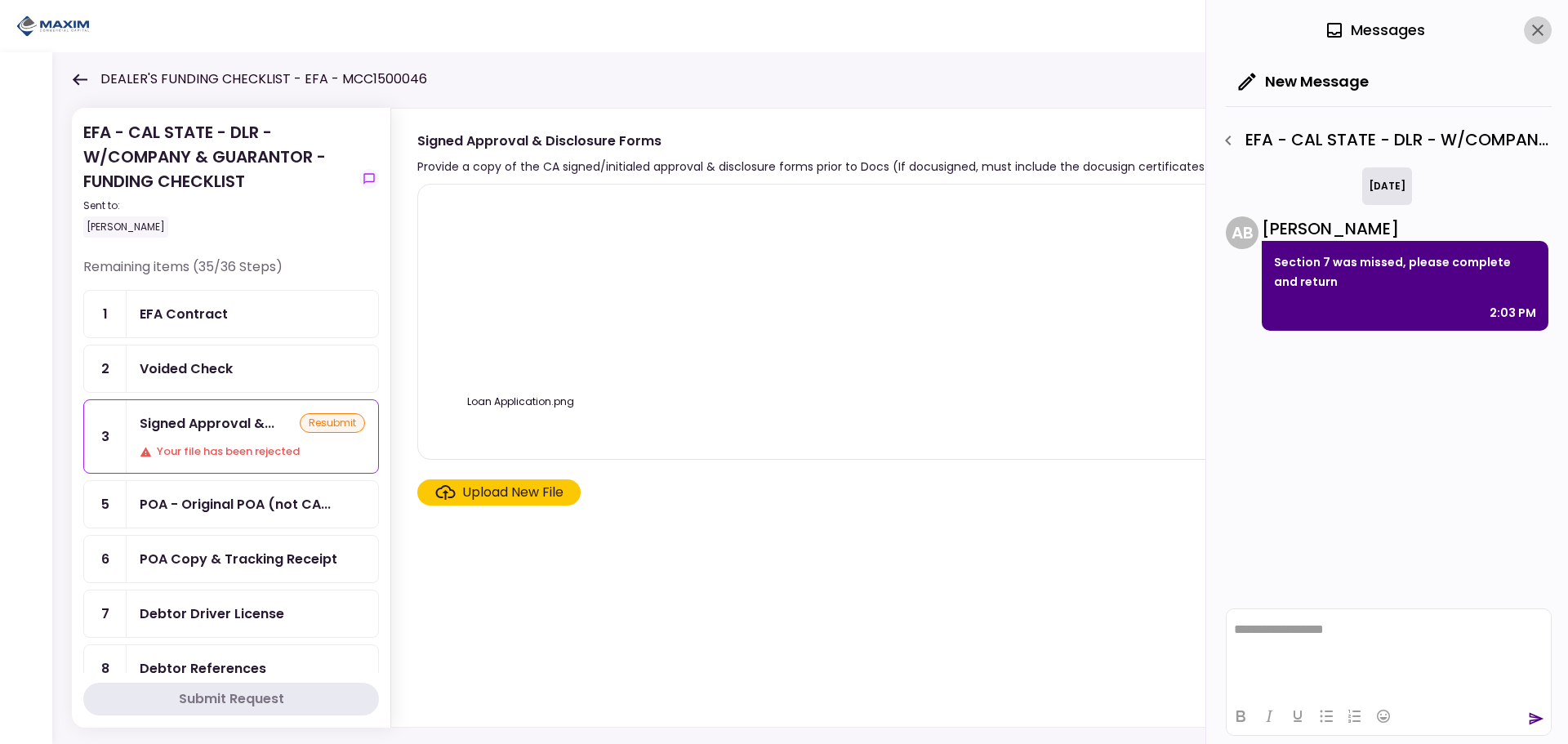
click at [1543, 26] on icon "close" at bounding box center [1537, 30] width 11 height 11
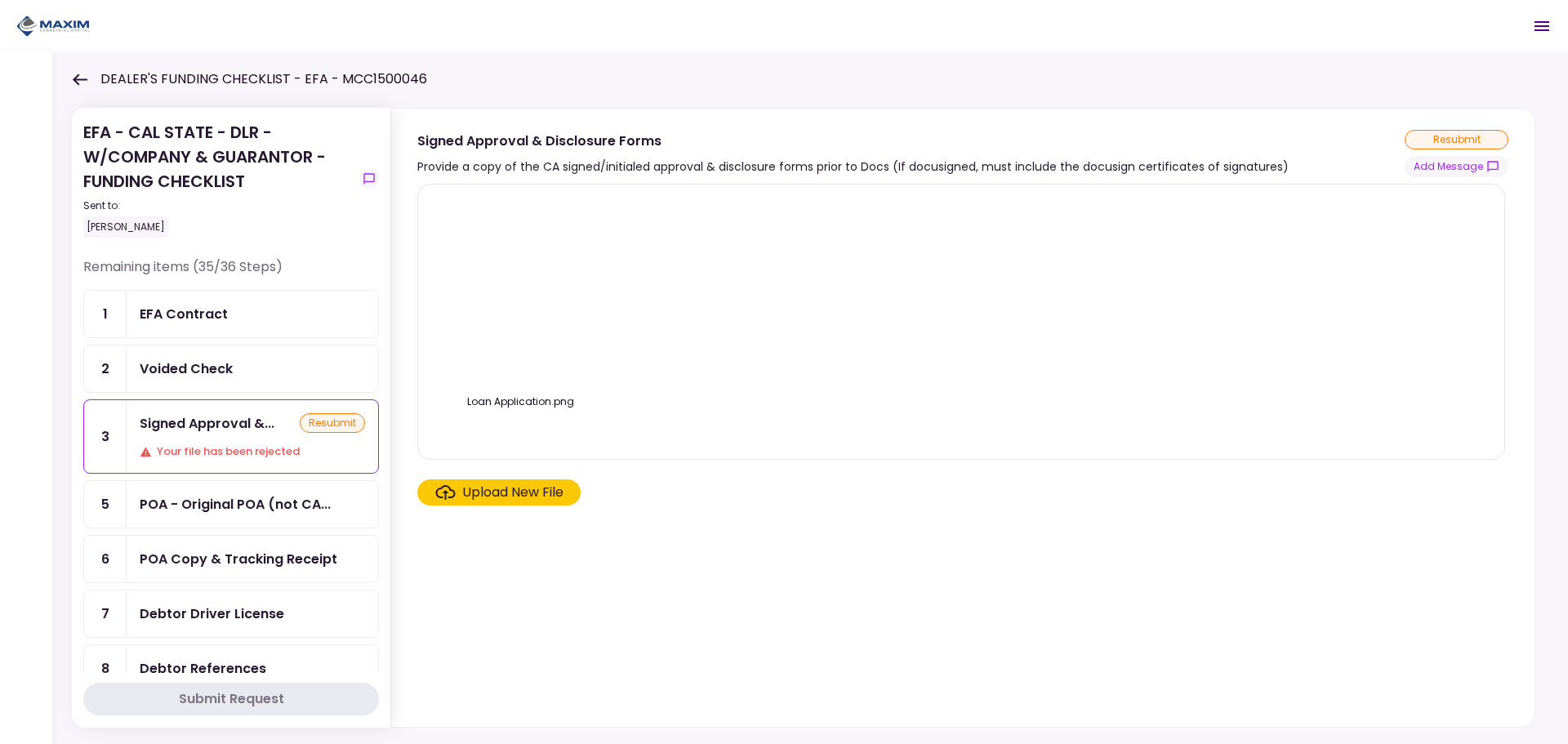
click at [479, 498] on div "Upload New File" at bounding box center [513, 492] width 101 height 20
click at [0, 0] on input "Upload New File" at bounding box center [0, 0] width 0 height 0
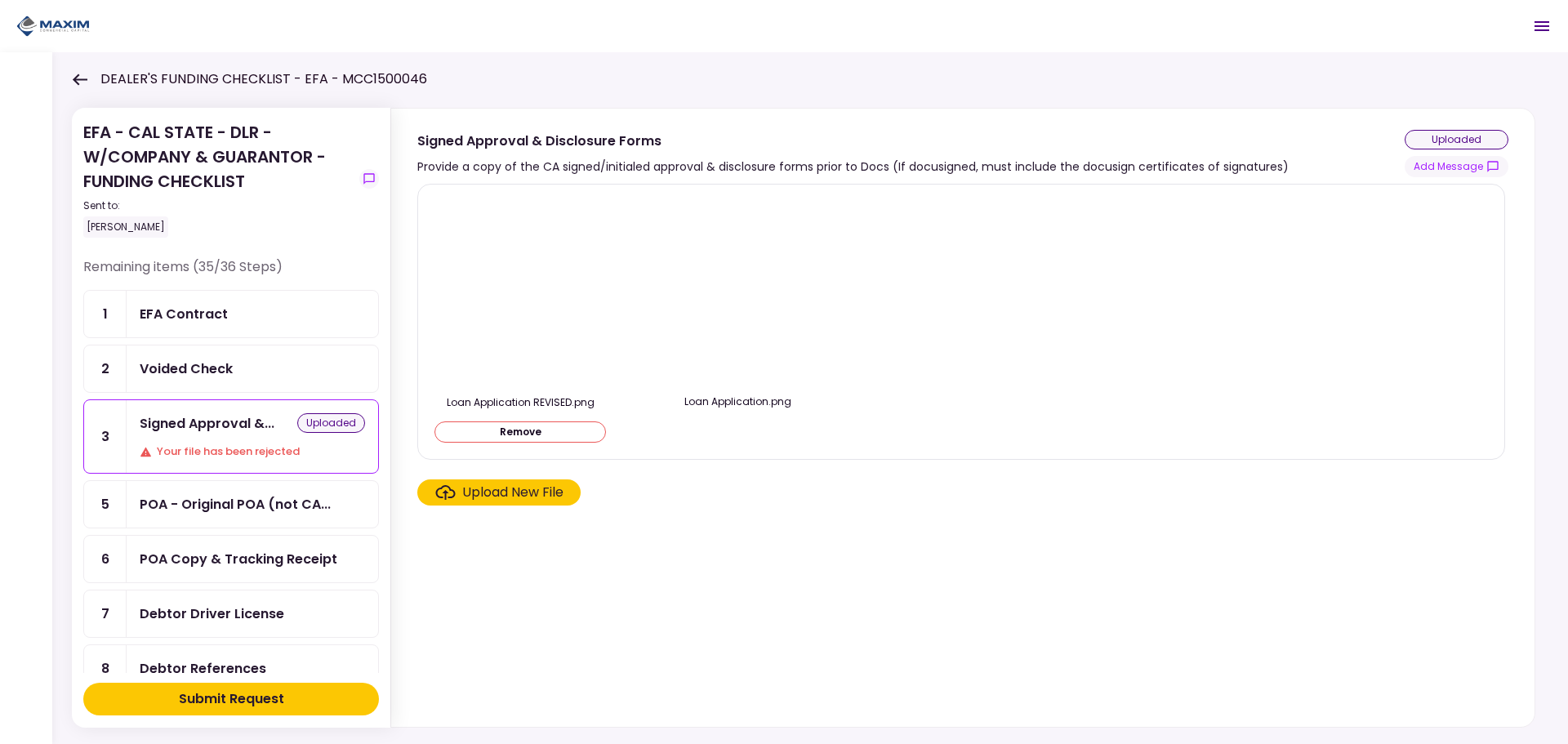
click at [218, 696] on div "Submit Request" at bounding box center [231, 699] width 105 height 20
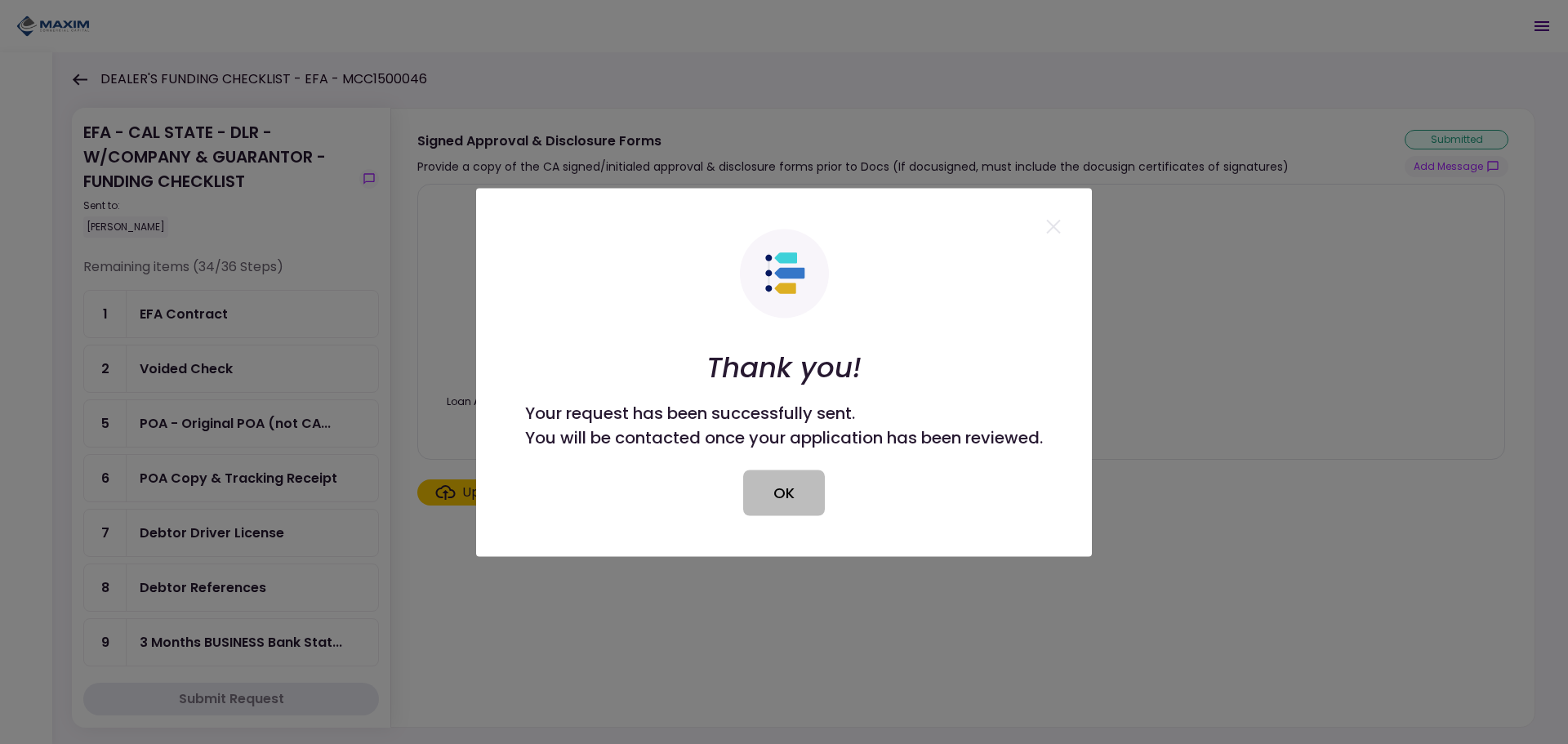
click at [770, 488] on button "OK" at bounding box center [784, 492] width 81 height 45
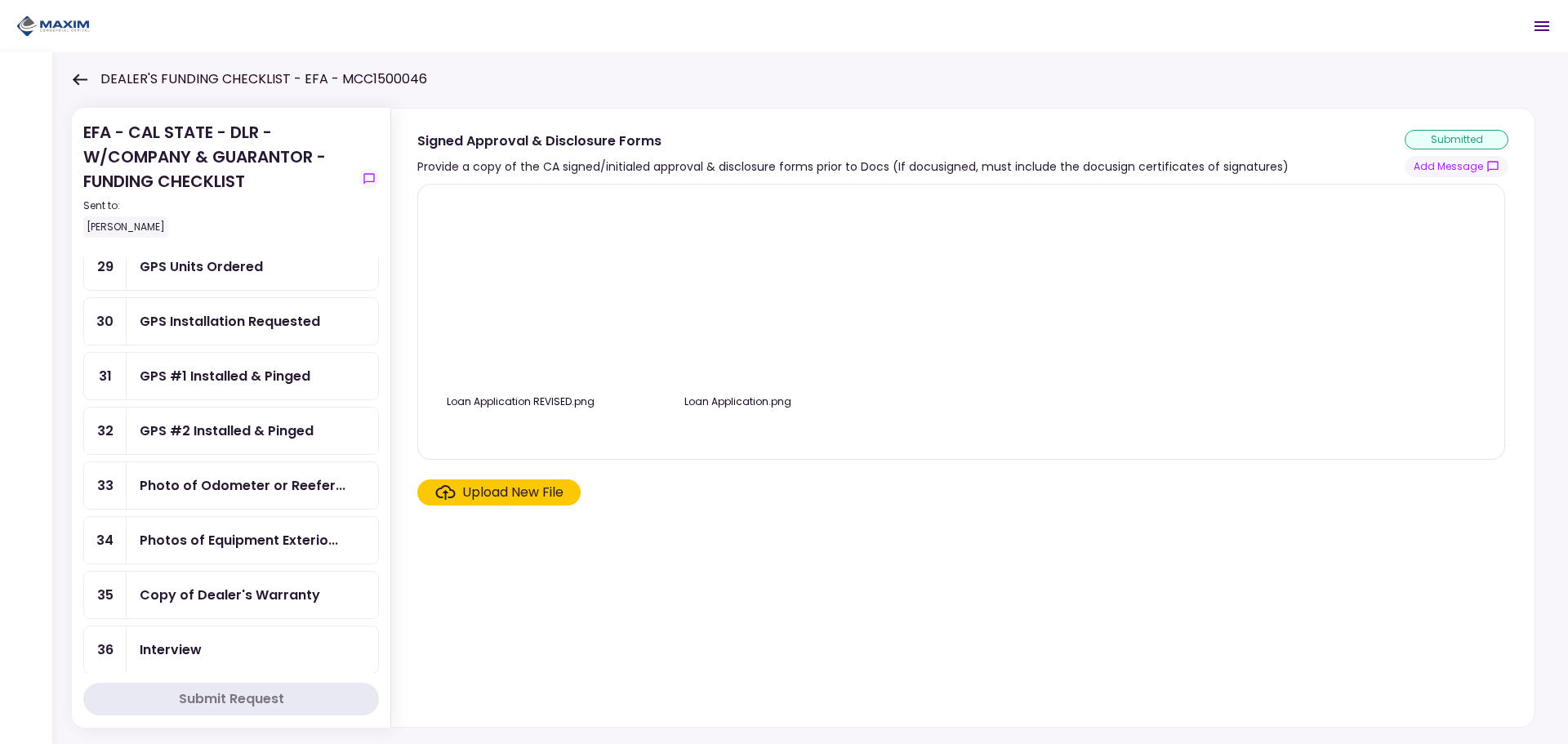
scroll to position [1635, 0]
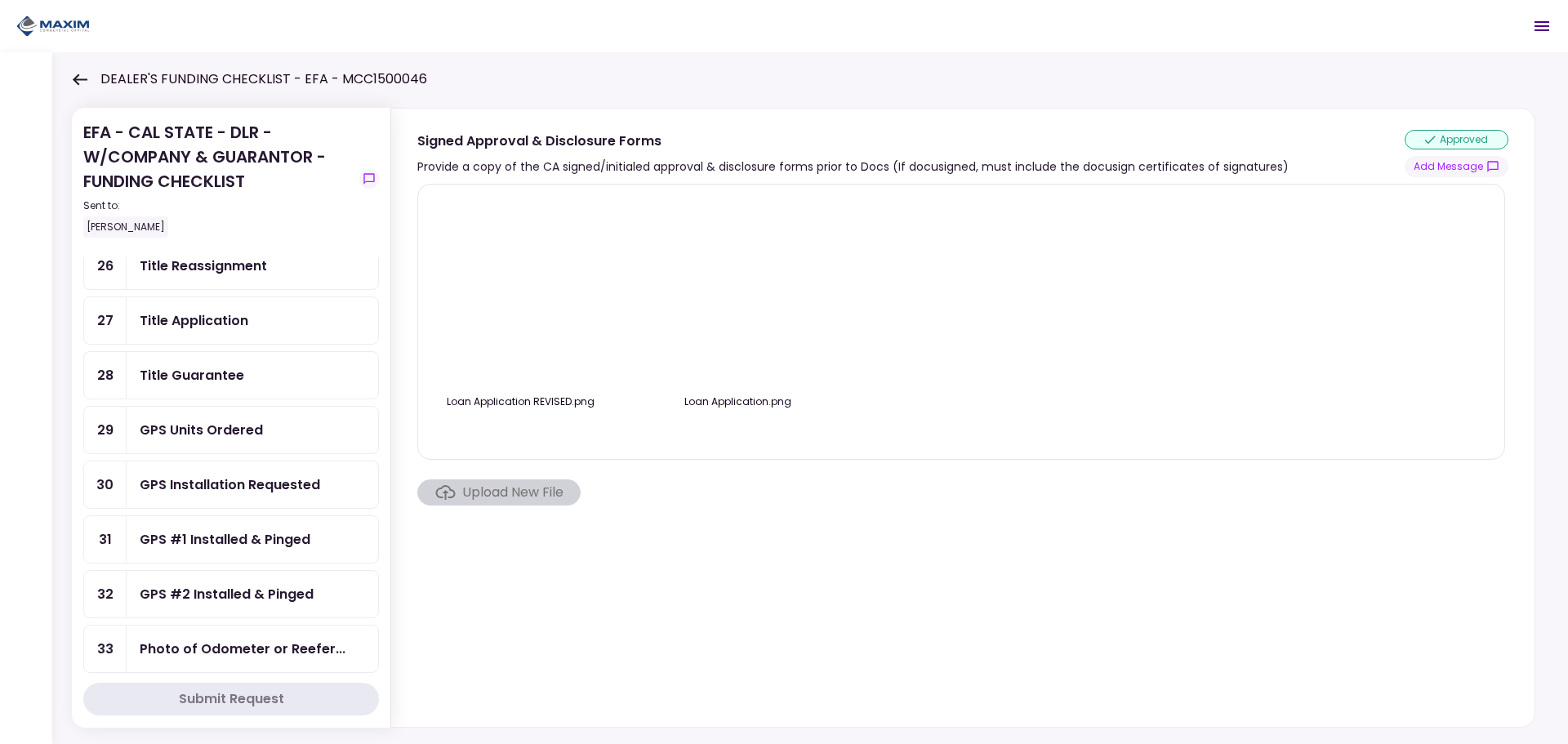
scroll to position [1635, 0]
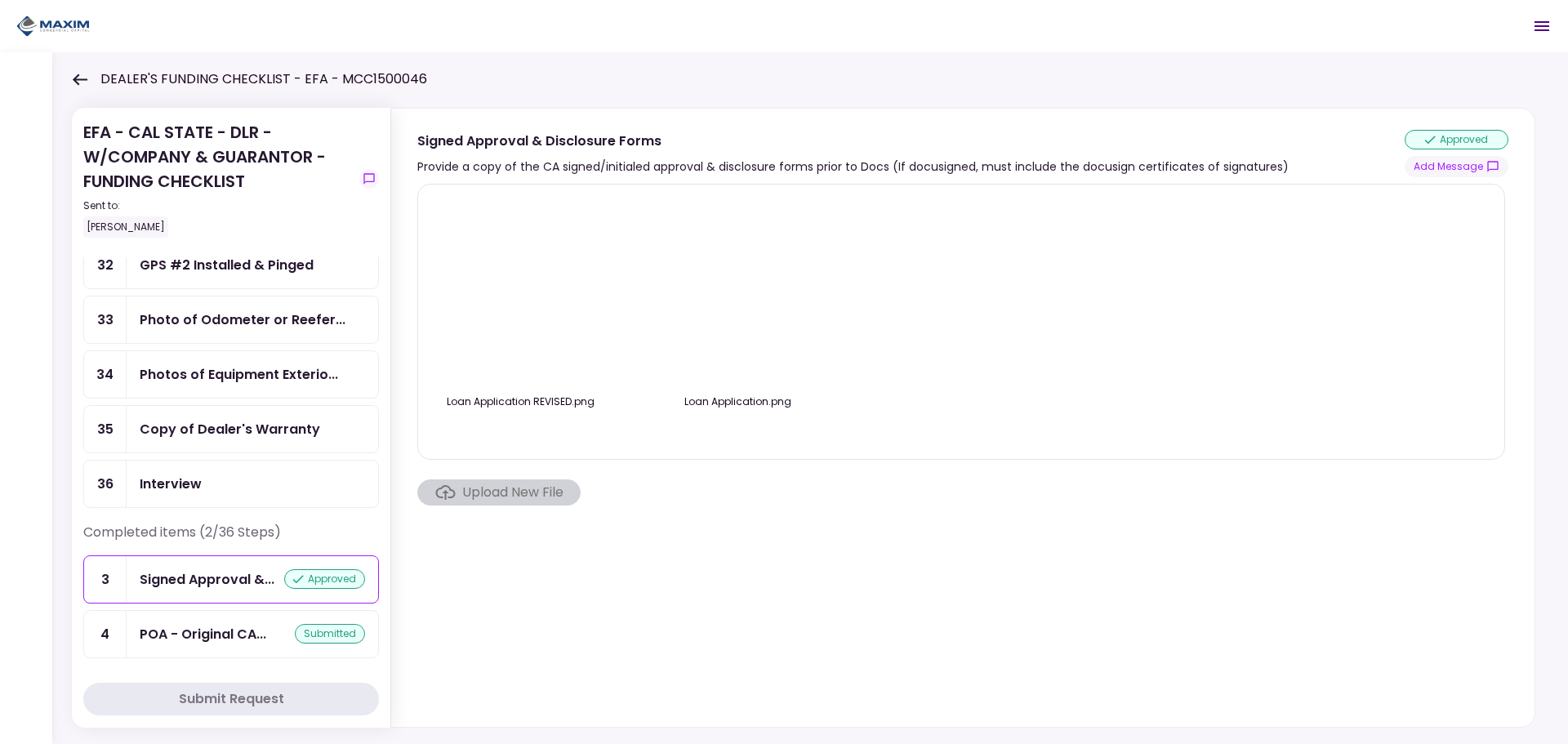
click at [81, 76] on icon at bounding box center [80, 80] width 15 height 12
